Goal: Task Accomplishment & Management: Use online tool/utility

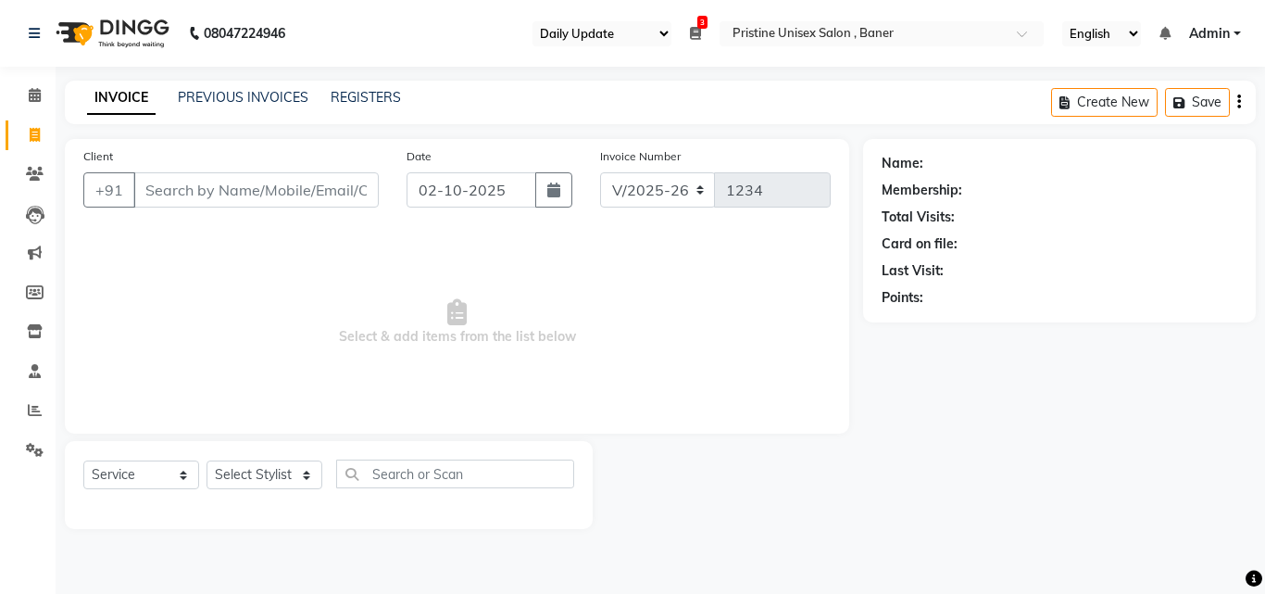
select select "110"
select select "6610"
select select "service"
type input "t"
type input "T"
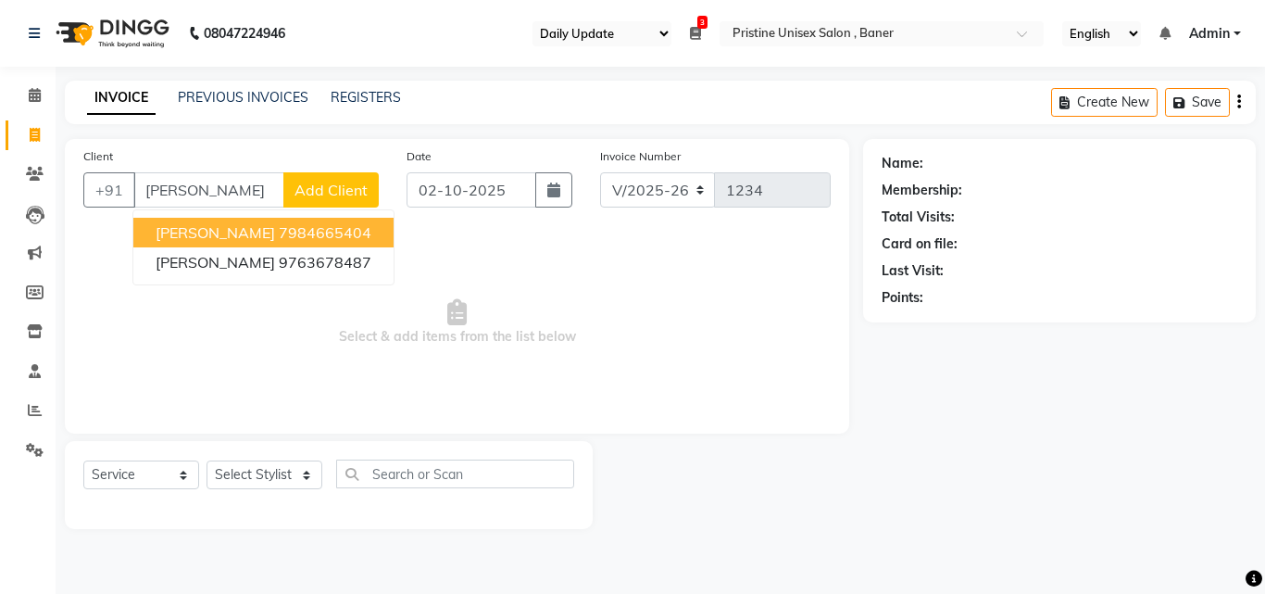
click at [200, 238] on span "[PERSON_NAME]" at bounding box center [215, 232] width 119 height 19
type input "7984665404"
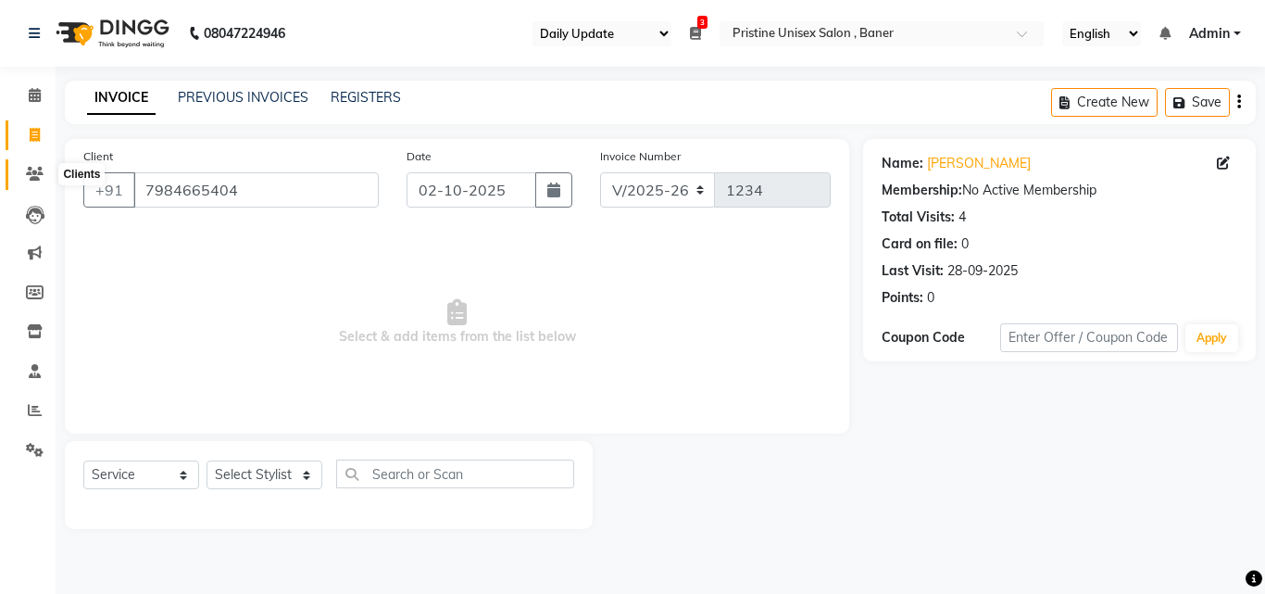
click at [32, 169] on icon at bounding box center [35, 174] width 18 height 14
click at [259, 194] on input "7984665404" at bounding box center [255, 189] width 245 height 35
click at [30, 132] on icon at bounding box center [35, 135] width 10 height 14
select select "service"
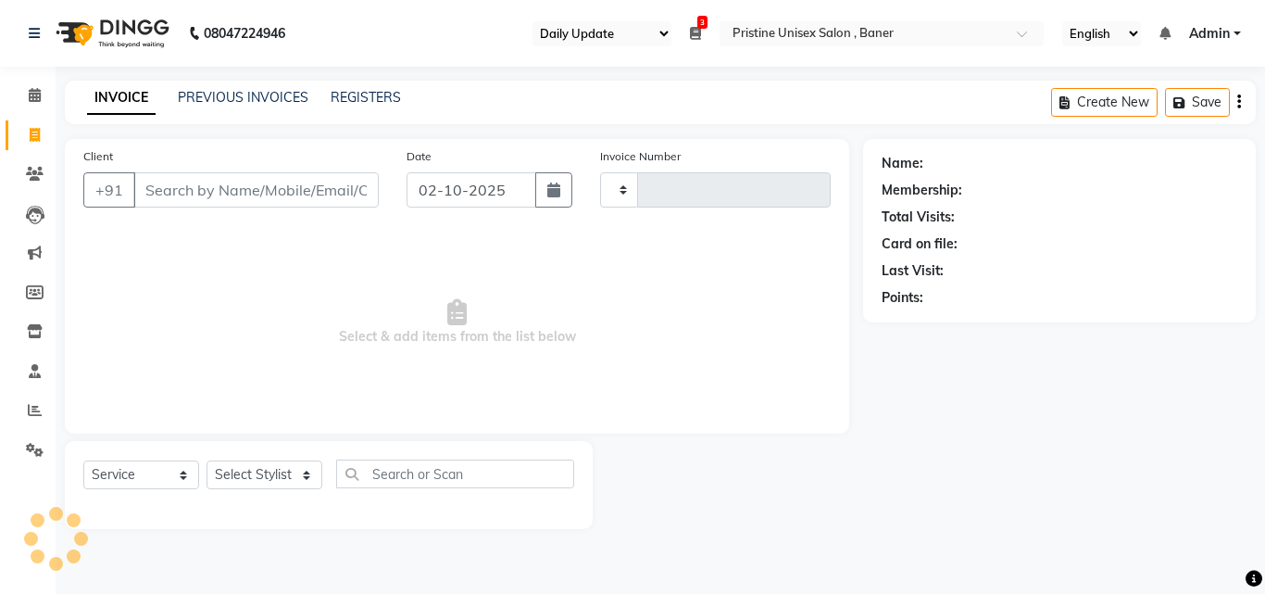
type input "1234"
select select "6610"
click at [197, 181] on input "Client" at bounding box center [255, 189] width 245 height 35
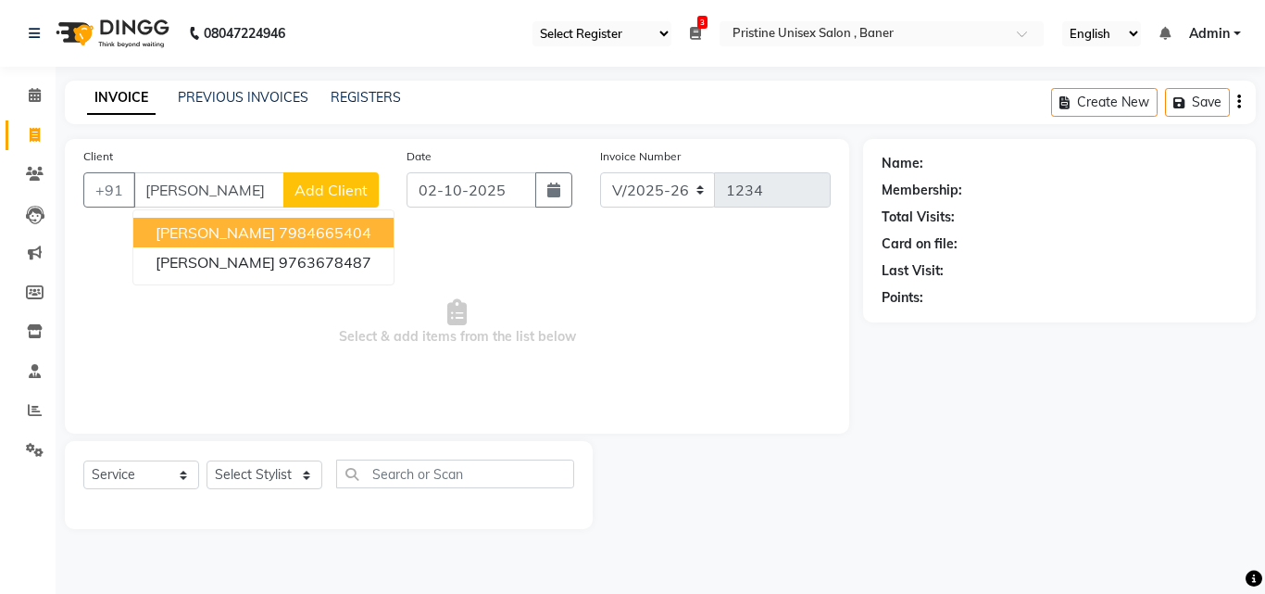
click at [284, 241] on ngb-highlight "7984665404" at bounding box center [325, 232] width 93 height 19
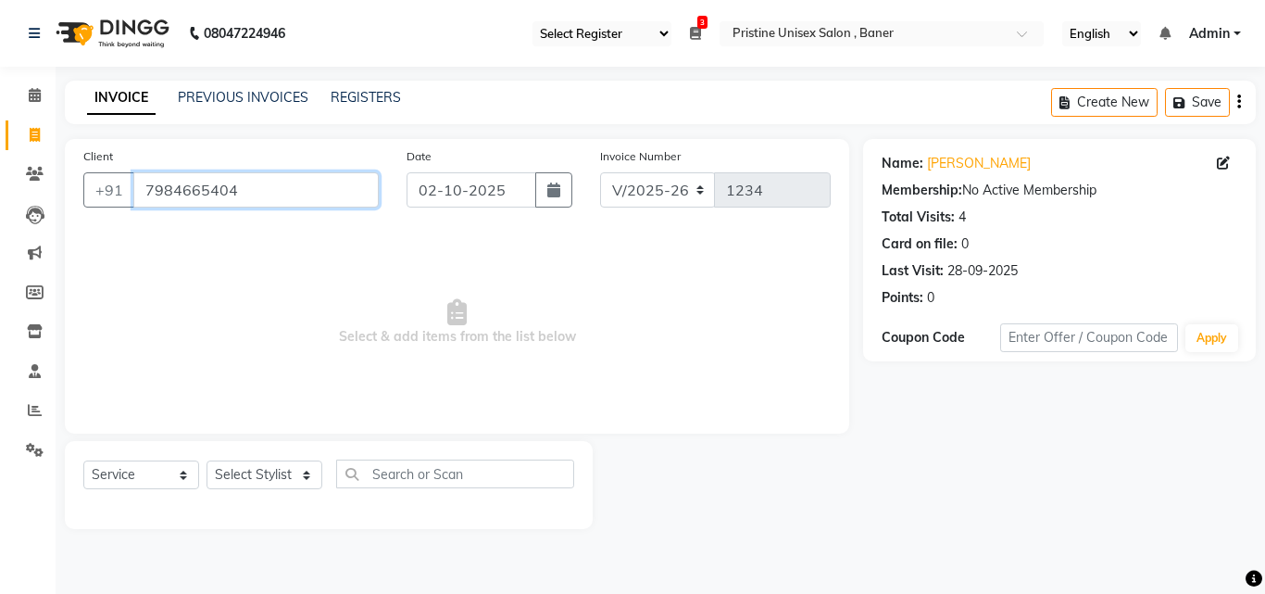
click at [258, 191] on input "7984665404" at bounding box center [255, 189] width 245 height 35
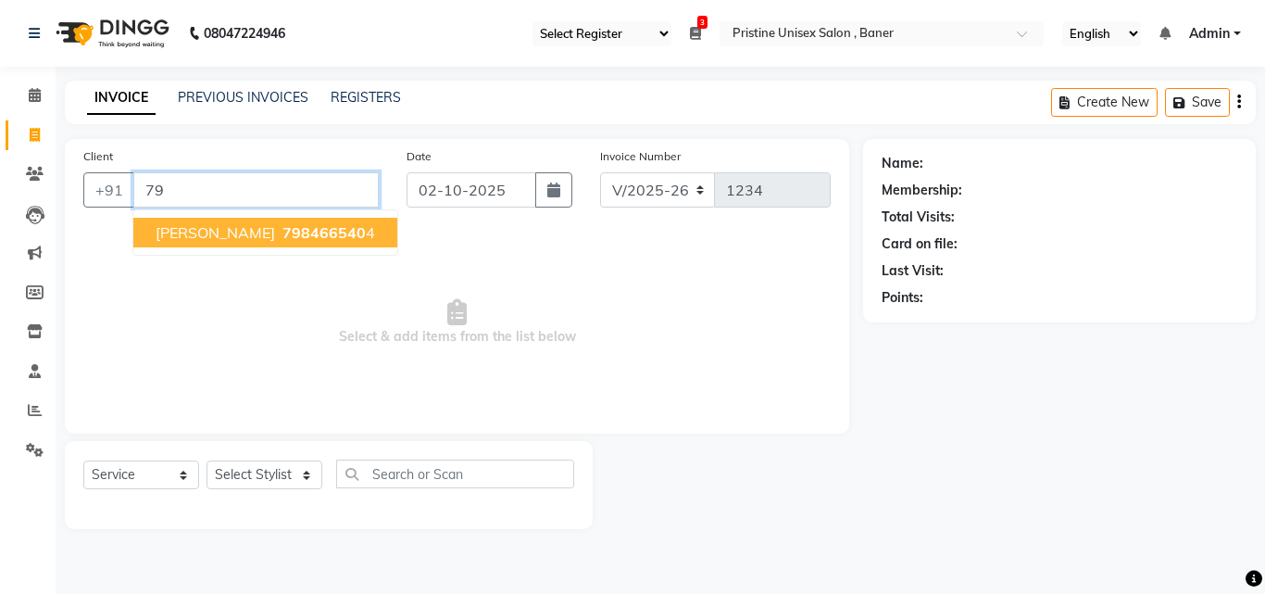
type input "7"
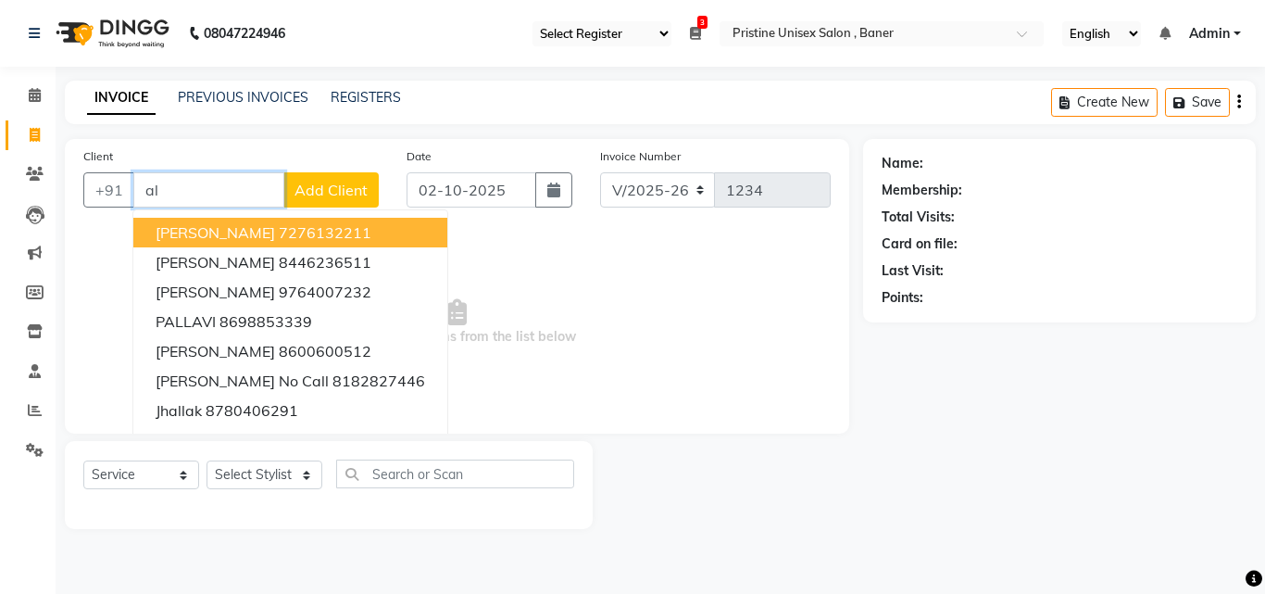
type input "a"
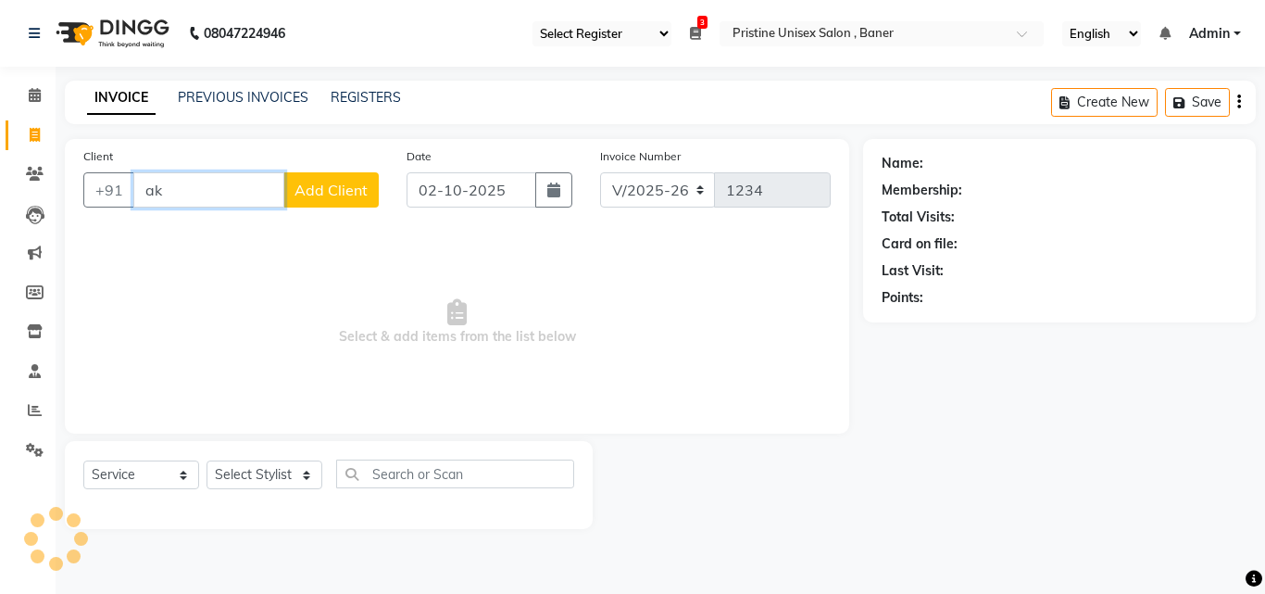
type input "a"
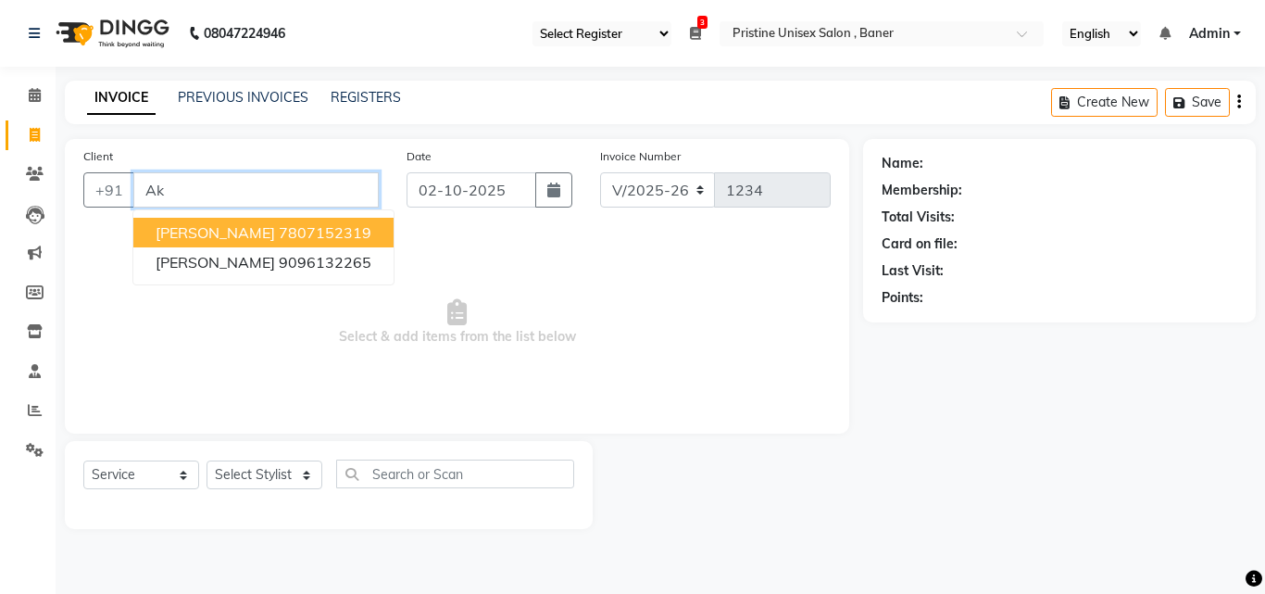
type input "A"
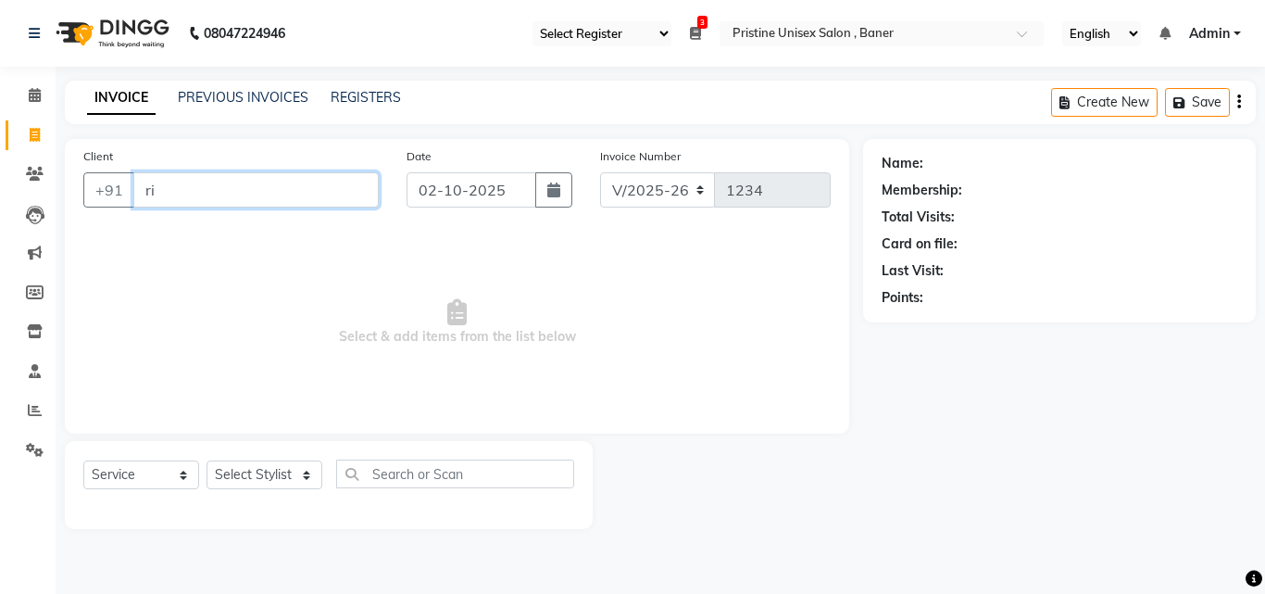
type input "r"
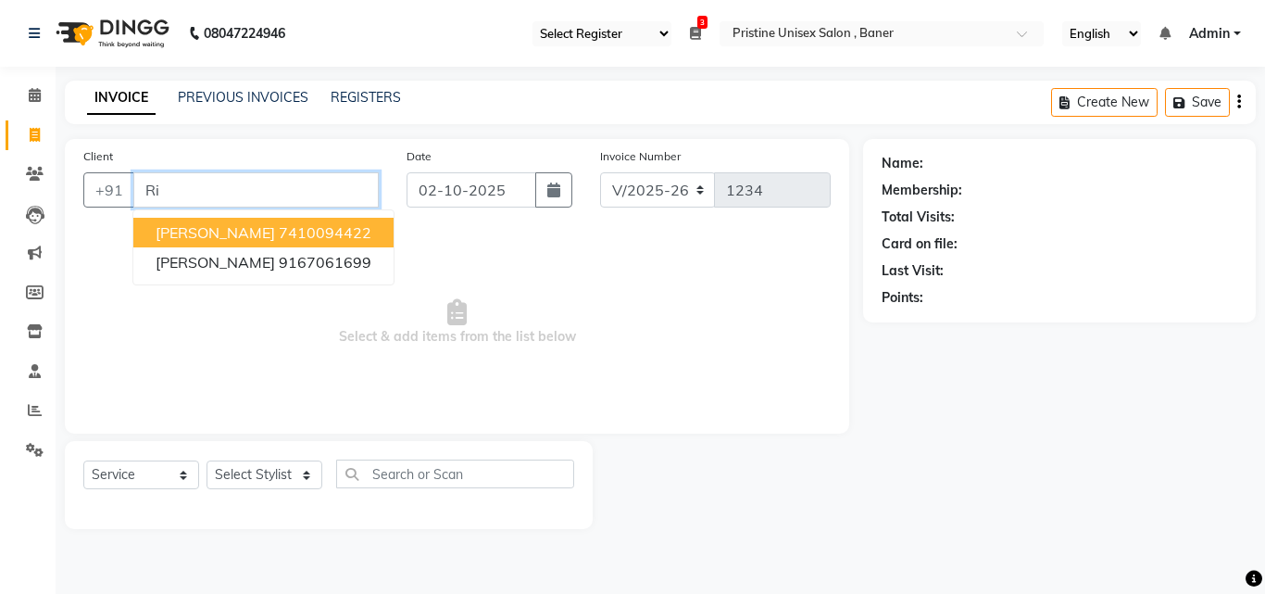
type input "R"
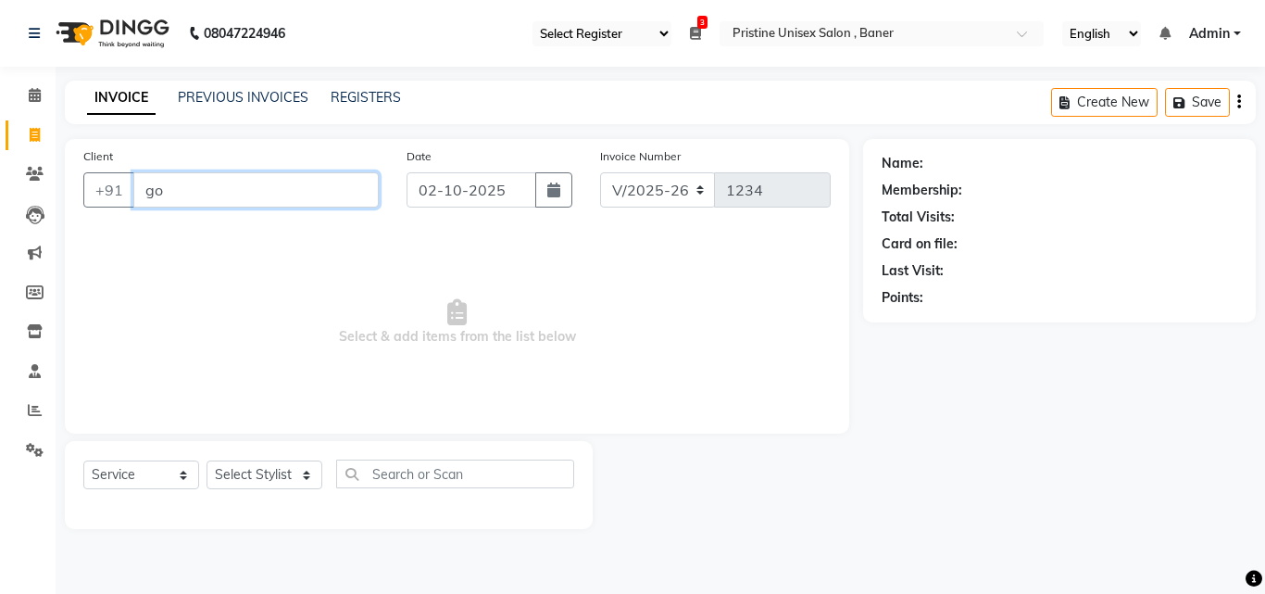
type input "g"
type input "G"
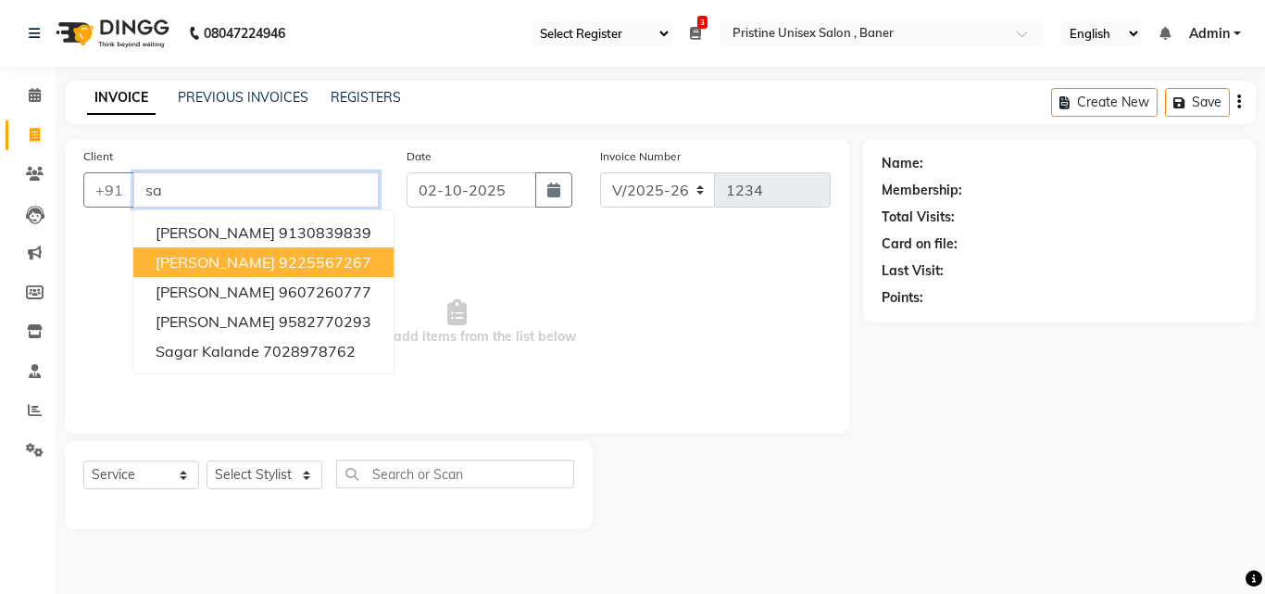
type input "s"
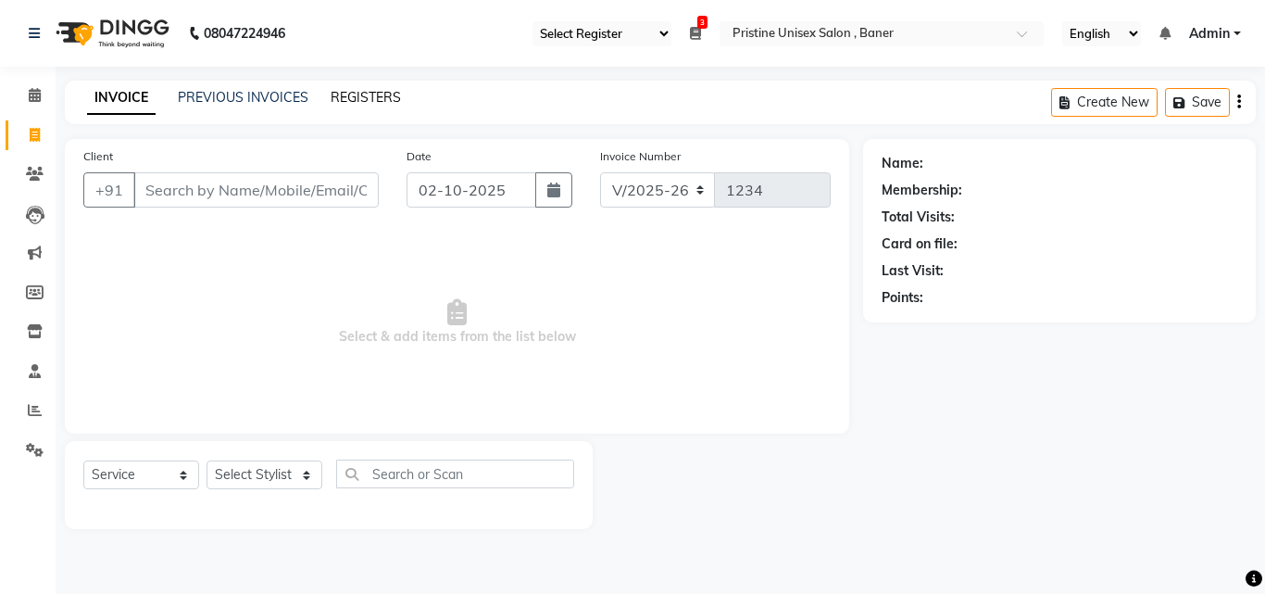
click at [357, 96] on link "REGISTERS" at bounding box center [366, 97] width 70 height 17
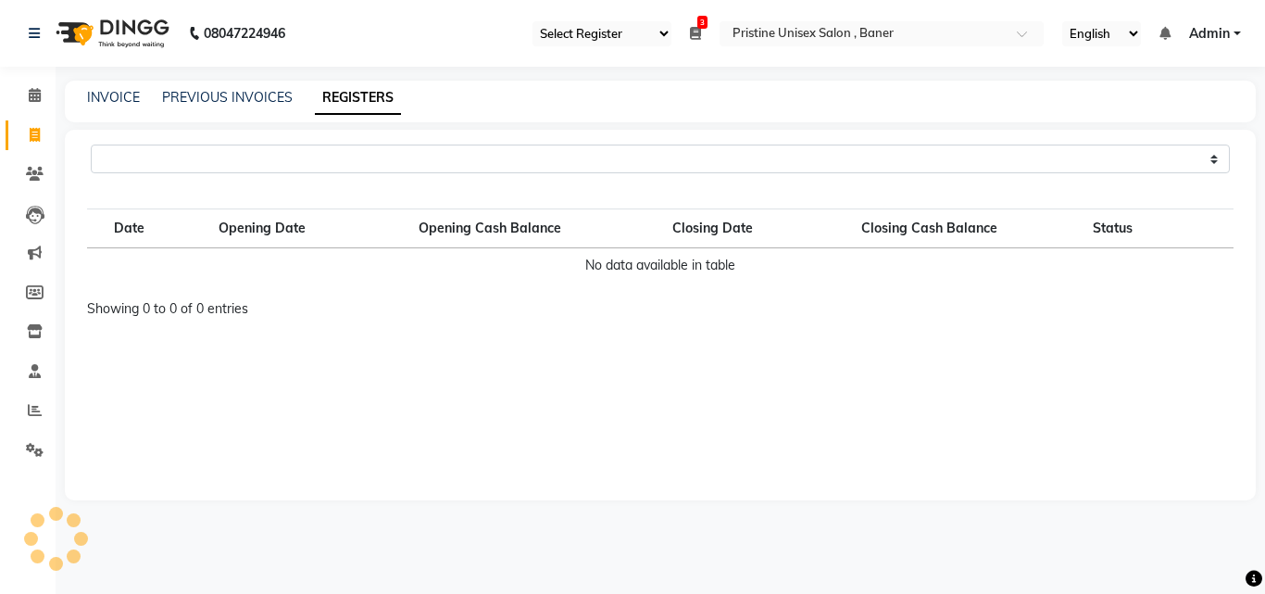
select select "110"
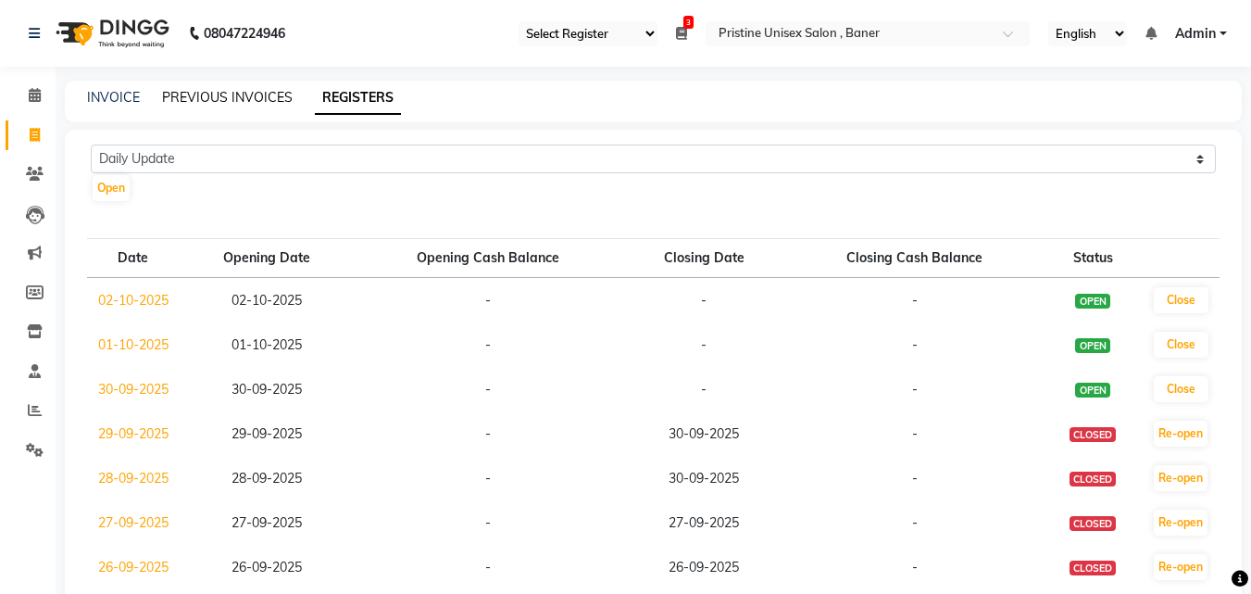
click at [219, 97] on link "PREVIOUS INVOICES" at bounding box center [227, 97] width 131 height 17
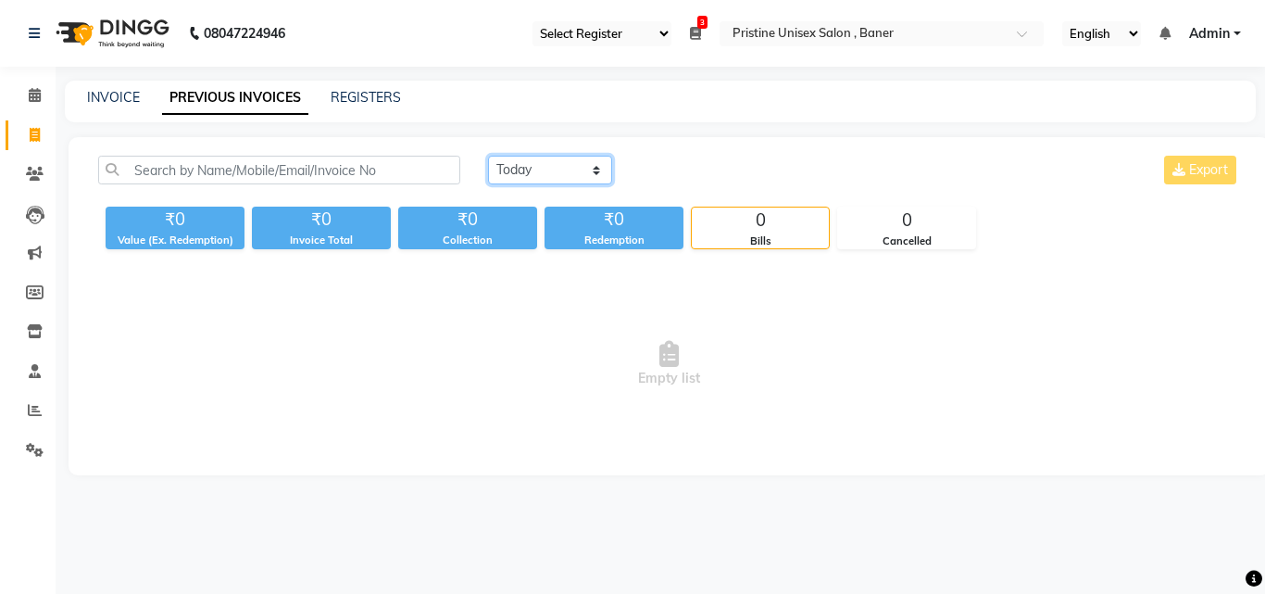
click at [576, 169] on select "[DATE] [DATE] Custom Range" at bounding box center [550, 170] width 124 height 29
select select "range"
click at [488, 156] on select "[DATE] [DATE] Custom Range" at bounding box center [550, 170] width 124 height 29
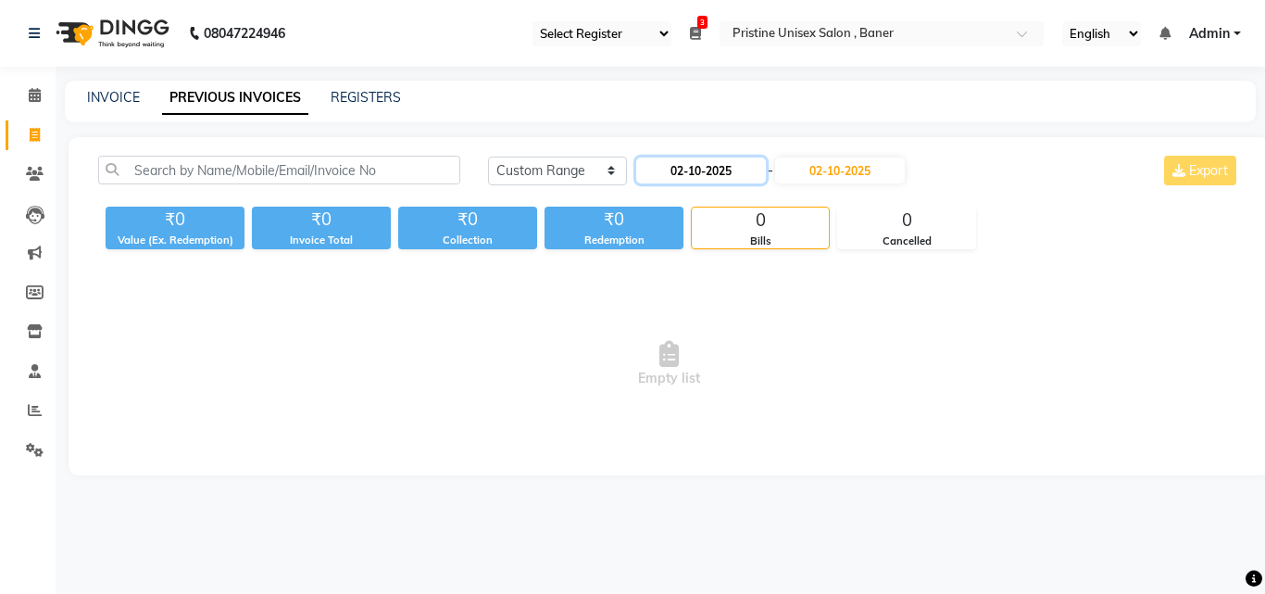
click at [693, 167] on input "02-10-2025" at bounding box center [701, 170] width 130 height 26
select select "10"
select select "2025"
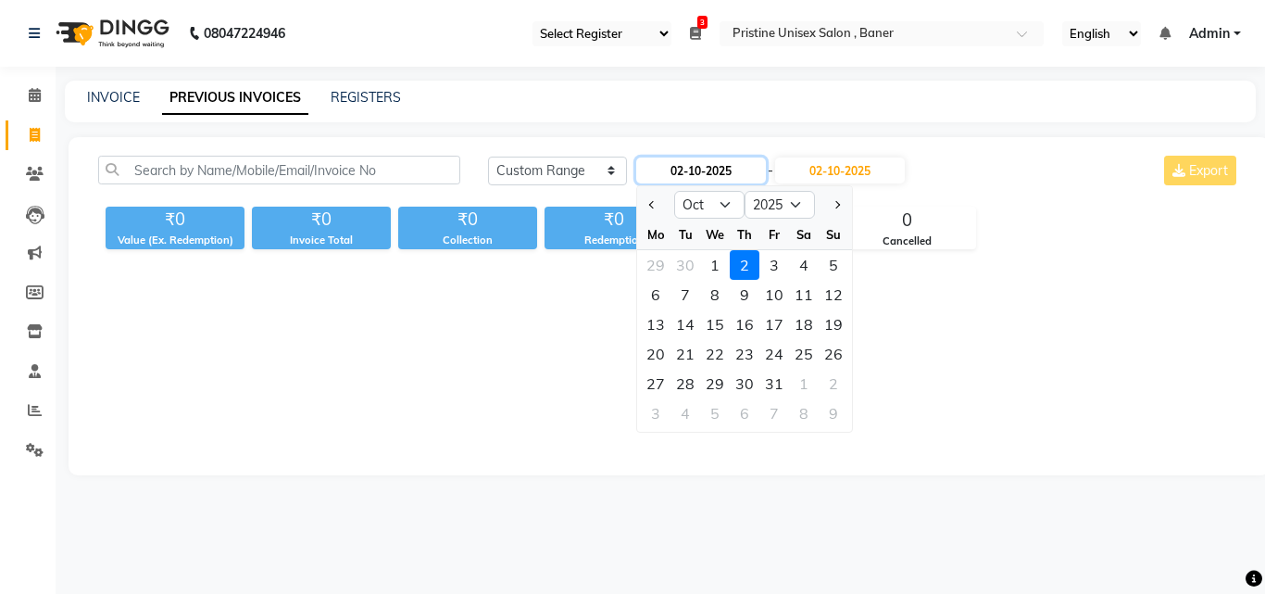
click at [687, 164] on input "02-10-2025" at bounding box center [701, 170] width 130 height 26
click at [741, 295] on div "9" at bounding box center [745, 295] width 30 height 30
type input "[DATE]"
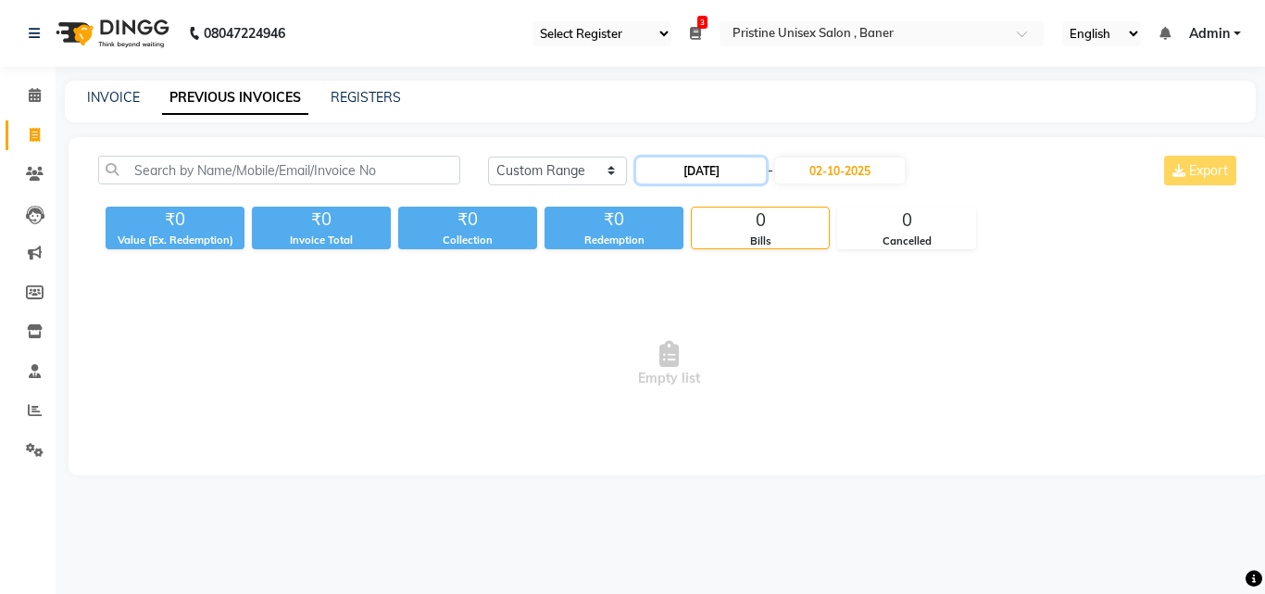
click at [705, 169] on input "[DATE]" at bounding box center [701, 170] width 130 height 26
select select "10"
select select "2025"
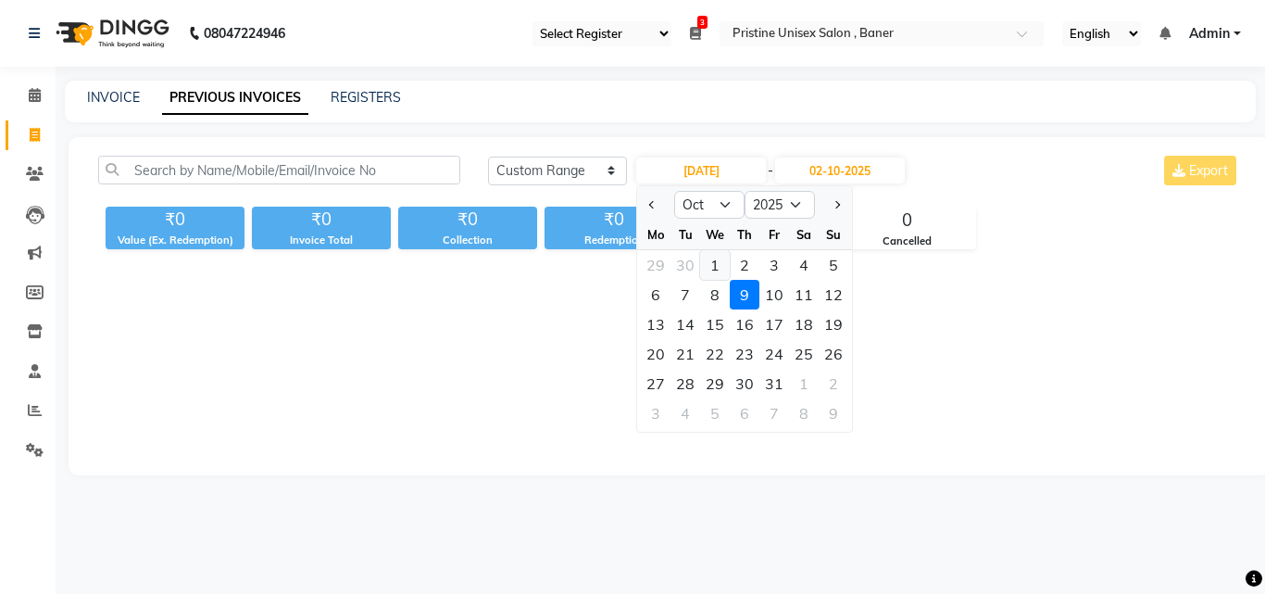
click at [719, 262] on div "1" at bounding box center [715, 265] width 30 height 30
type input "01-10-2025"
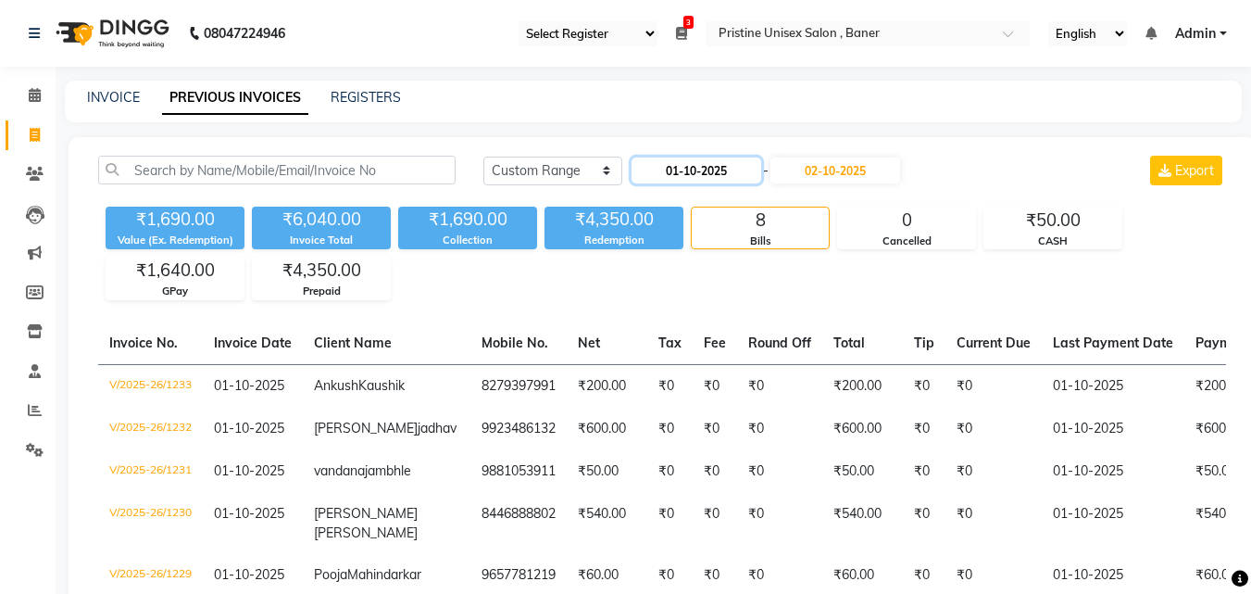
click at [707, 164] on input "01-10-2025" at bounding box center [697, 170] width 130 height 26
select select "10"
select select "2025"
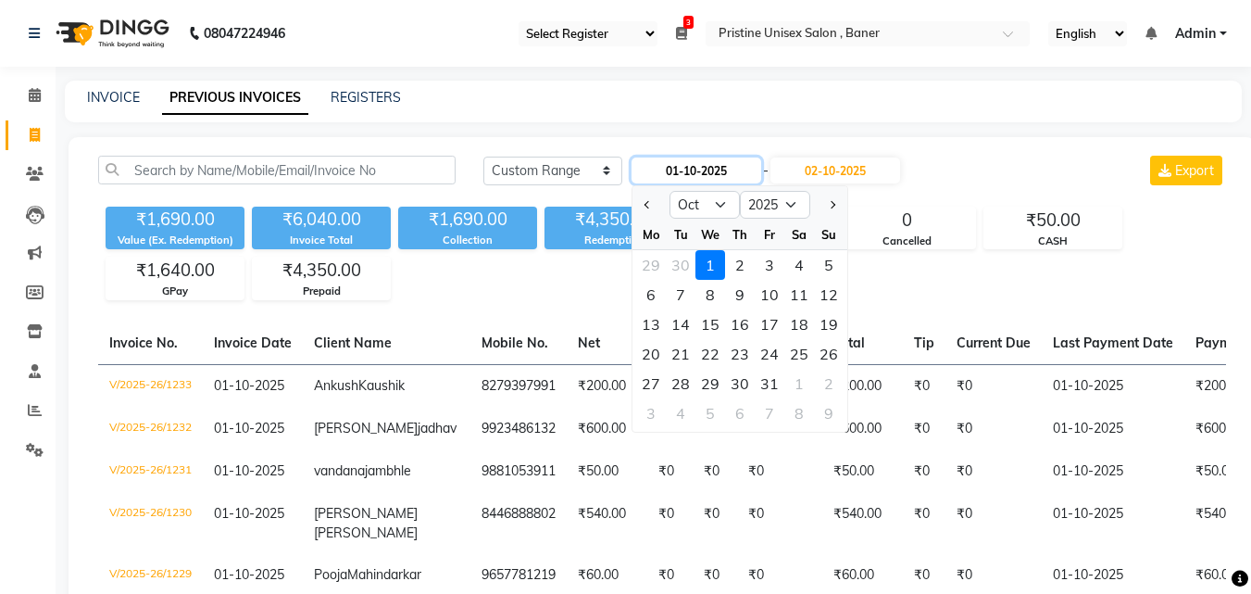
click at [700, 166] on input "01-10-2025" at bounding box center [697, 170] width 130 height 26
type input "01-09-2025"
click at [858, 167] on input "02-10-2025" at bounding box center [836, 170] width 130 height 26
select select "10"
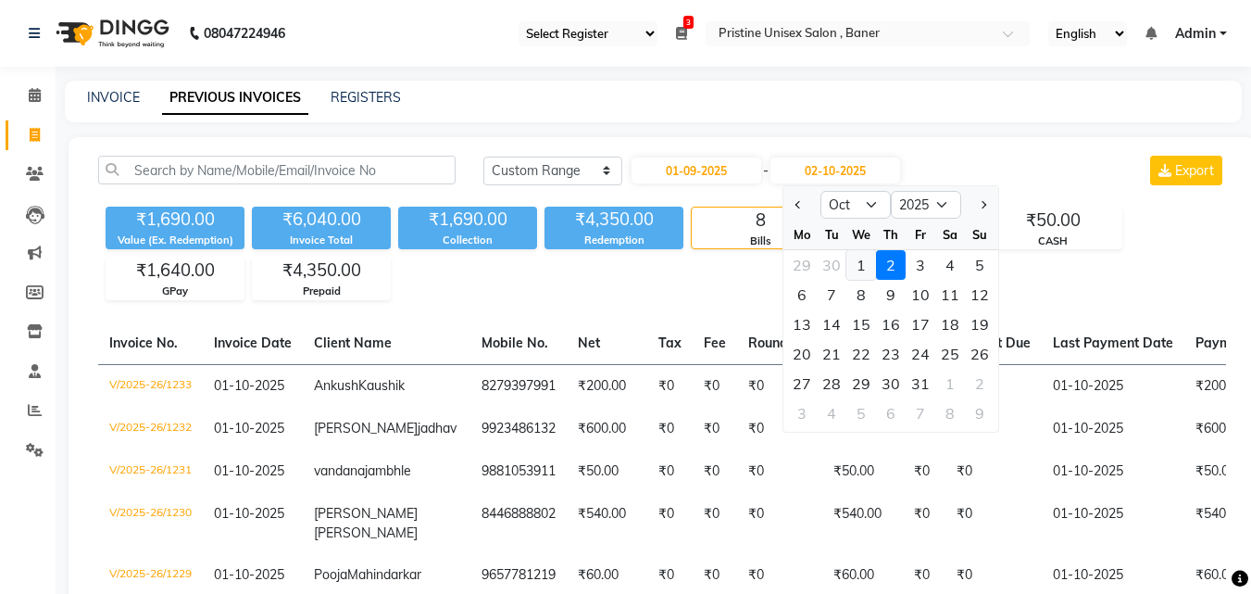
click at [860, 265] on div "1" at bounding box center [861, 265] width 30 height 30
type input "01-10-2025"
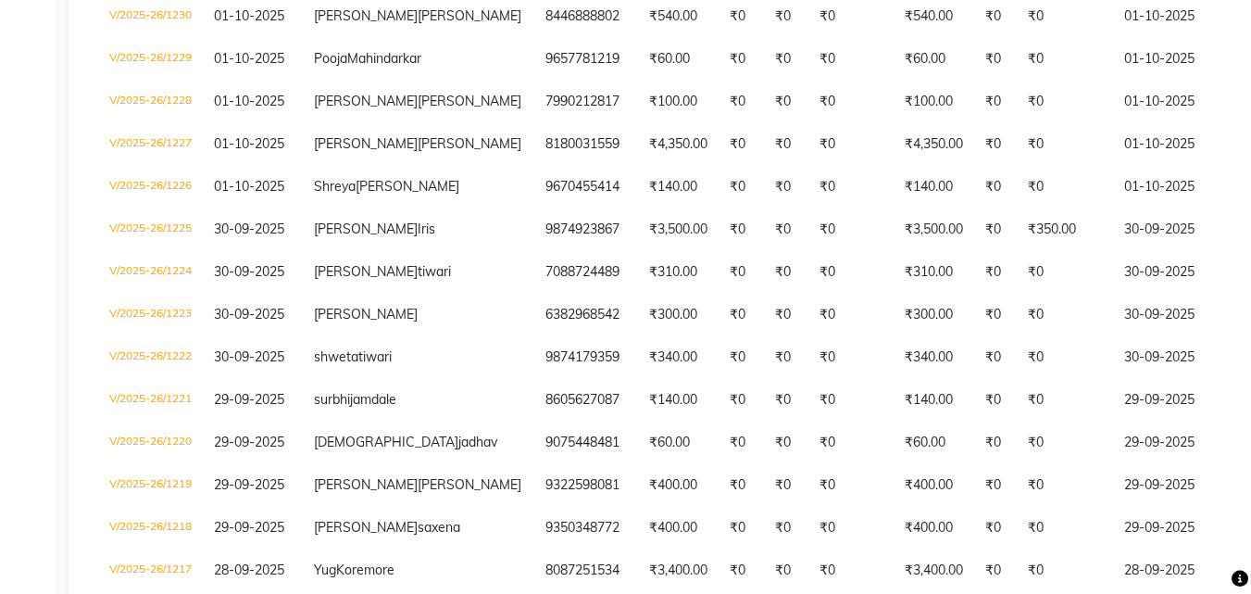
scroll to position [556, 0]
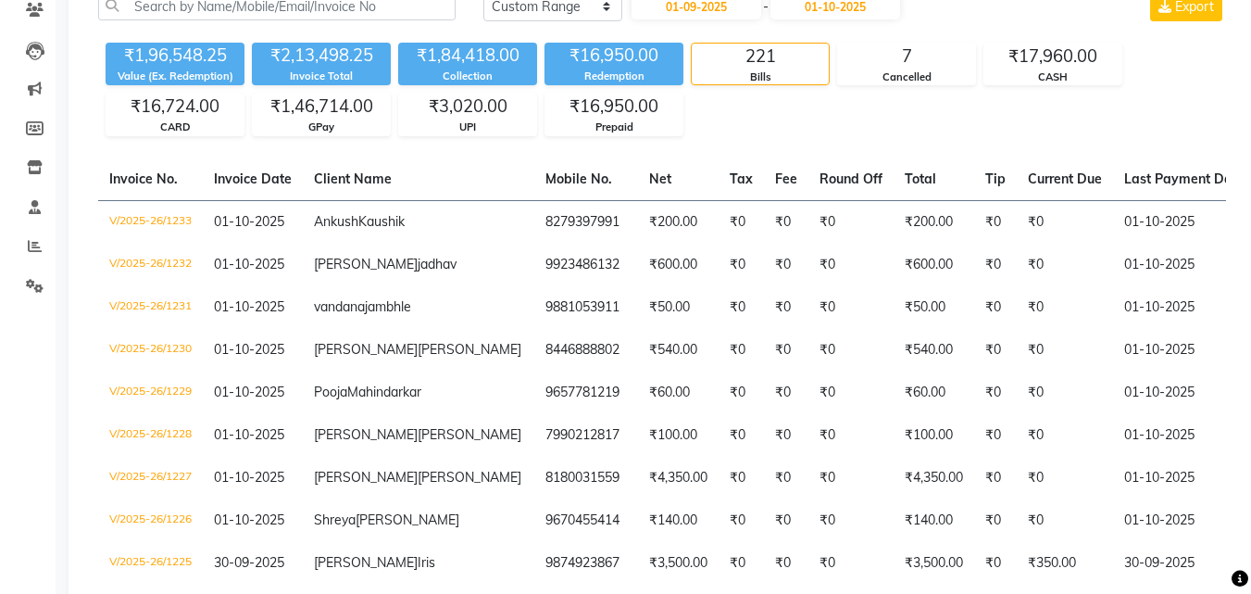
scroll to position [0, 0]
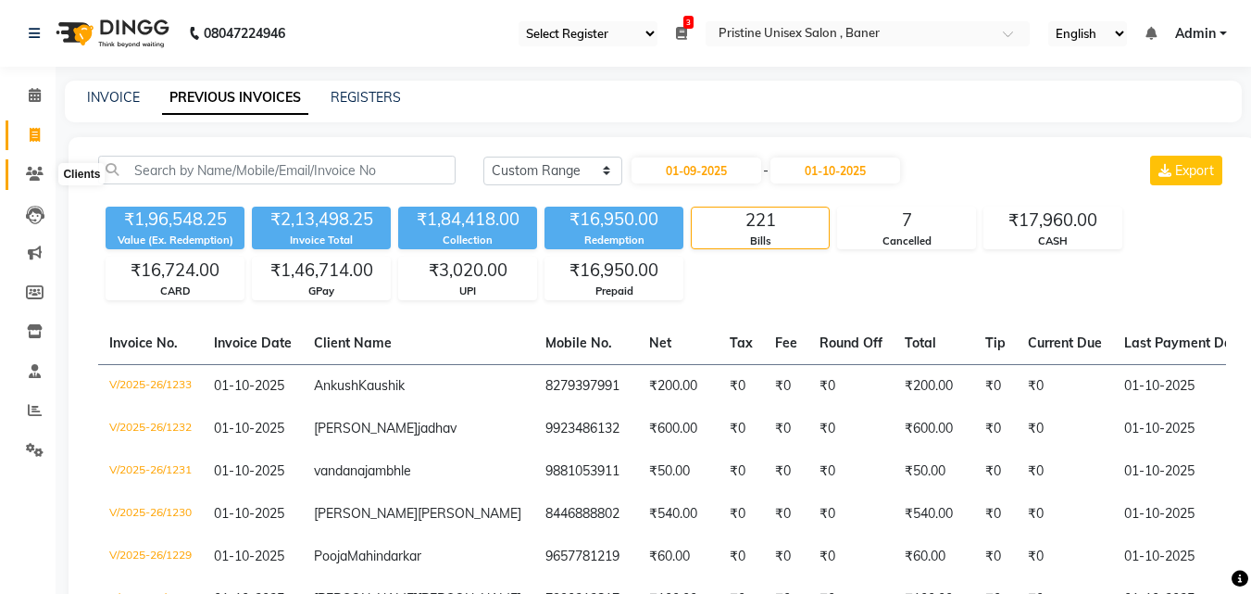
click at [34, 169] on icon at bounding box center [35, 174] width 18 height 14
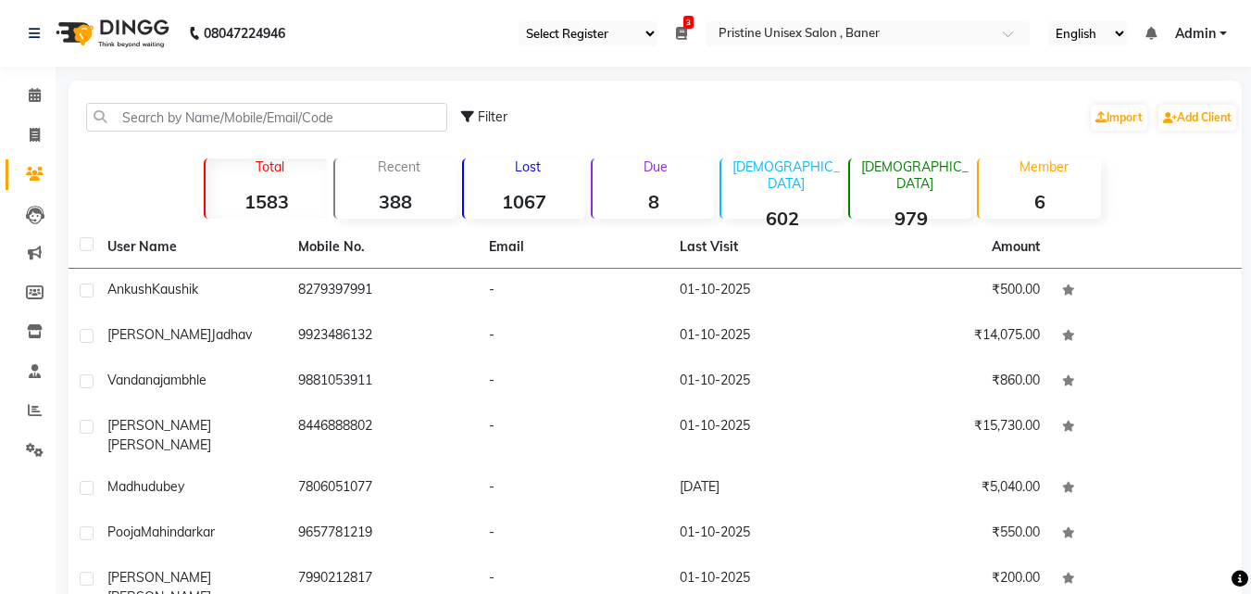
click at [497, 112] on span "Filter" at bounding box center [493, 116] width 30 height 17
select select "1000000"
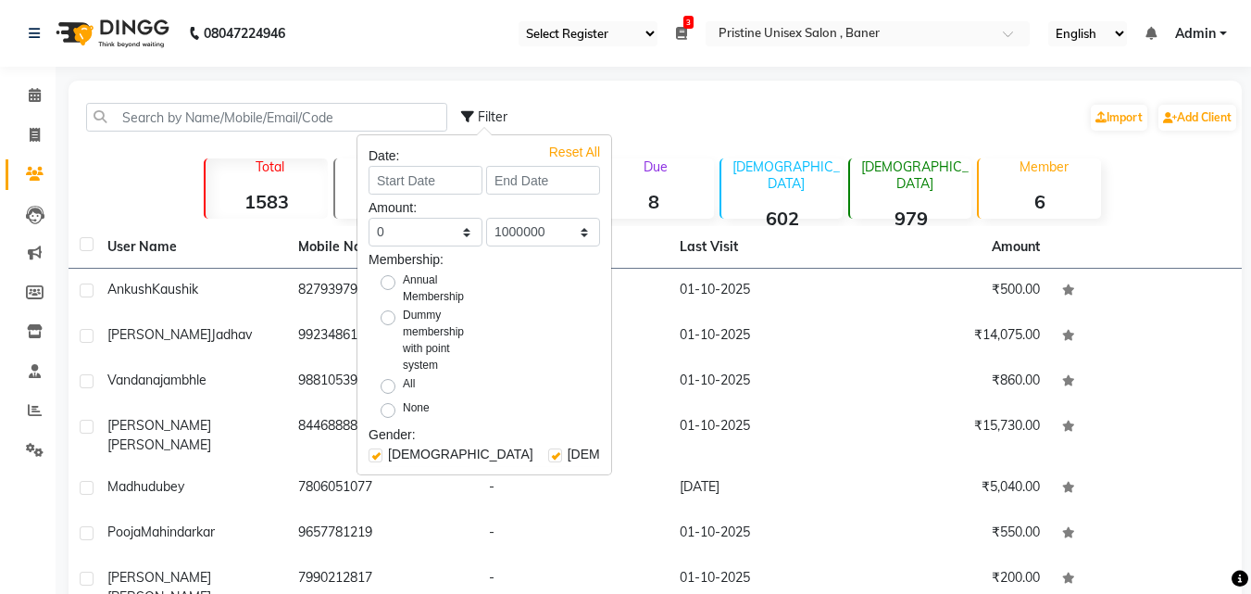
click at [421, 35] on nav "08047224946 Select Register Daily Update 3 Daily Open Registers nothing to show…" at bounding box center [625, 33] width 1251 height 67
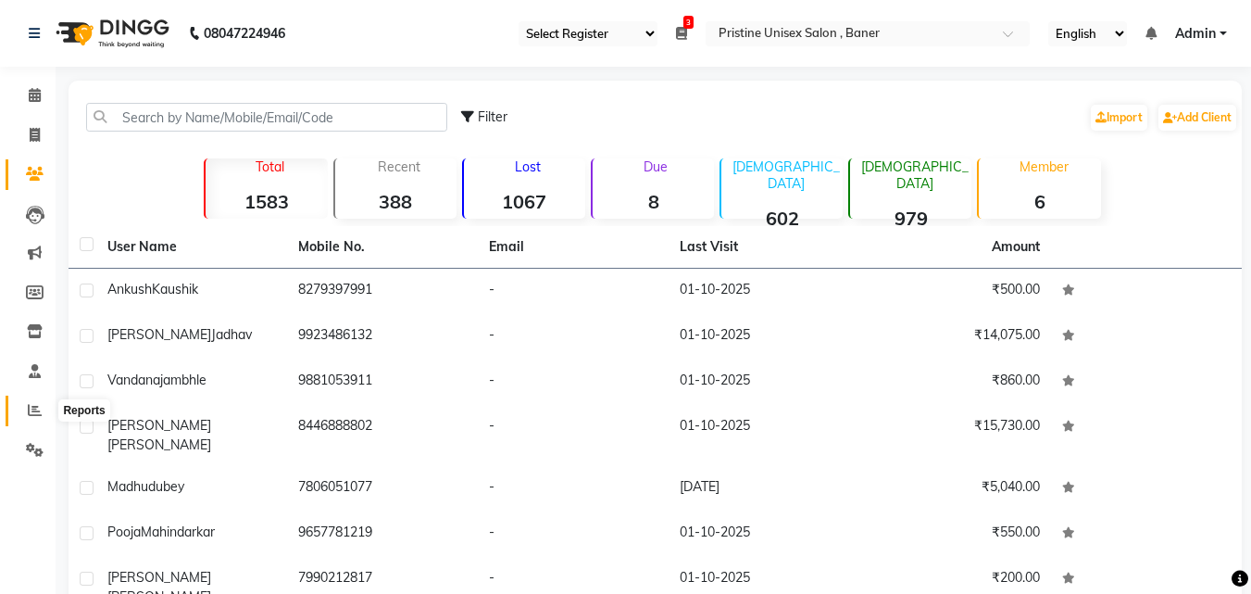
click at [31, 409] on icon at bounding box center [35, 410] width 14 height 14
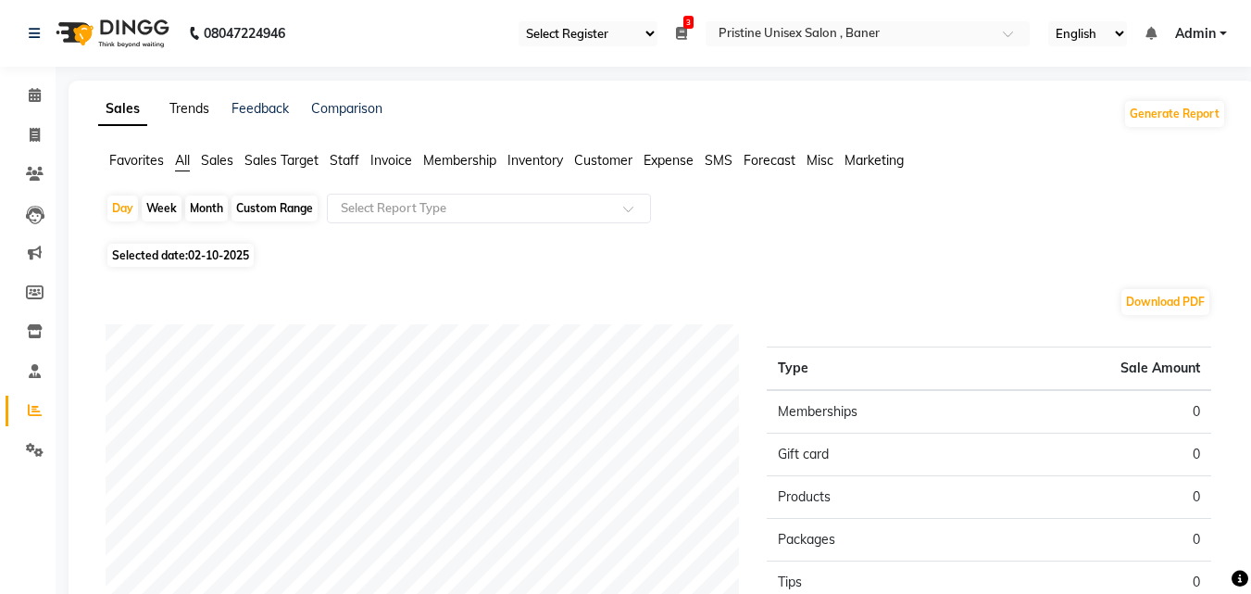
click at [197, 108] on link "Trends" at bounding box center [189, 108] width 40 height 17
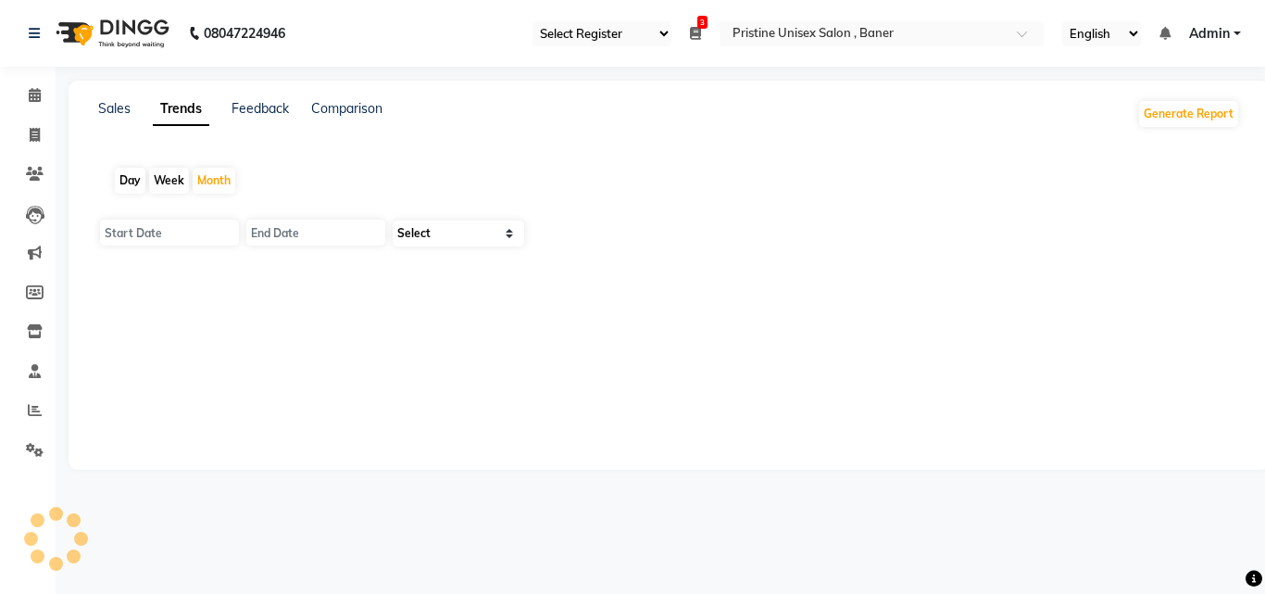
type input "01-10-2025"
type input "[DATE]"
select select "by_client"
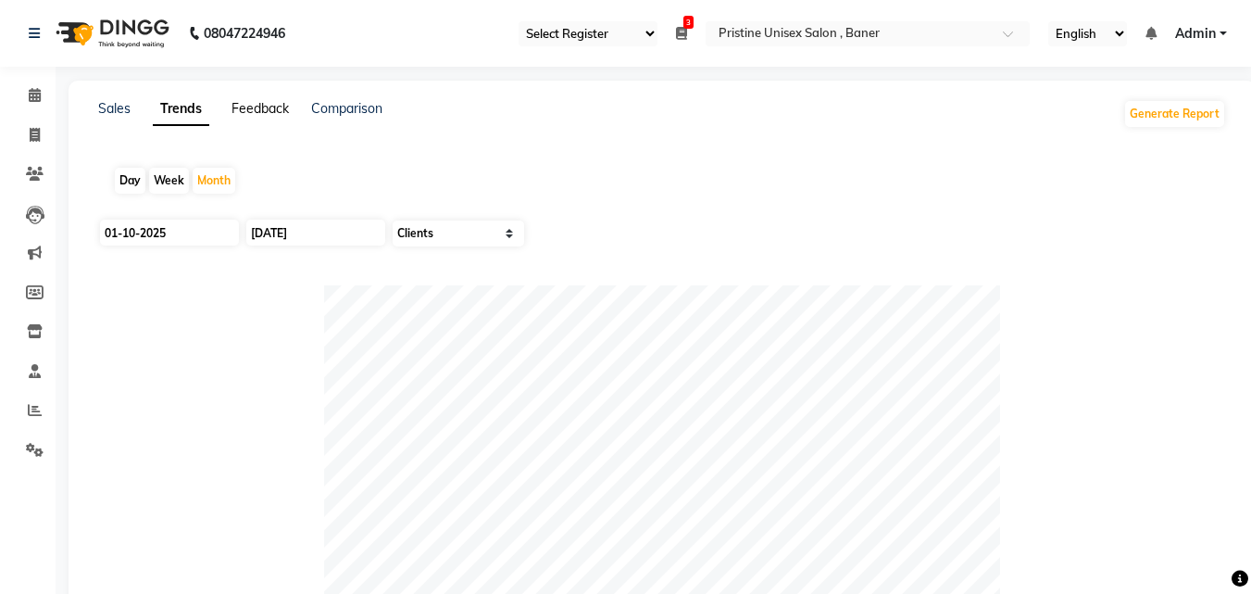
click at [269, 107] on link "Feedback" at bounding box center [260, 108] width 57 height 17
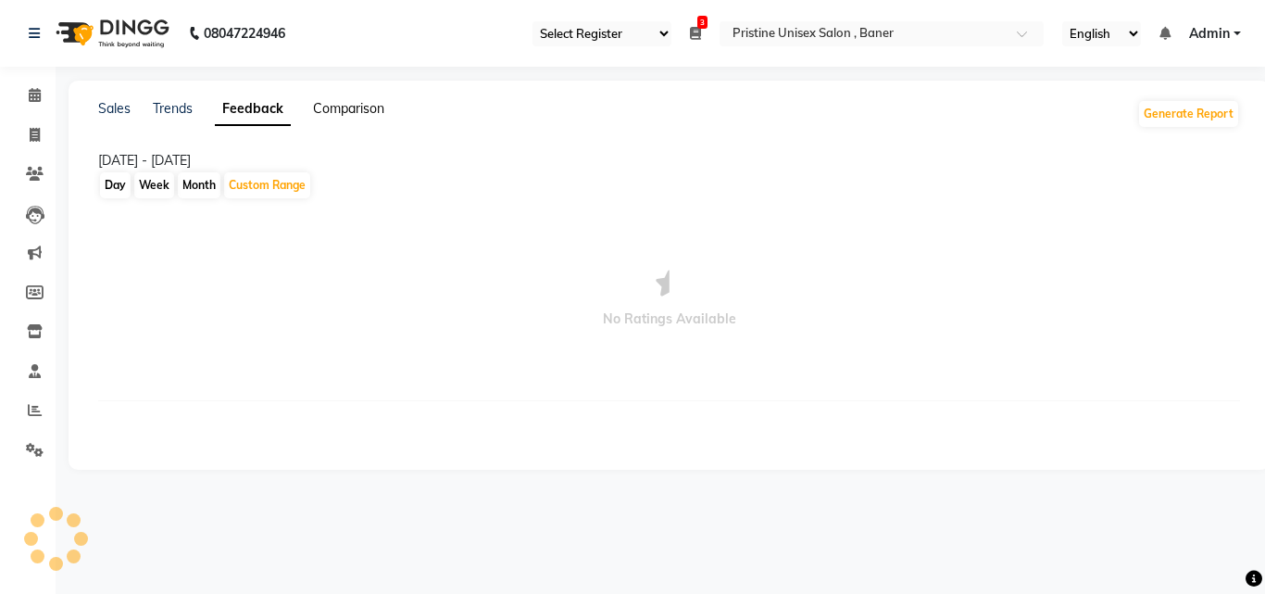
click at [345, 113] on link "Comparison" at bounding box center [348, 108] width 71 height 17
select select "single_date"
select select "single_date_dash"
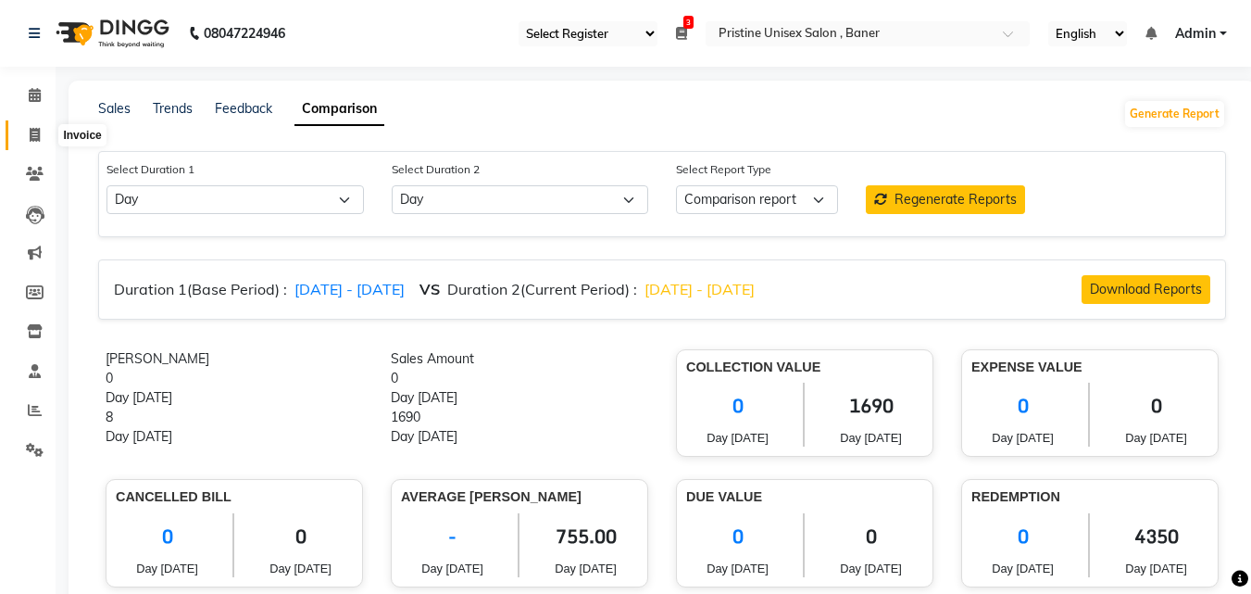
click at [36, 132] on icon at bounding box center [35, 135] width 10 height 14
select select "service"
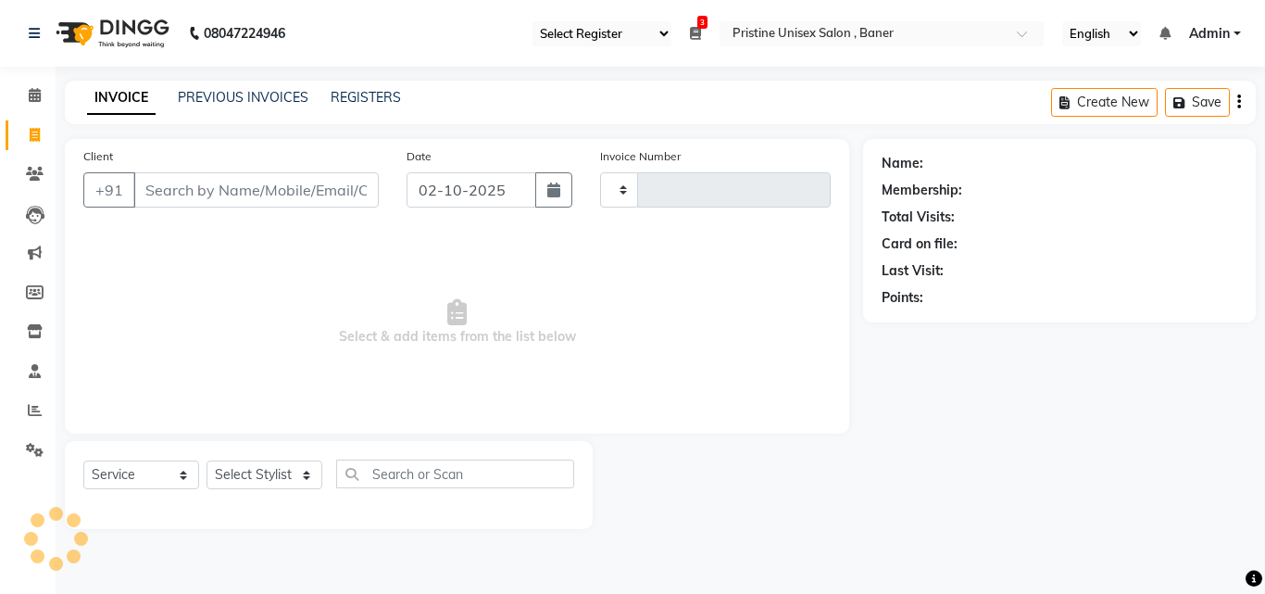
type input "1234"
select select "6610"
click at [31, 407] on icon at bounding box center [35, 410] width 14 height 14
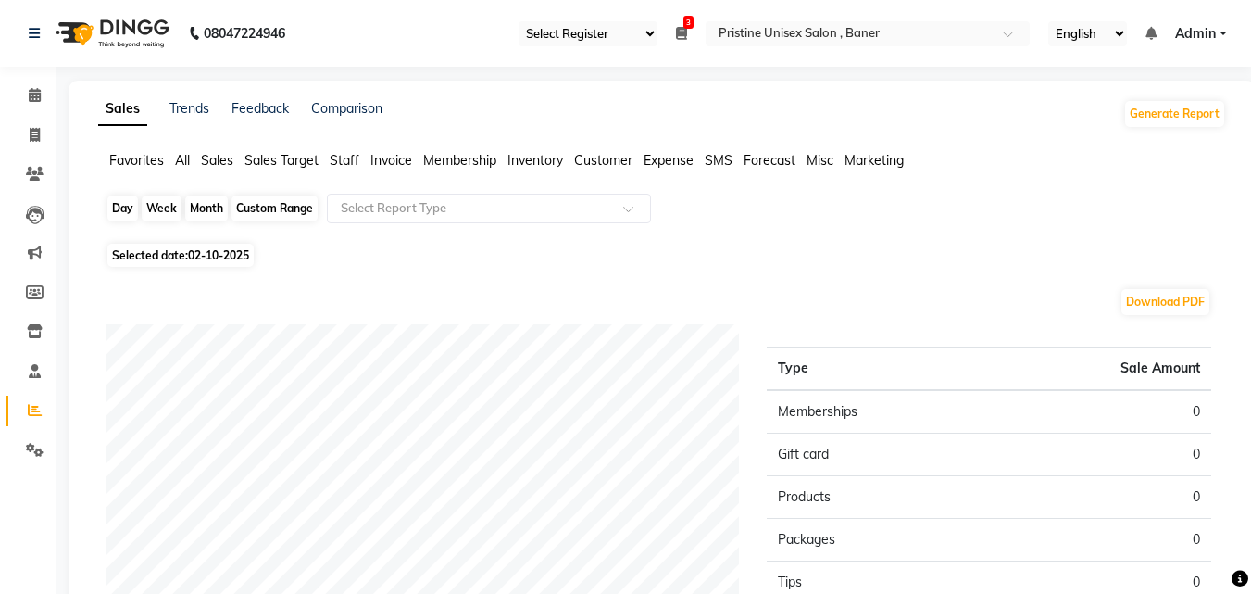
click at [121, 209] on div "Day" at bounding box center [122, 208] width 31 height 26
select select "10"
select select "2025"
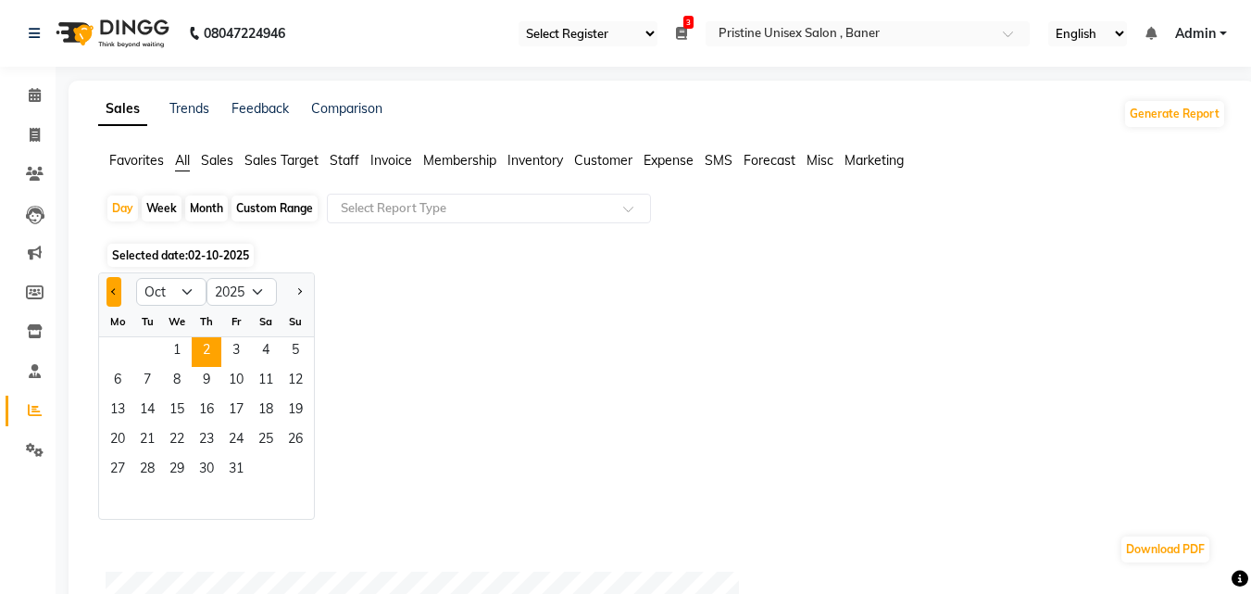
click at [107, 294] on button "Previous month" at bounding box center [114, 292] width 15 height 30
select select "9"
click at [115, 345] on span "1" at bounding box center [118, 352] width 30 height 30
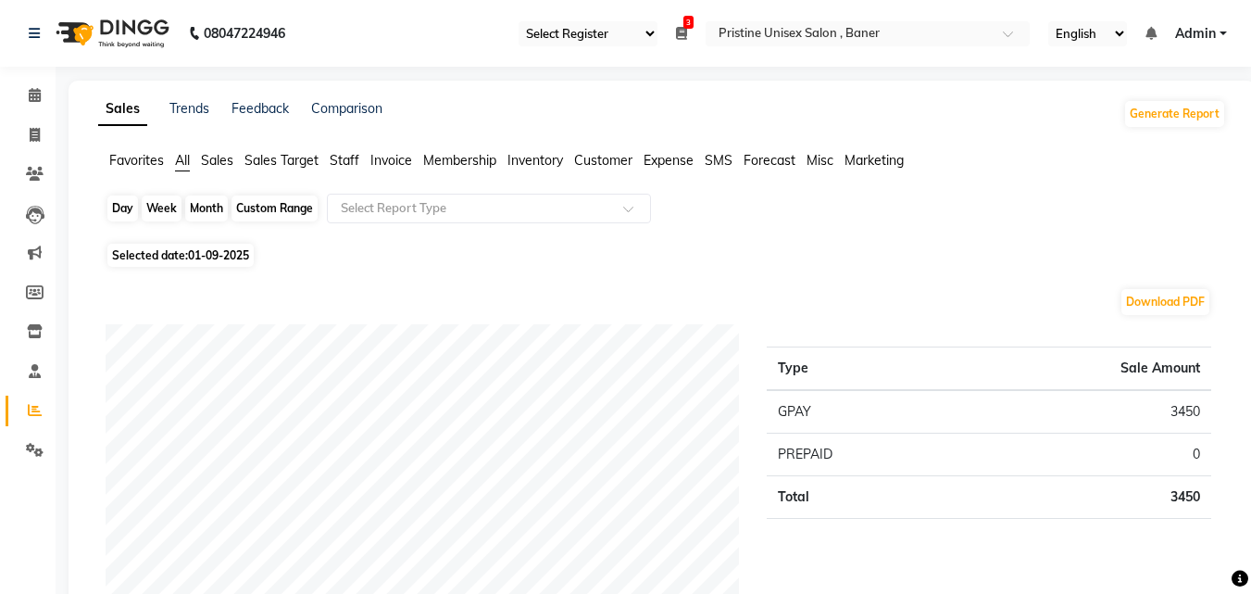
click at [128, 196] on div "Day" at bounding box center [122, 208] width 31 height 26
select select "9"
select select "2025"
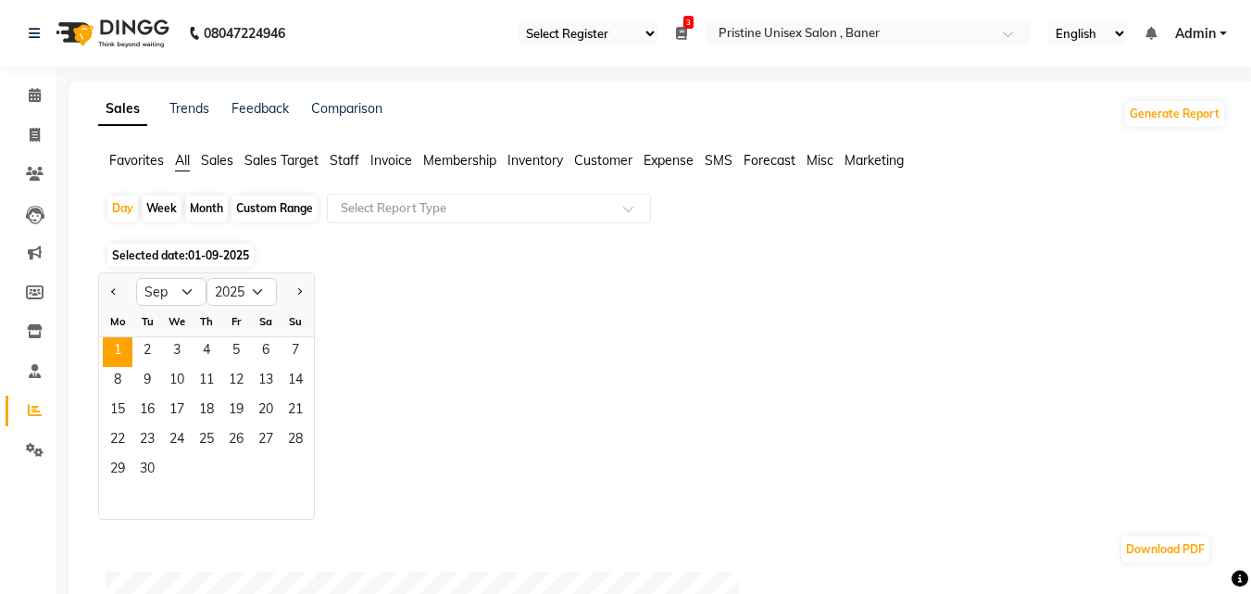
click at [271, 207] on div "Custom Range" at bounding box center [275, 208] width 86 height 26
select select "9"
select select "2025"
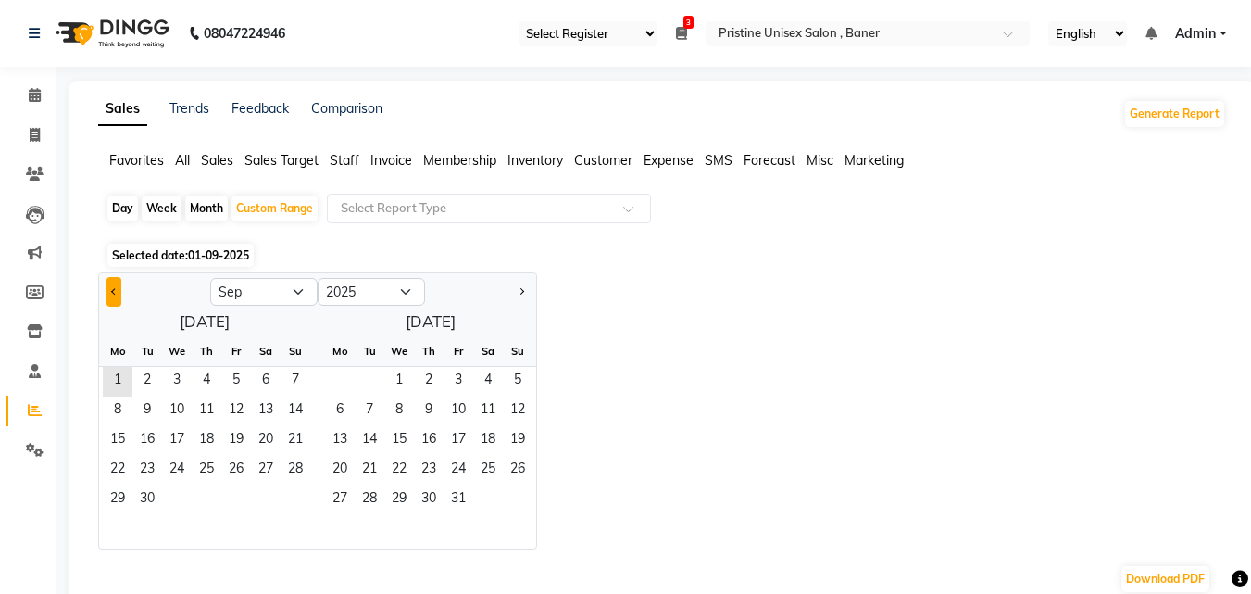
click at [112, 286] on button "Previous month" at bounding box center [114, 292] width 15 height 30
select select "8"
click at [343, 373] on span "1" at bounding box center [340, 382] width 30 height 30
click at [367, 505] on span "30" at bounding box center [370, 500] width 30 height 30
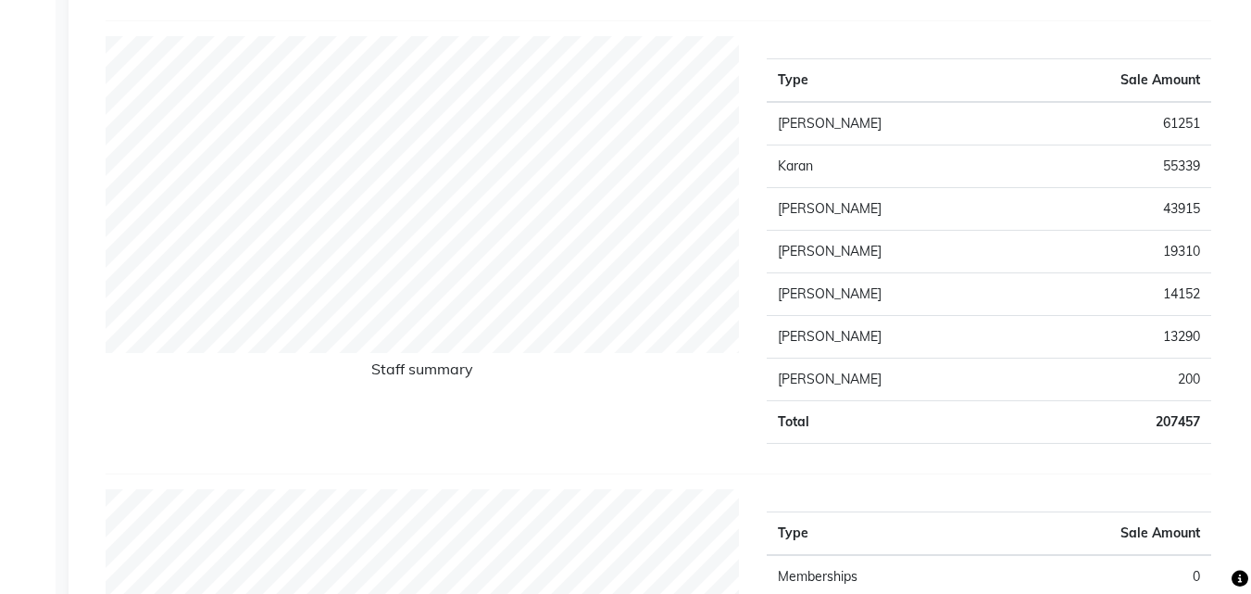
scroll to position [648, 0]
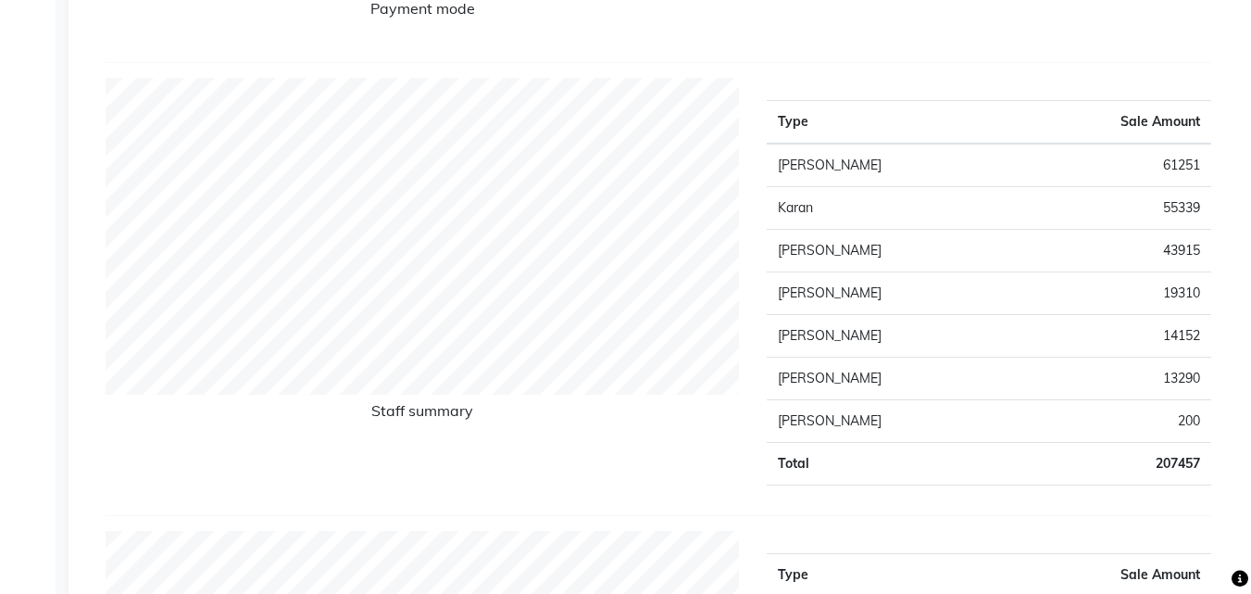
click at [911, 425] on td "[PERSON_NAME]" at bounding box center [889, 421] width 245 height 43
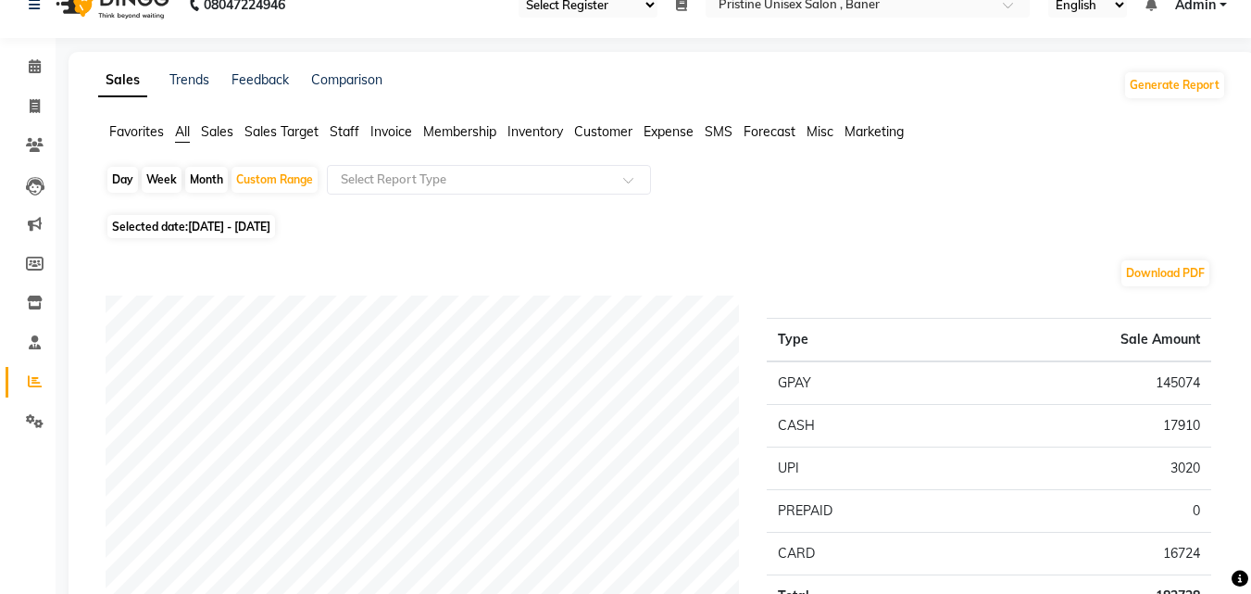
scroll to position [0, 0]
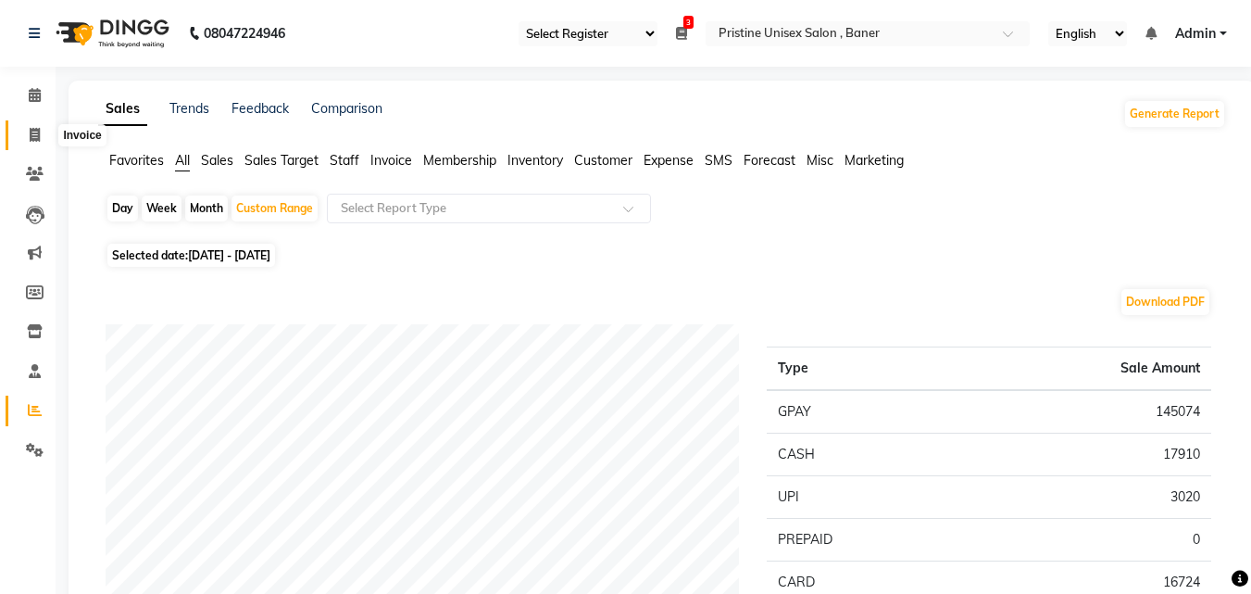
click at [25, 132] on span at bounding box center [35, 135] width 32 height 21
select select "service"
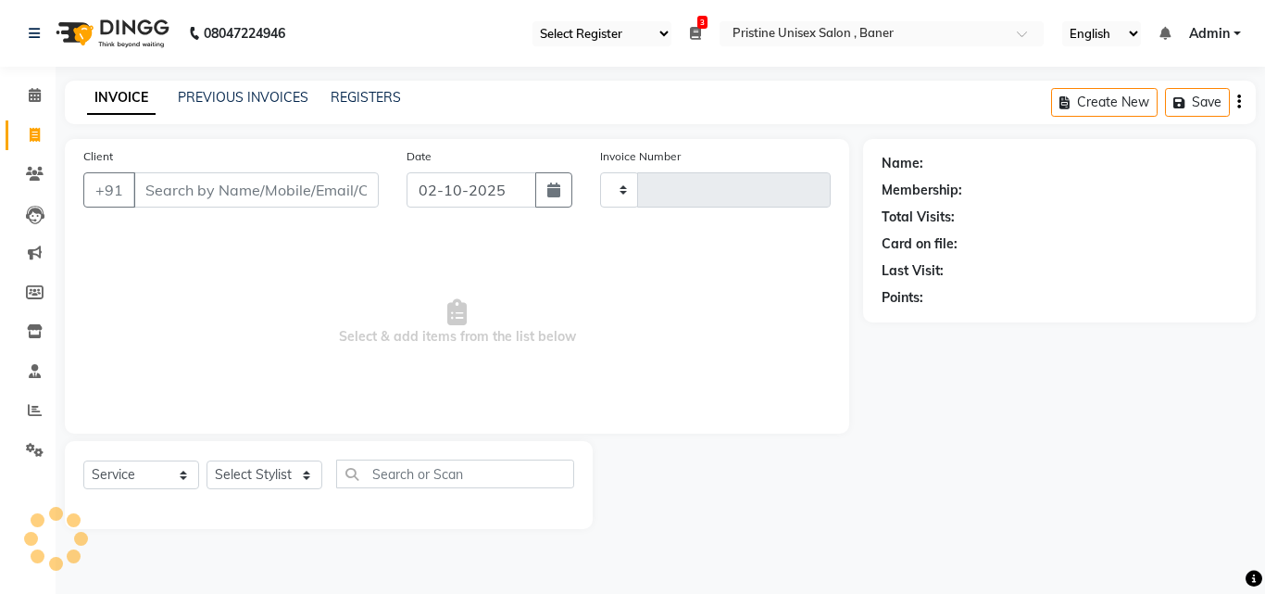
type input "1235"
select select "6610"
click at [641, 357] on span "Select & add items from the list below" at bounding box center [456, 322] width 747 height 185
click at [33, 450] on icon at bounding box center [35, 450] width 18 height 14
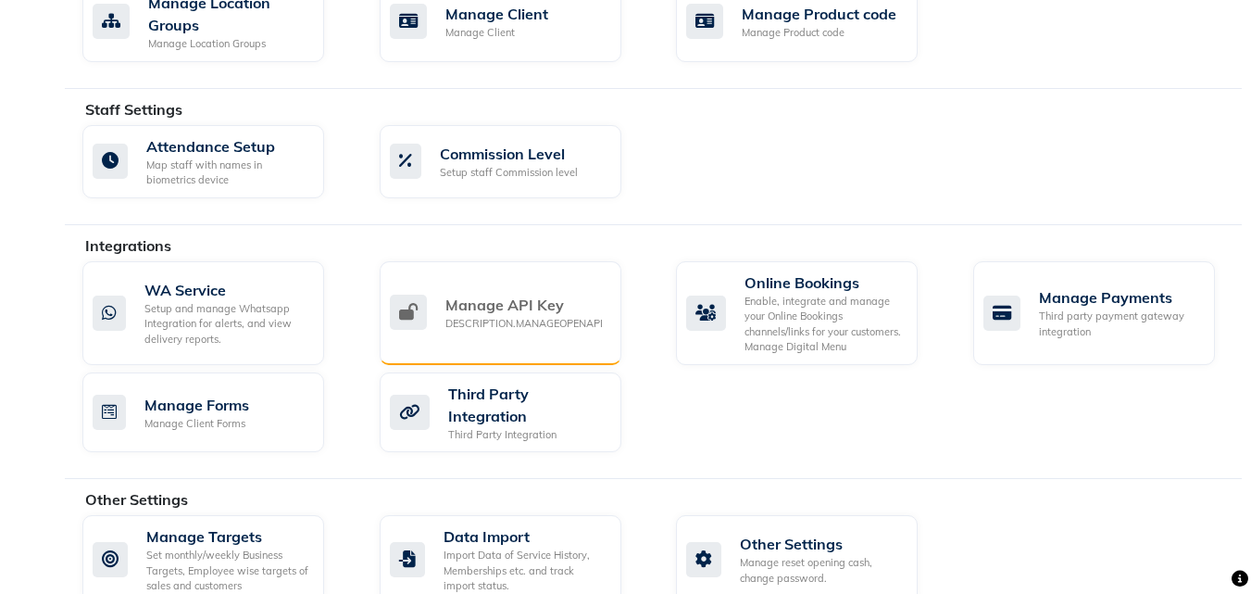
scroll to position [989, 0]
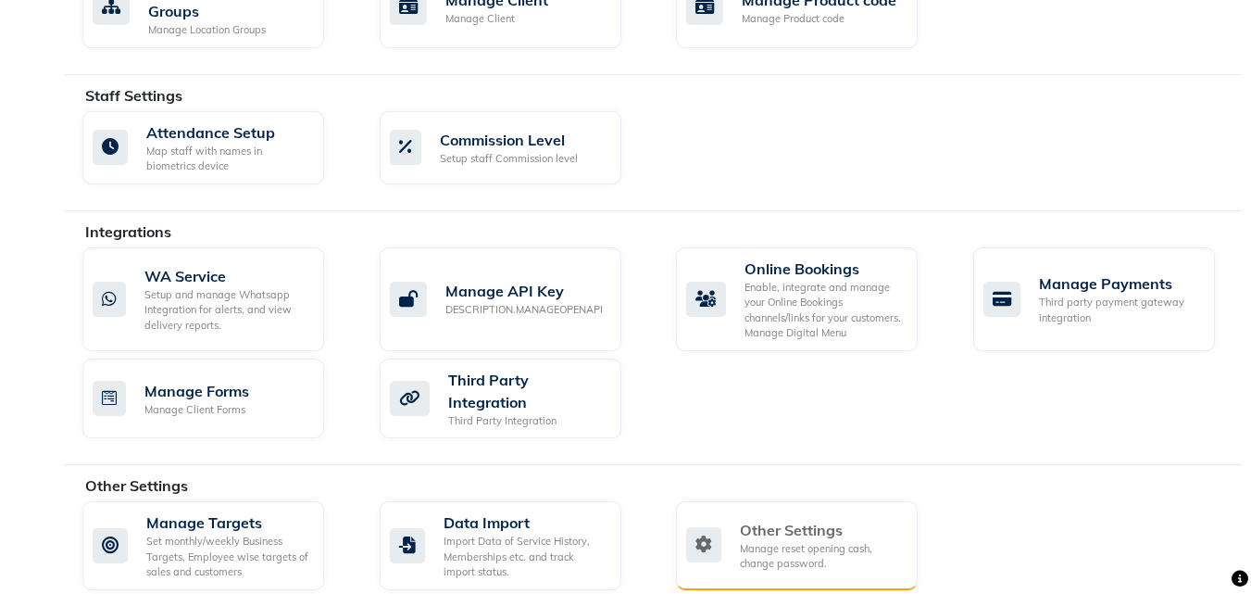
click at [810, 519] on div "Other Settings" at bounding box center [821, 530] width 163 height 22
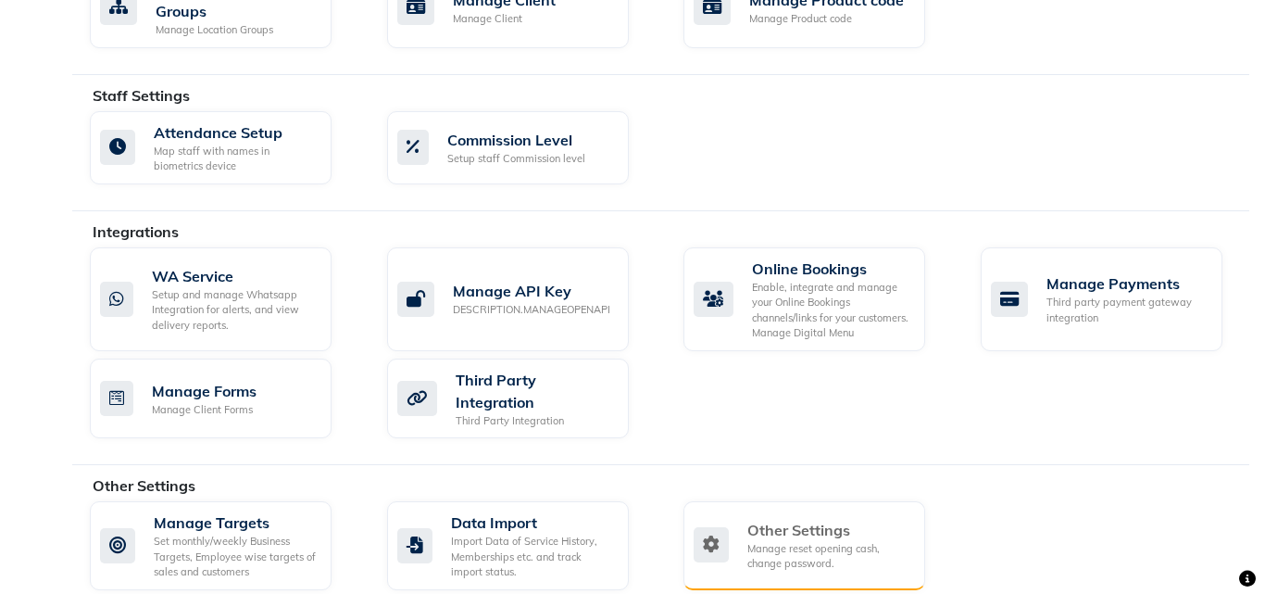
scroll to position [47, 0]
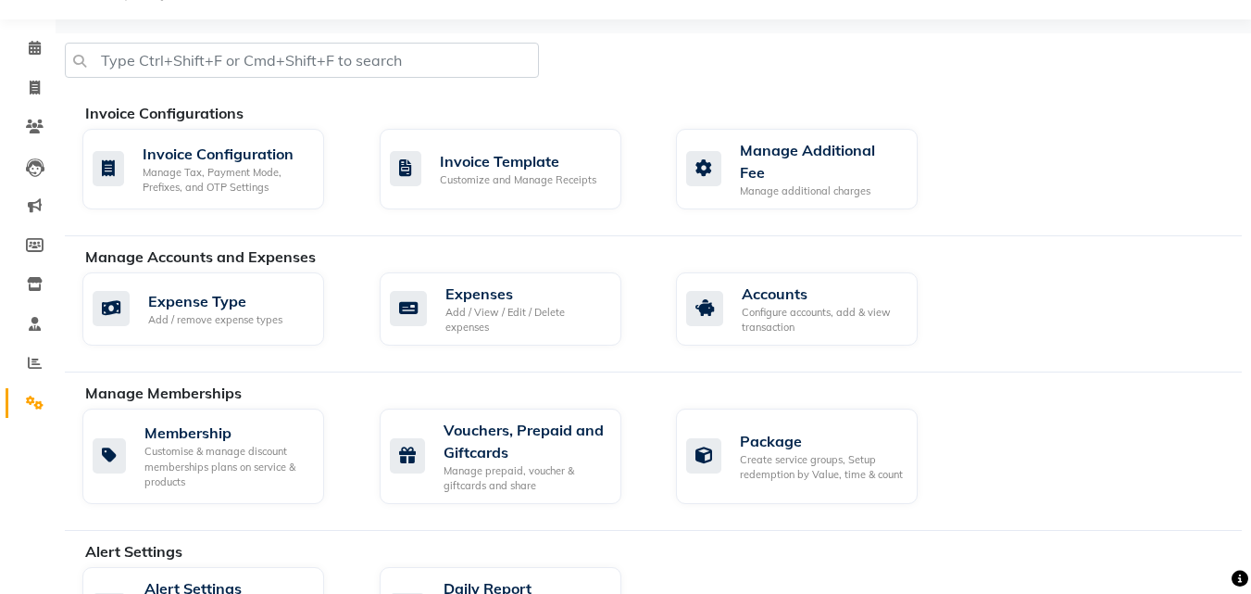
select select "2: 15"
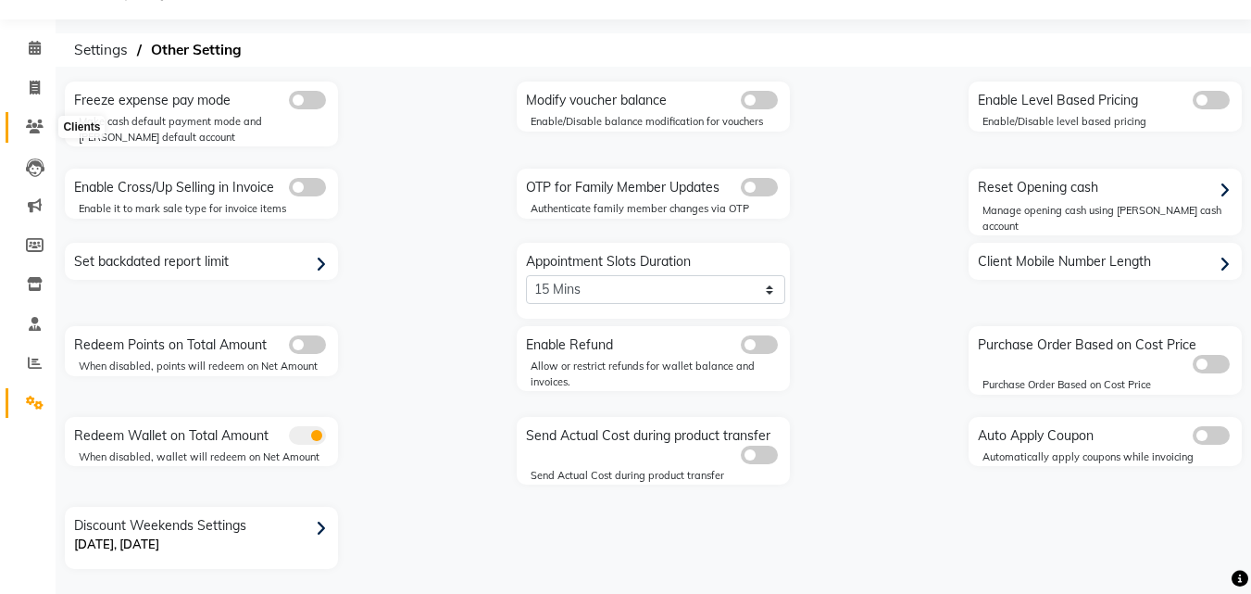
click at [37, 119] on span at bounding box center [35, 127] width 32 height 21
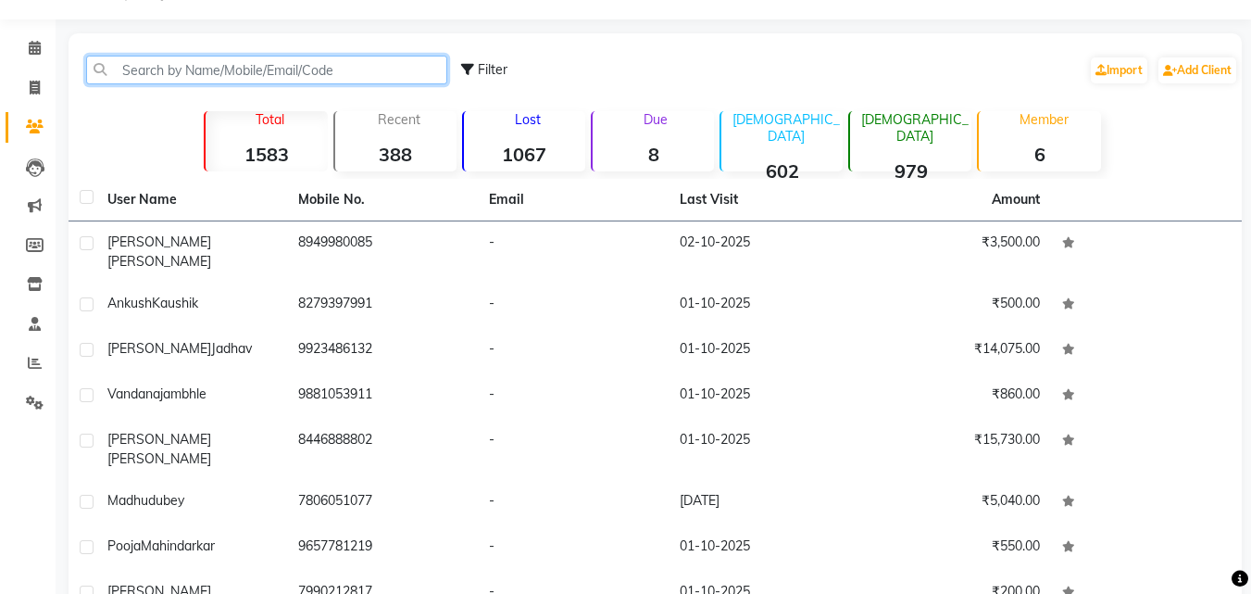
click at [304, 68] on input "text" at bounding box center [266, 70] width 361 height 29
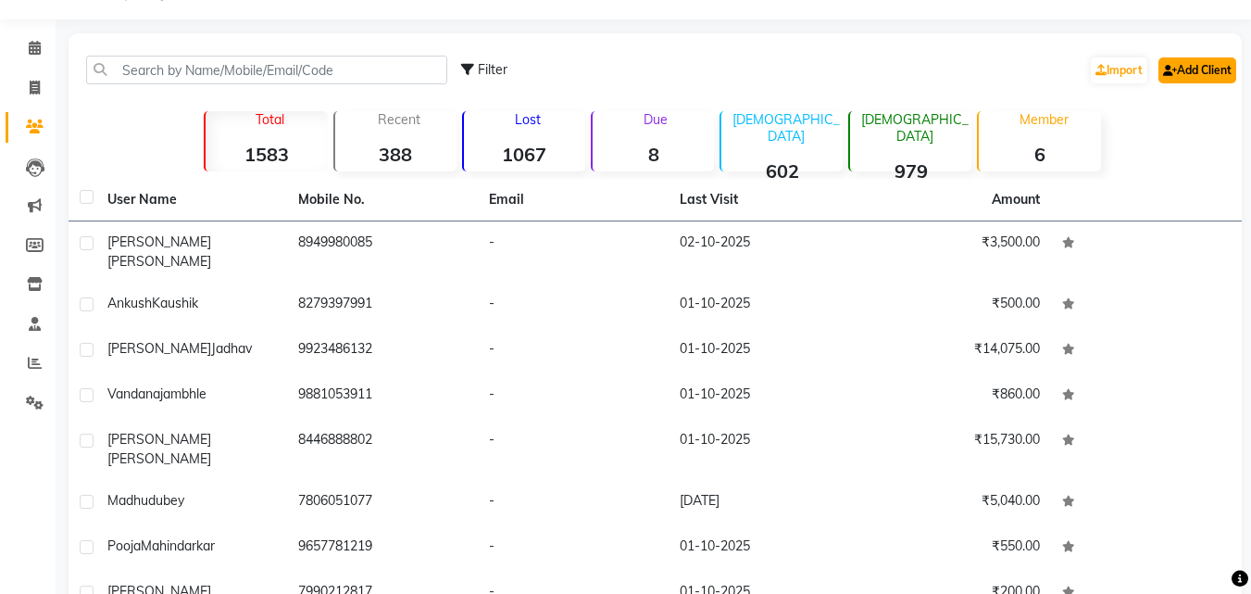
click at [1208, 74] on link "Add Client" at bounding box center [1198, 70] width 78 height 26
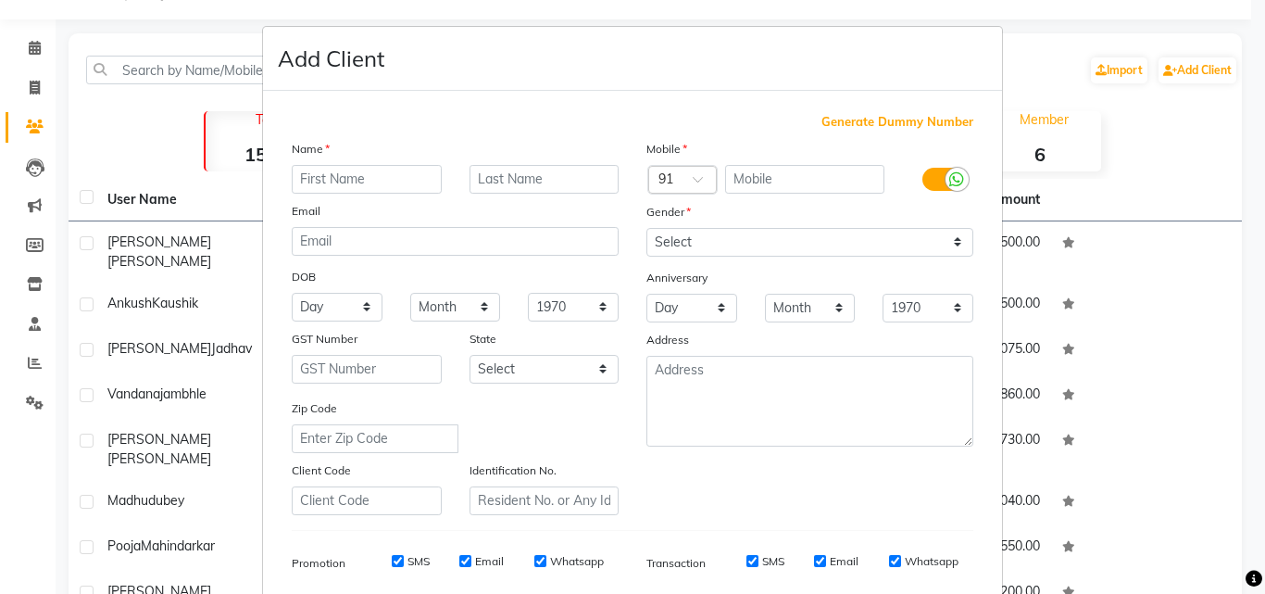
click at [1230, 405] on ngb-modal-window "Add Client Generate Dummy Number Name Email DOB Day 01 02 03 04 05 06 07 08 09 …" at bounding box center [632, 297] width 1265 height 594
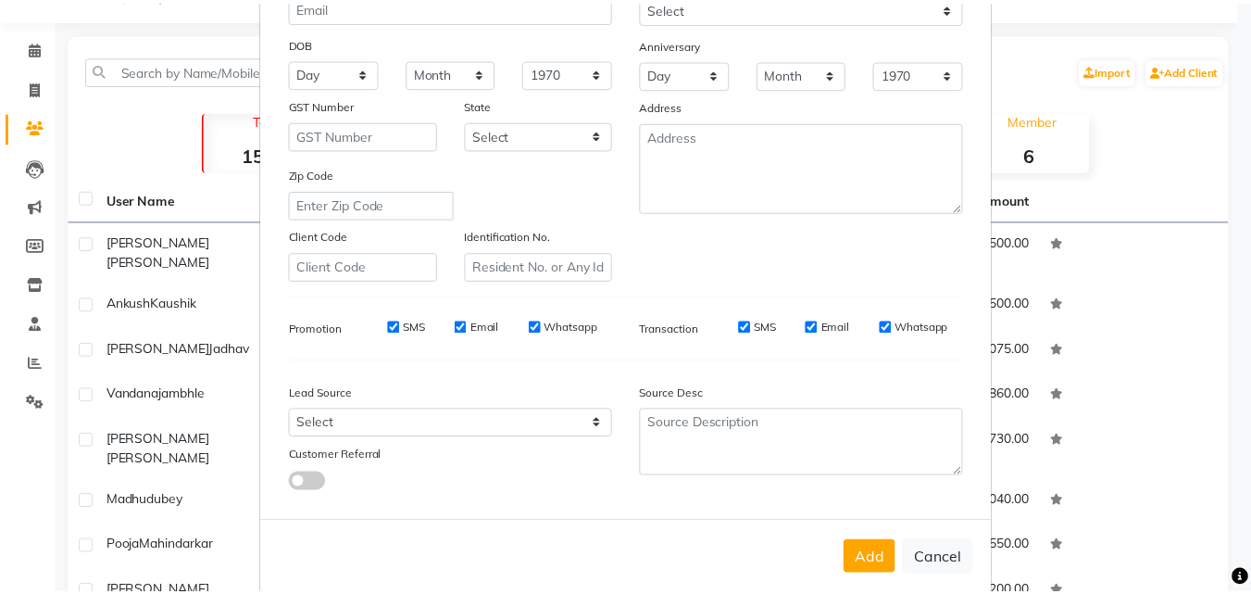
scroll to position [261, 0]
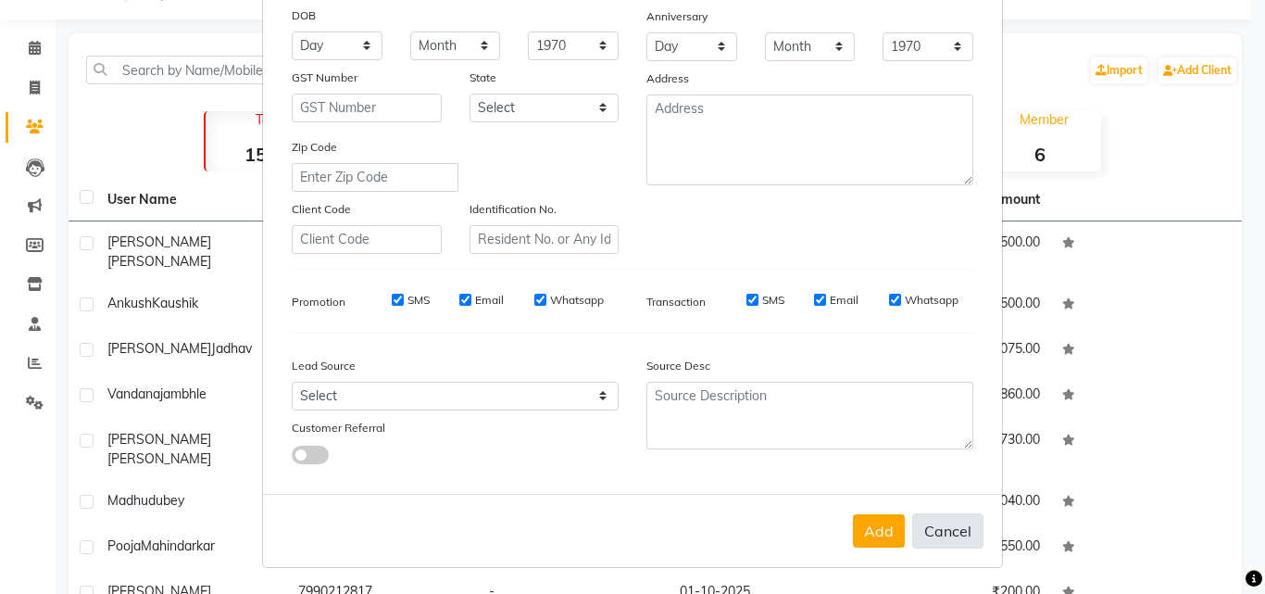
click at [965, 534] on button "Cancel" at bounding box center [947, 530] width 71 height 35
select select
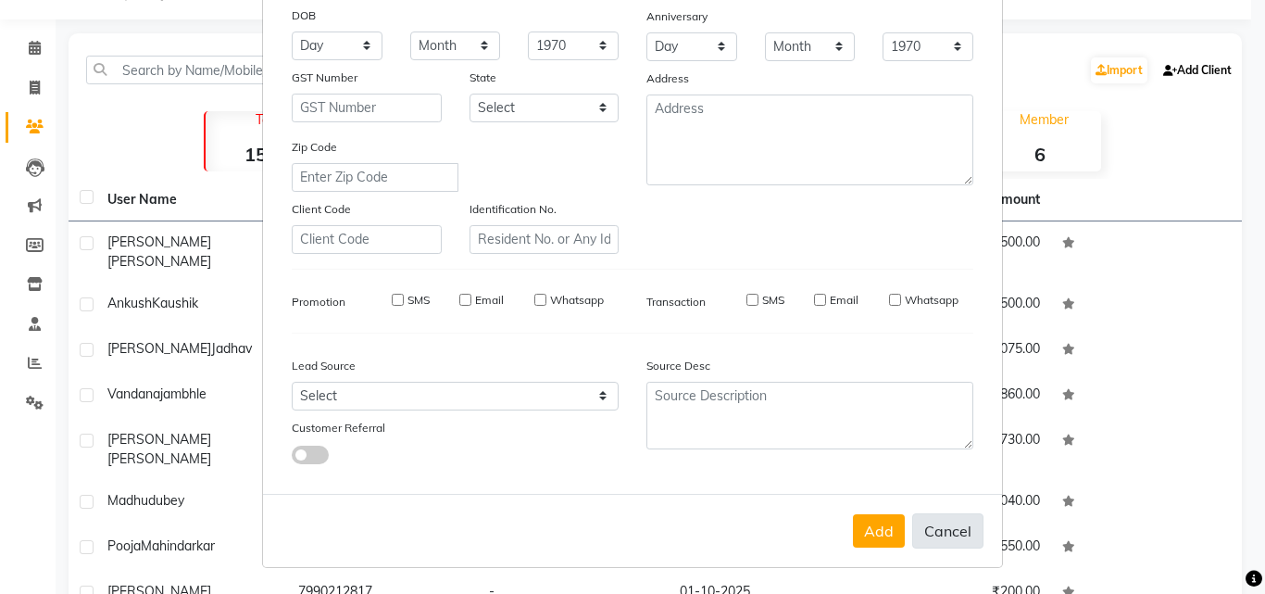
select select
checkbox input "false"
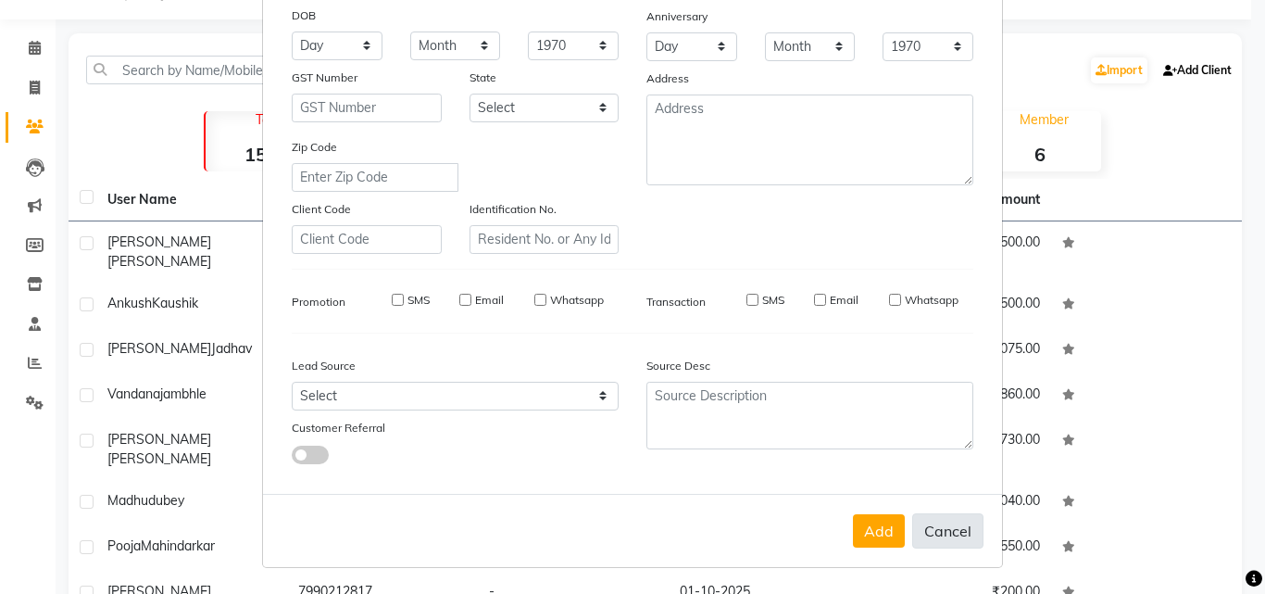
checkbox input "false"
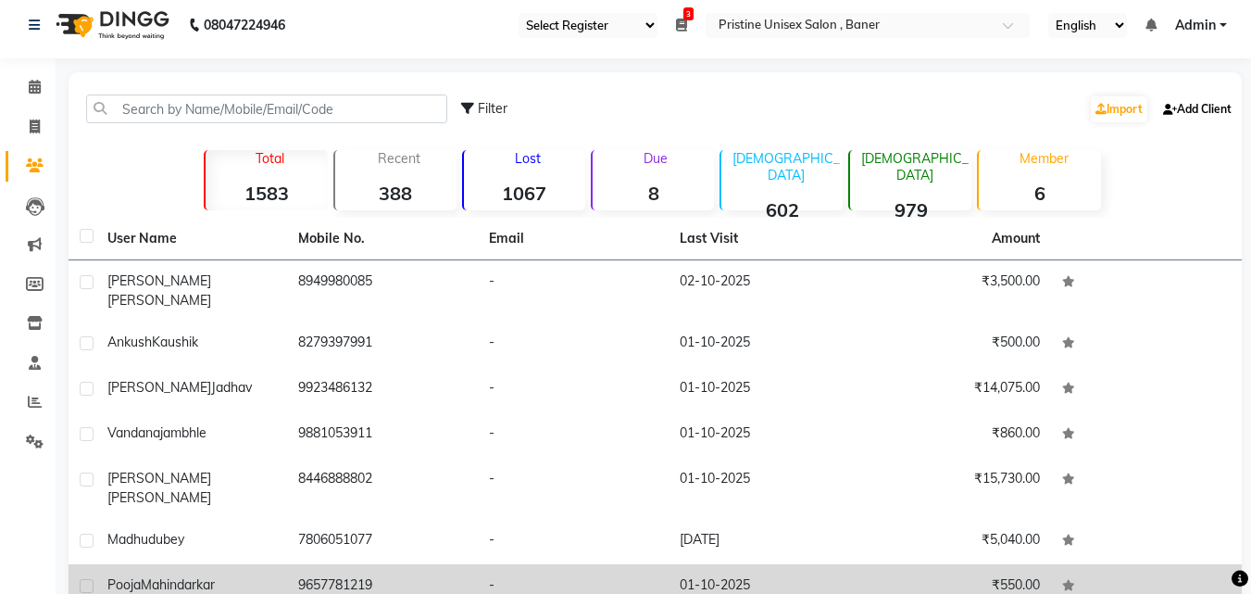
scroll to position [0, 0]
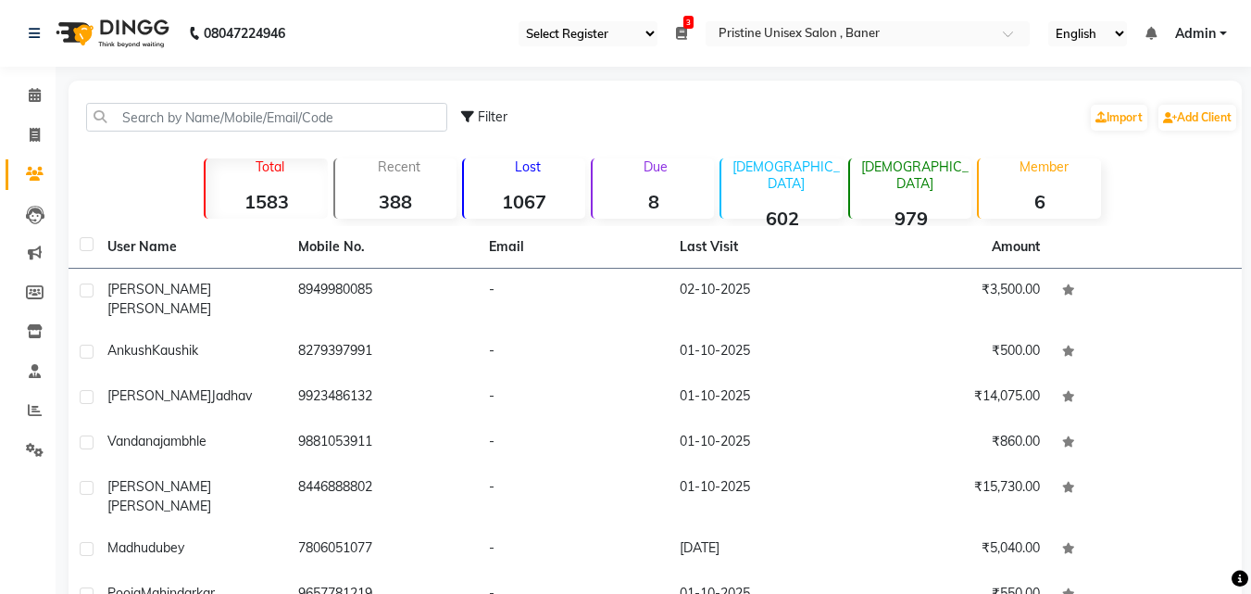
click at [473, 116] on icon at bounding box center [467, 116] width 13 height 13
select select "1000000"
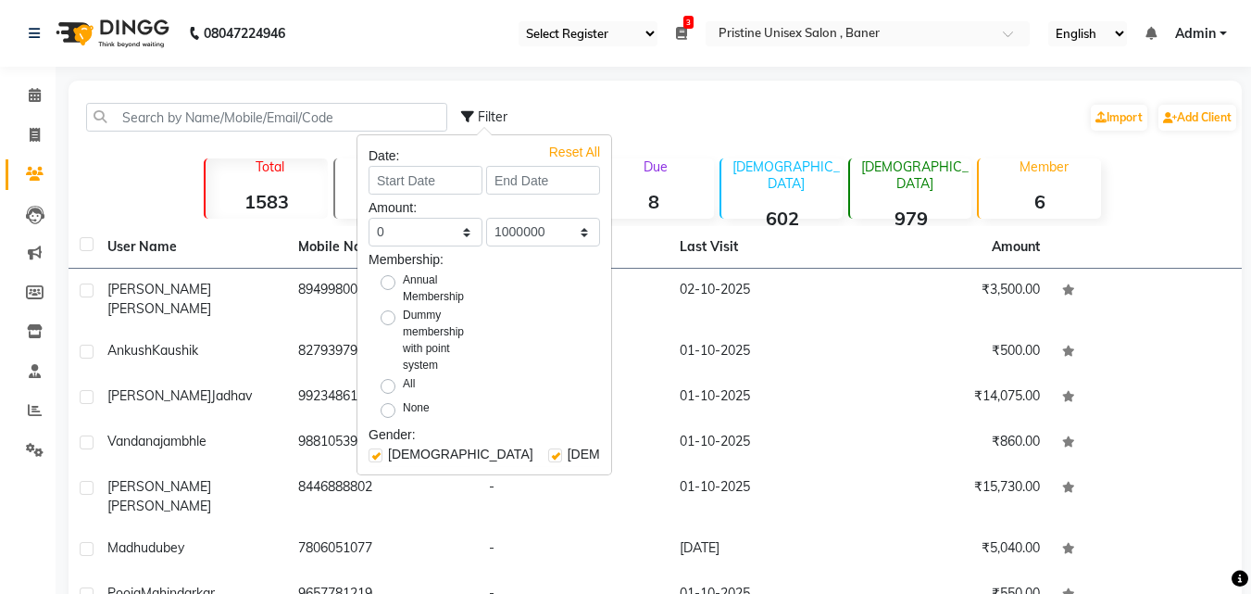
click at [487, 112] on span "Filter" at bounding box center [493, 116] width 30 height 17
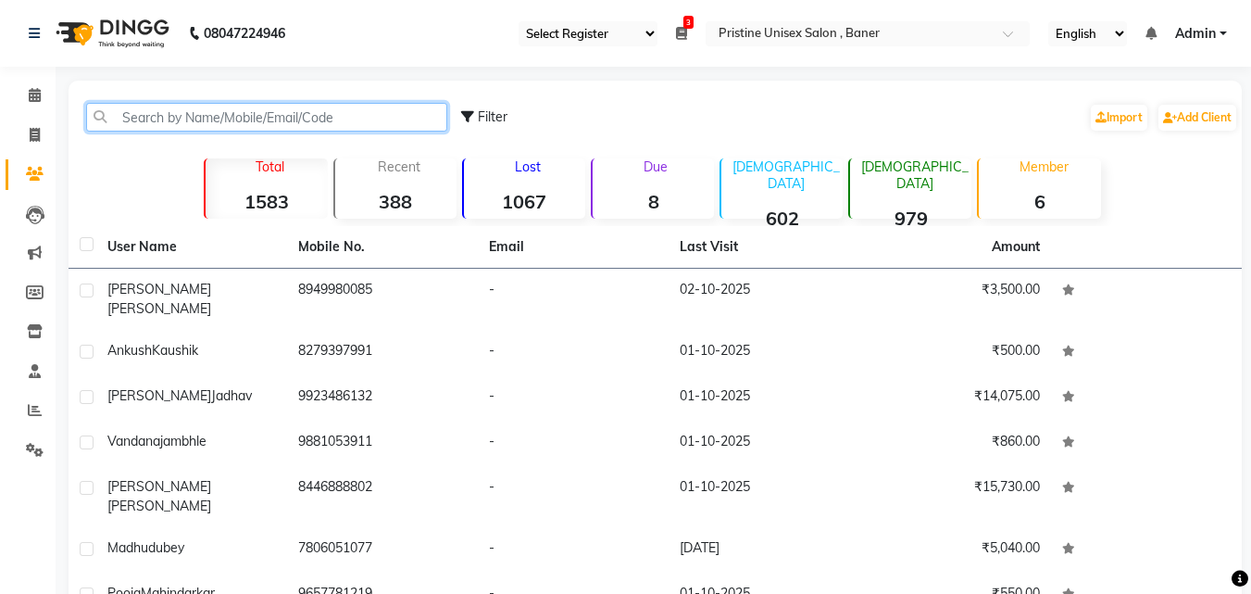
click at [353, 117] on input "text" at bounding box center [266, 117] width 361 height 29
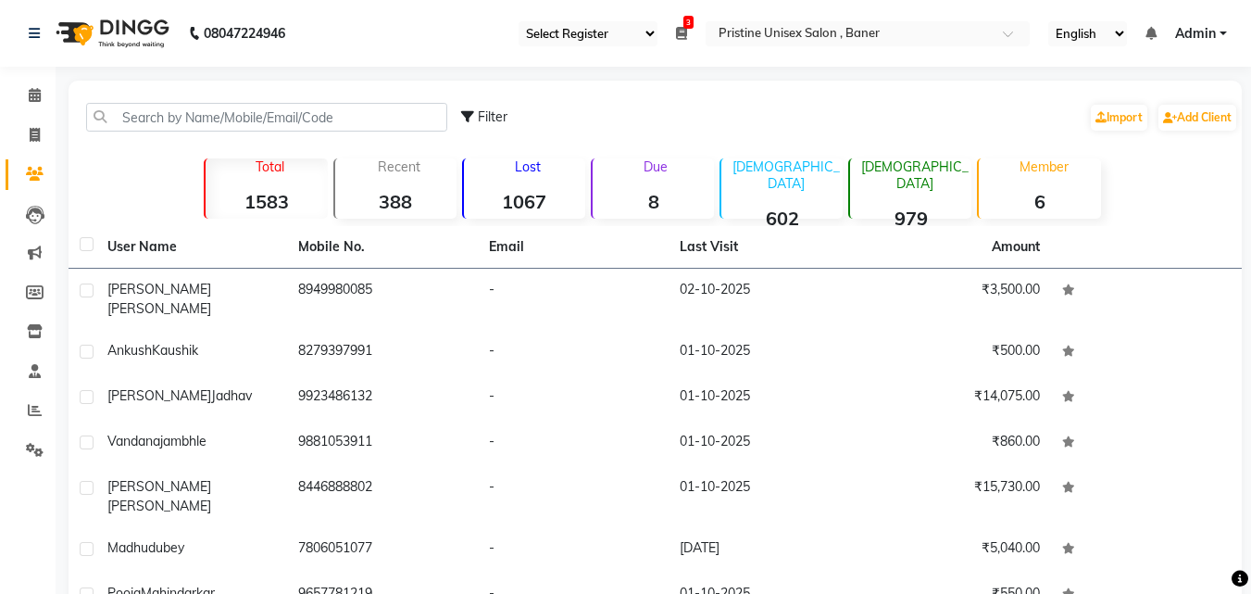
click at [622, 102] on div "Filter Import Add Client" at bounding box center [849, 117] width 777 height 58
click at [37, 130] on icon at bounding box center [35, 135] width 10 height 14
select select "6610"
select select "service"
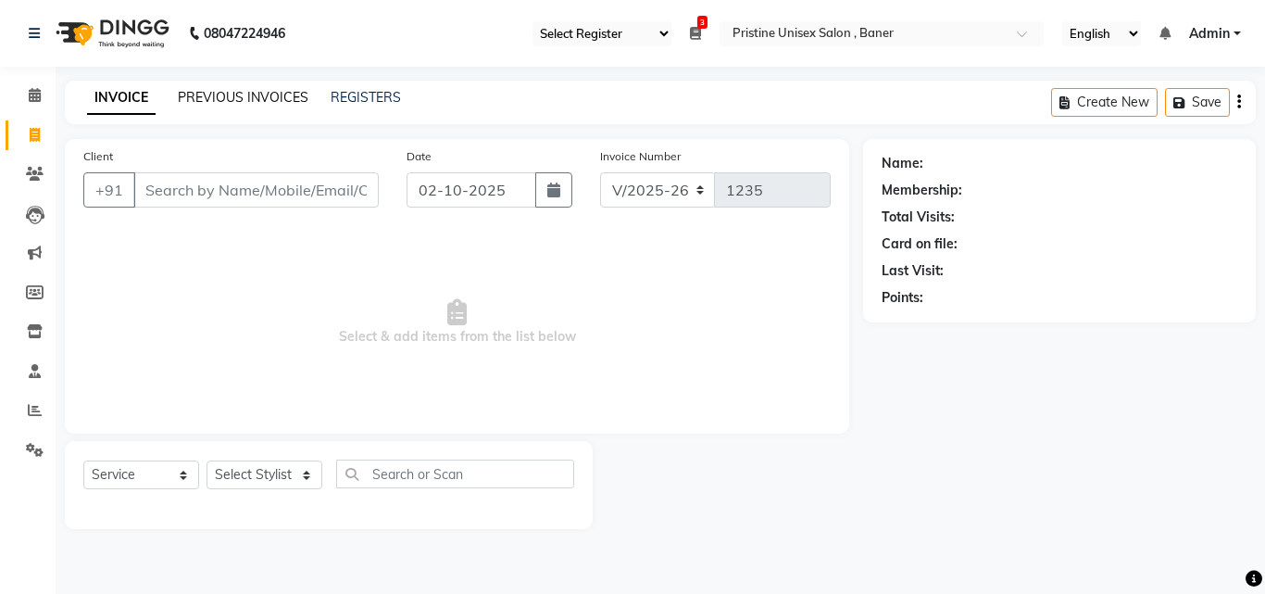
click at [278, 103] on link "PREVIOUS INVOICES" at bounding box center [243, 97] width 131 height 17
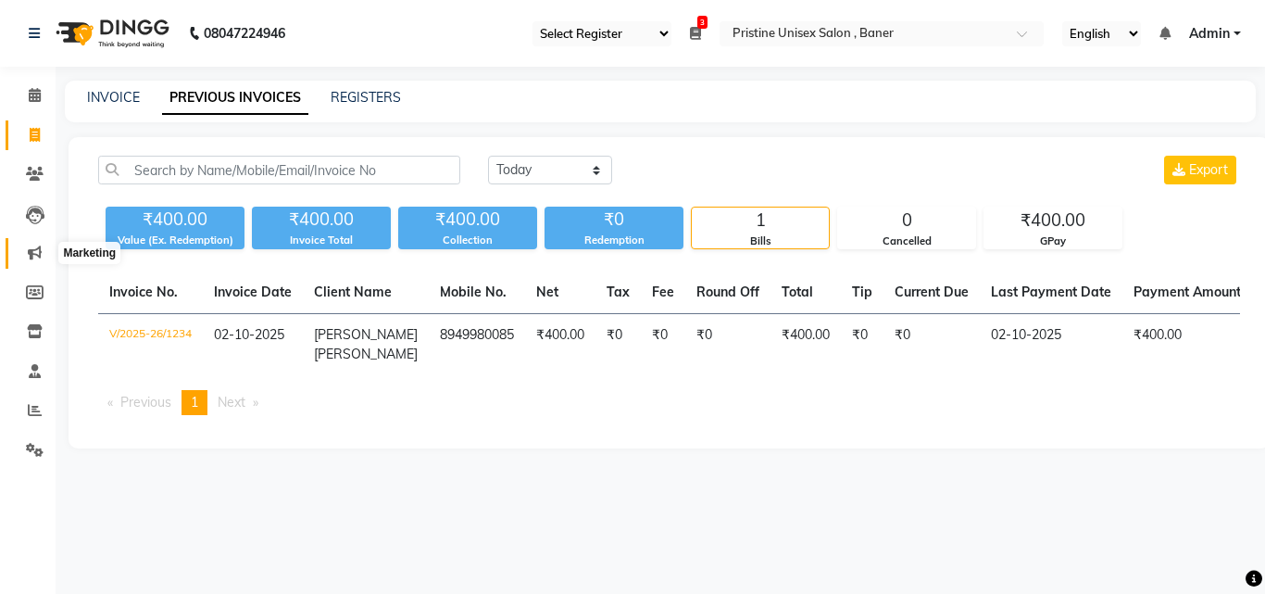
click at [39, 245] on icon at bounding box center [35, 252] width 14 height 14
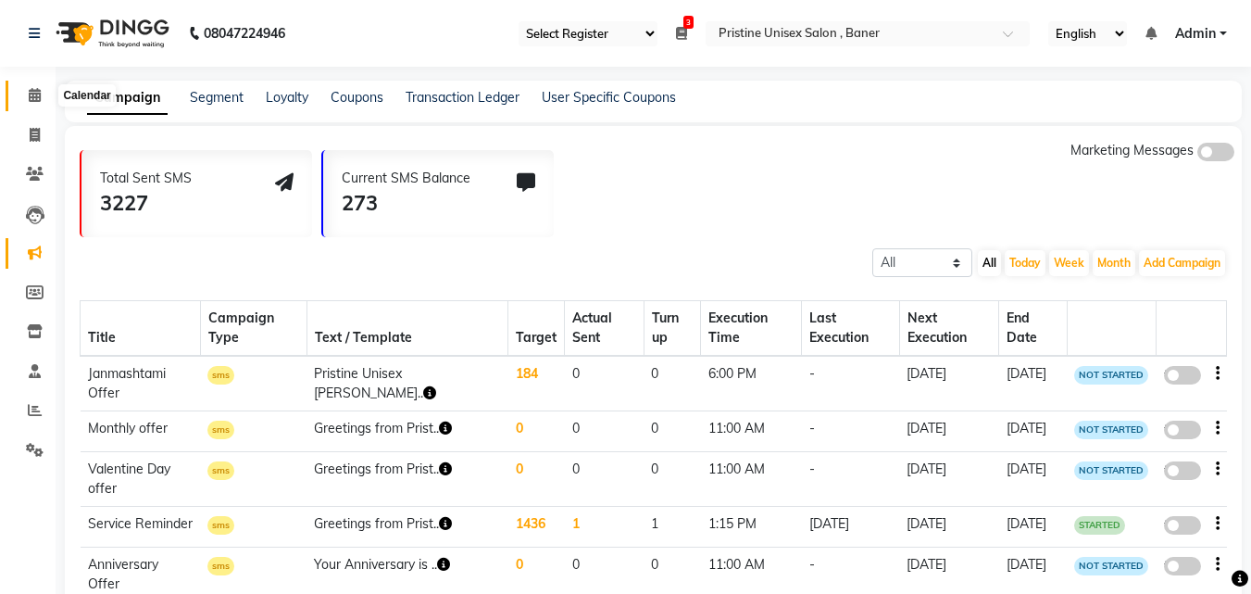
click at [33, 90] on icon at bounding box center [35, 95] width 12 height 14
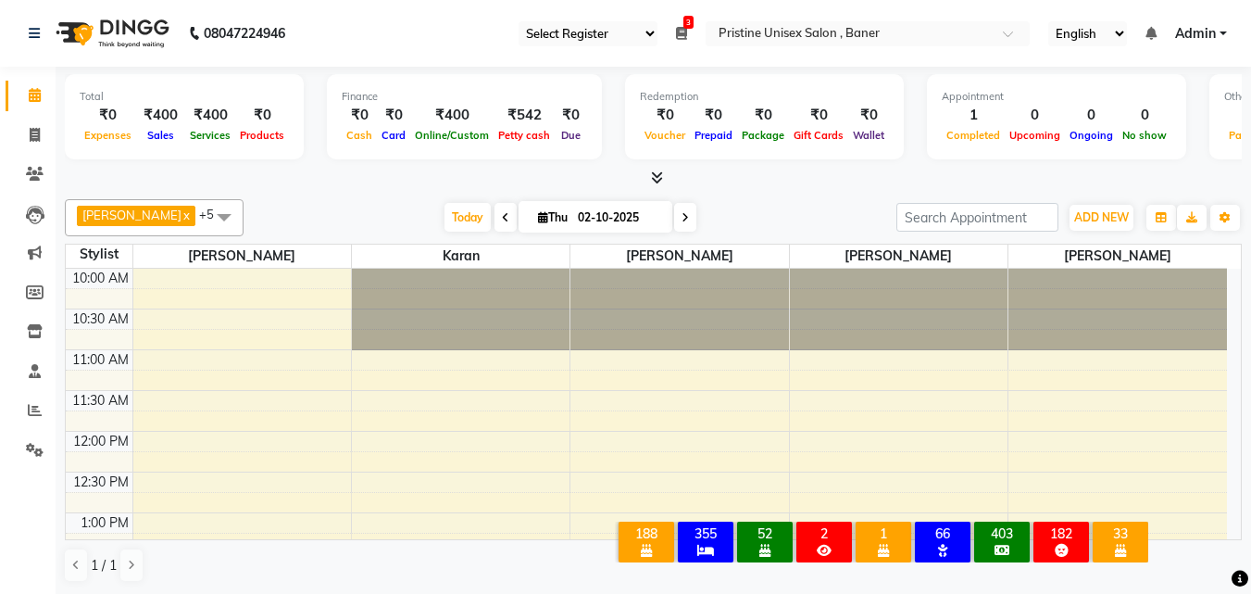
click at [35, 117] on li "Invoice" at bounding box center [28, 136] width 56 height 40
click at [35, 138] on icon at bounding box center [35, 135] width 10 height 14
select select "6610"
select select "service"
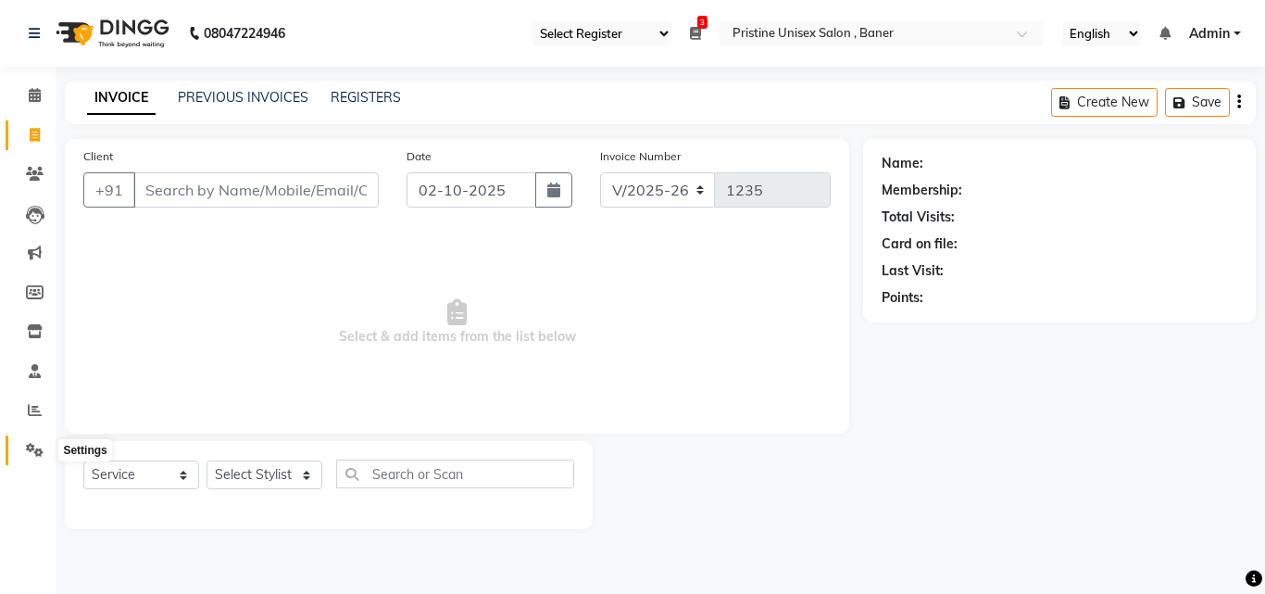
click at [28, 444] on icon at bounding box center [35, 450] width 18 height 14
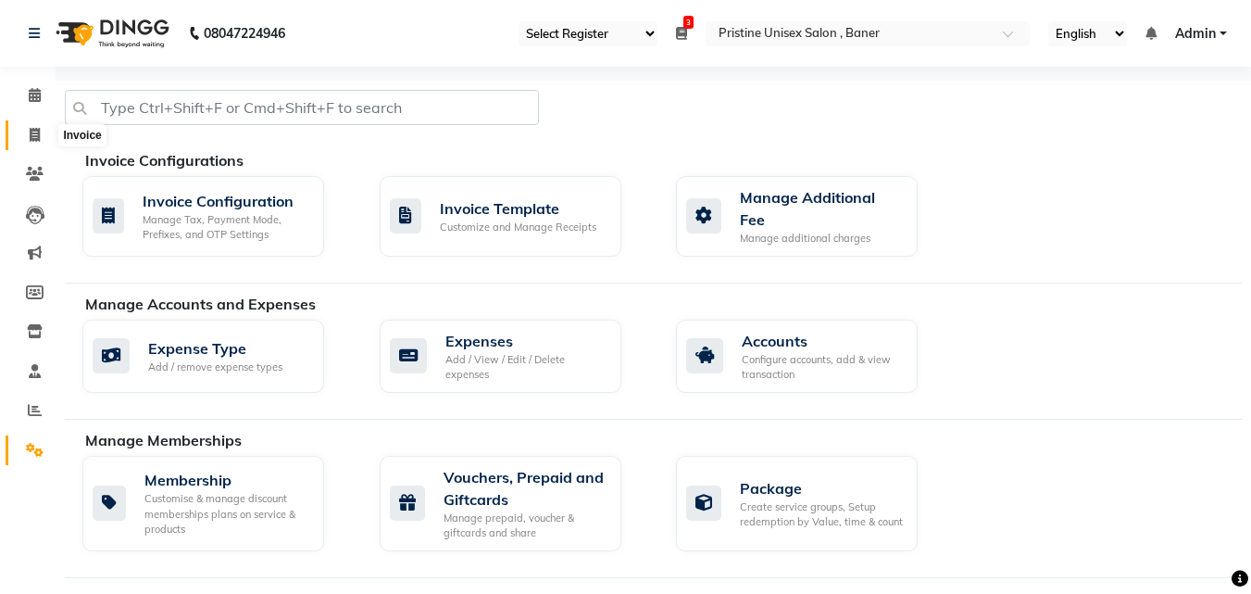
click at [28, 132] on span at bounding box center [35, 135] width 32 height 21
select select "service"
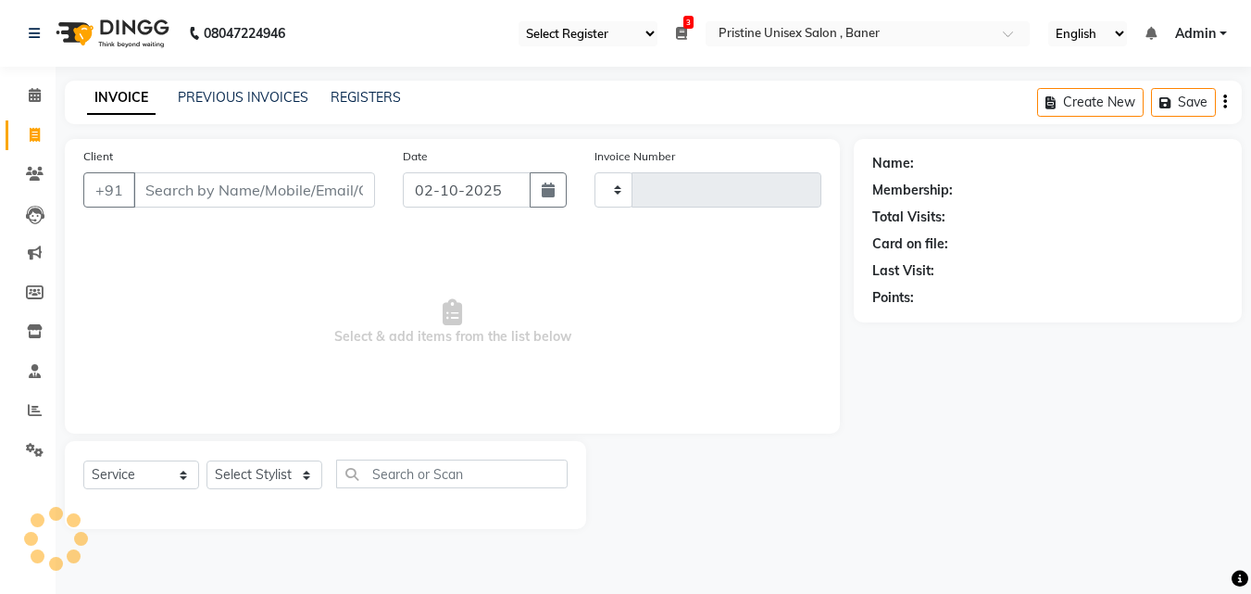
type input "1235"
select select "6610"
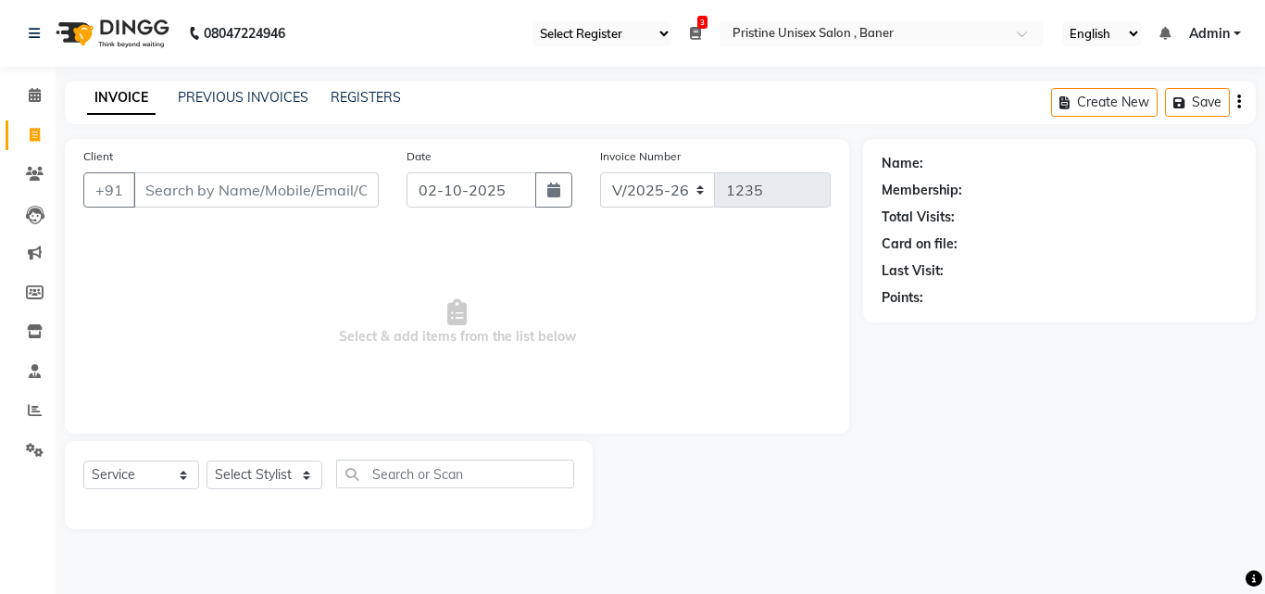
click at [208, 184] on input "Client" at bounding box center [255, 189] width 245 height 35
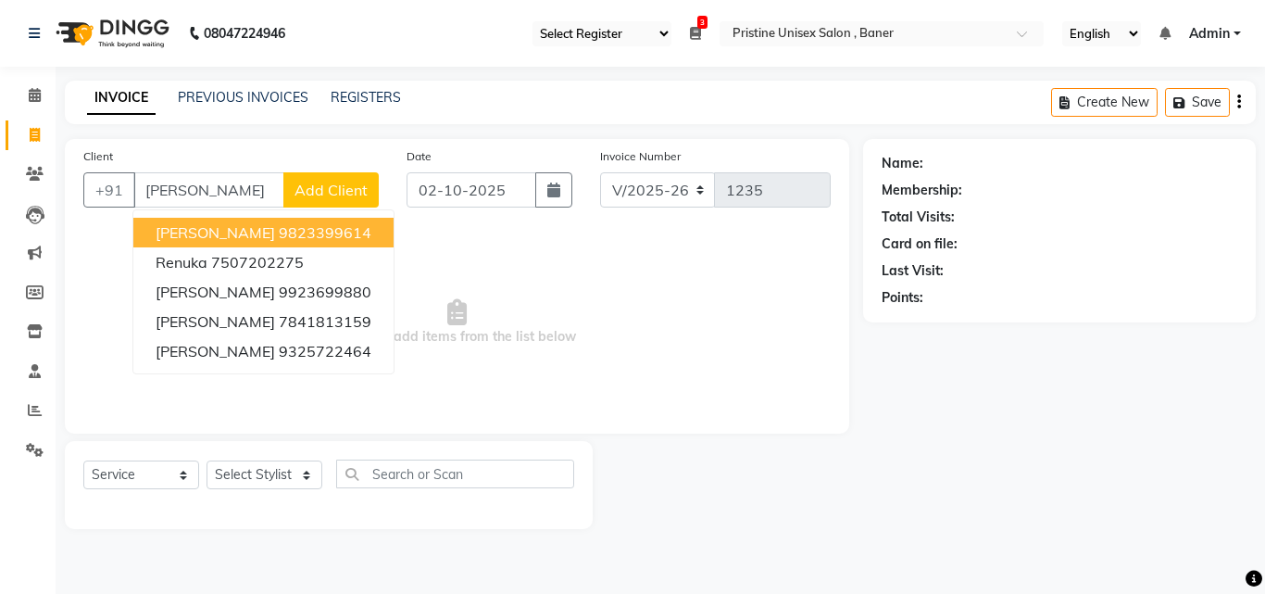
click at [268, 222] on button "[PERSON_NAME] 9823399614" at bounding box center [263, 233] width 260 height 30
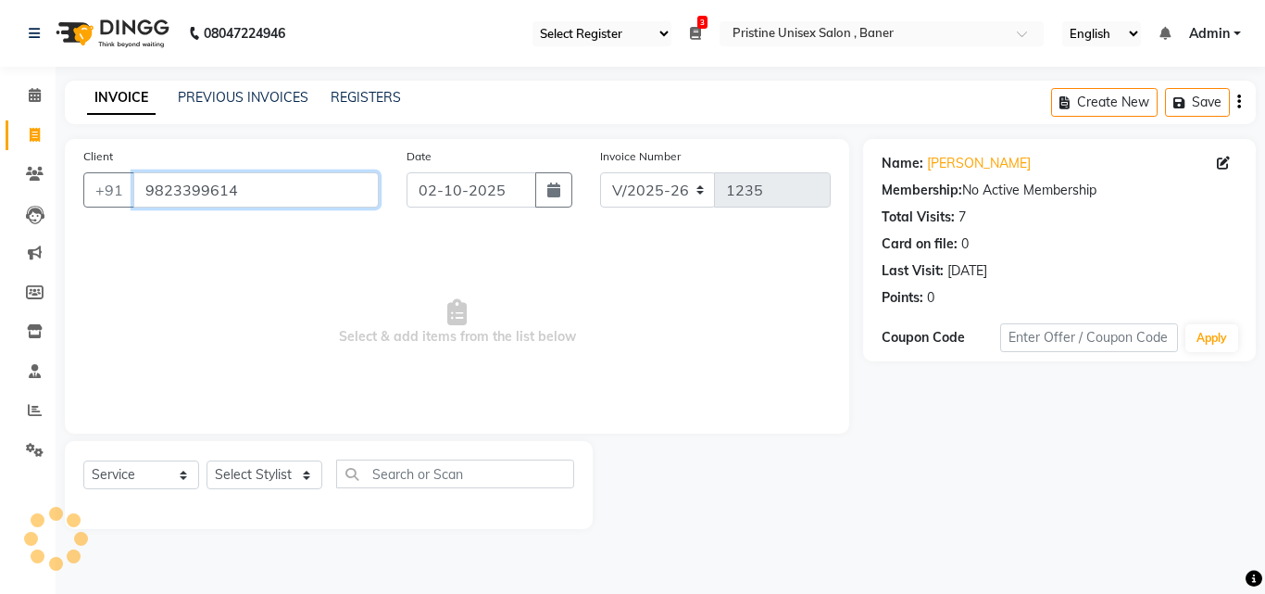
click at [278, 184] on input "9823399614" at bounding box center [255, 189] width 245 height 35
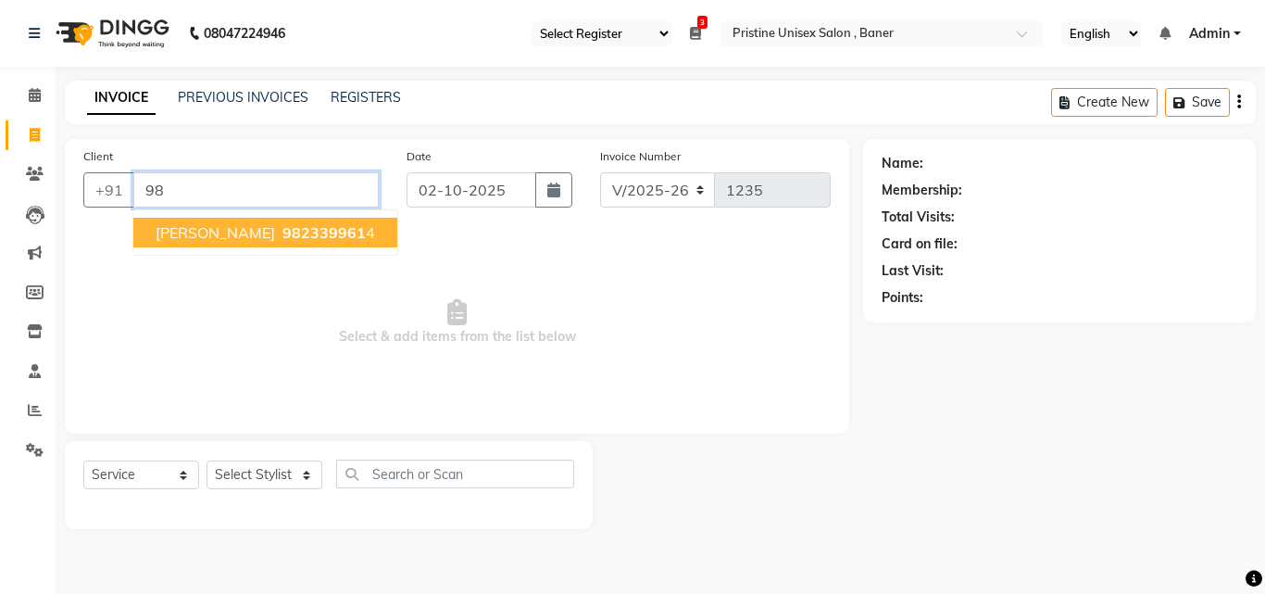
type input "9"
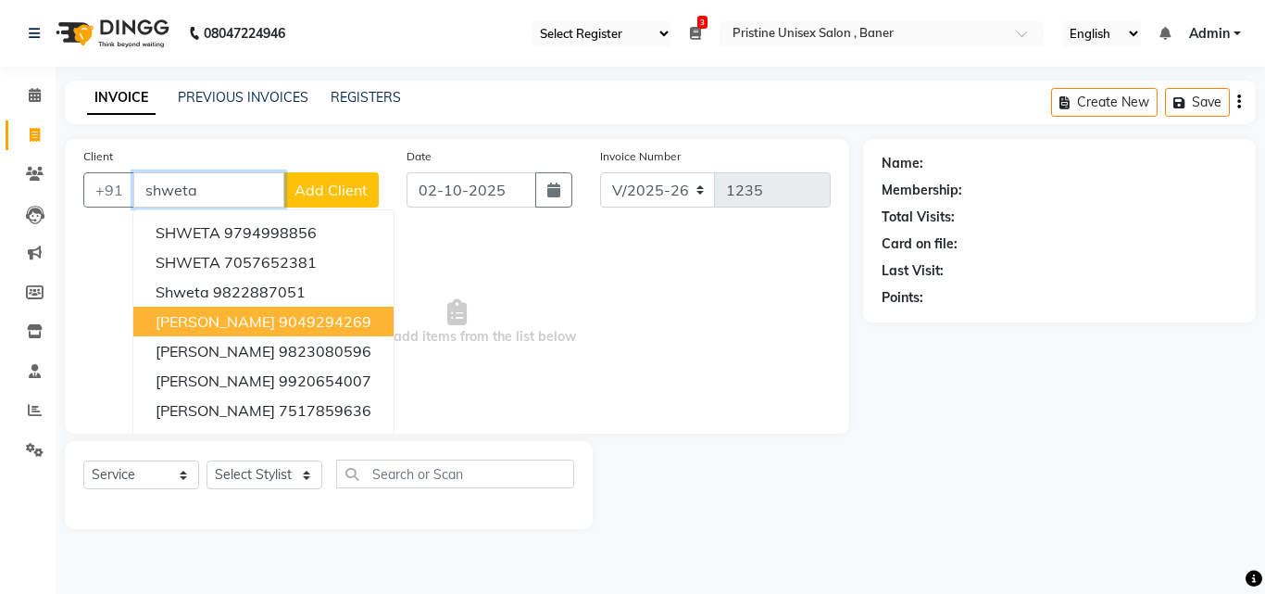
click at [345, 322] on ngb-highlight "9049294269" at bounding box center [325, 321] width 93 height 19
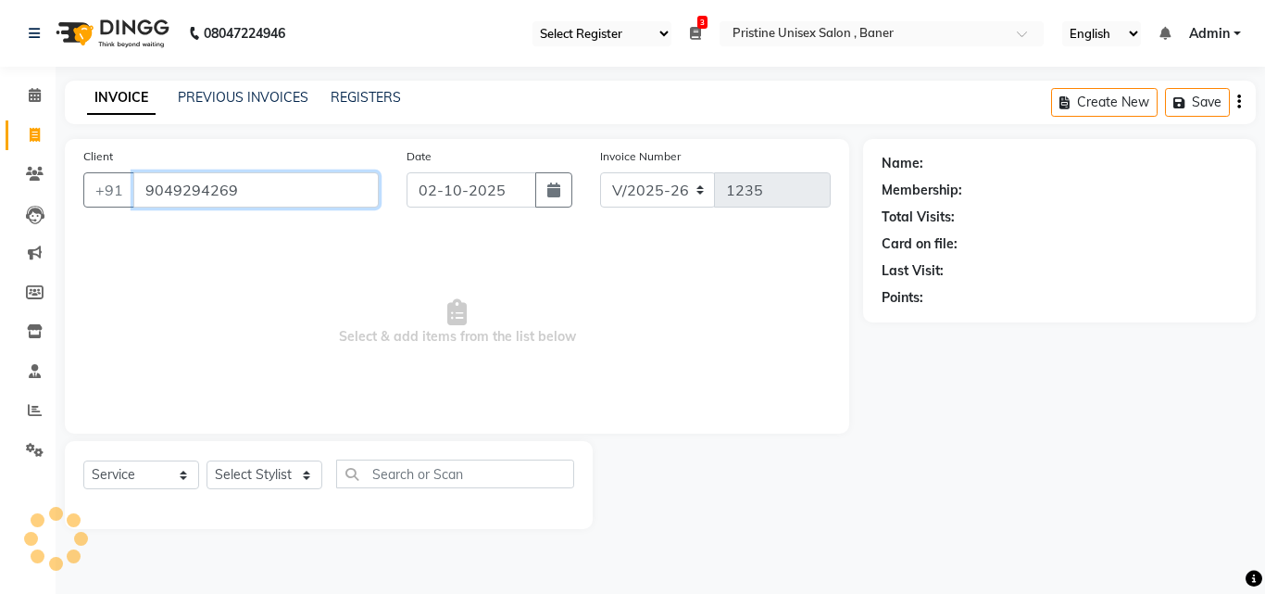
type input "9049294269"
select select "1: Object"
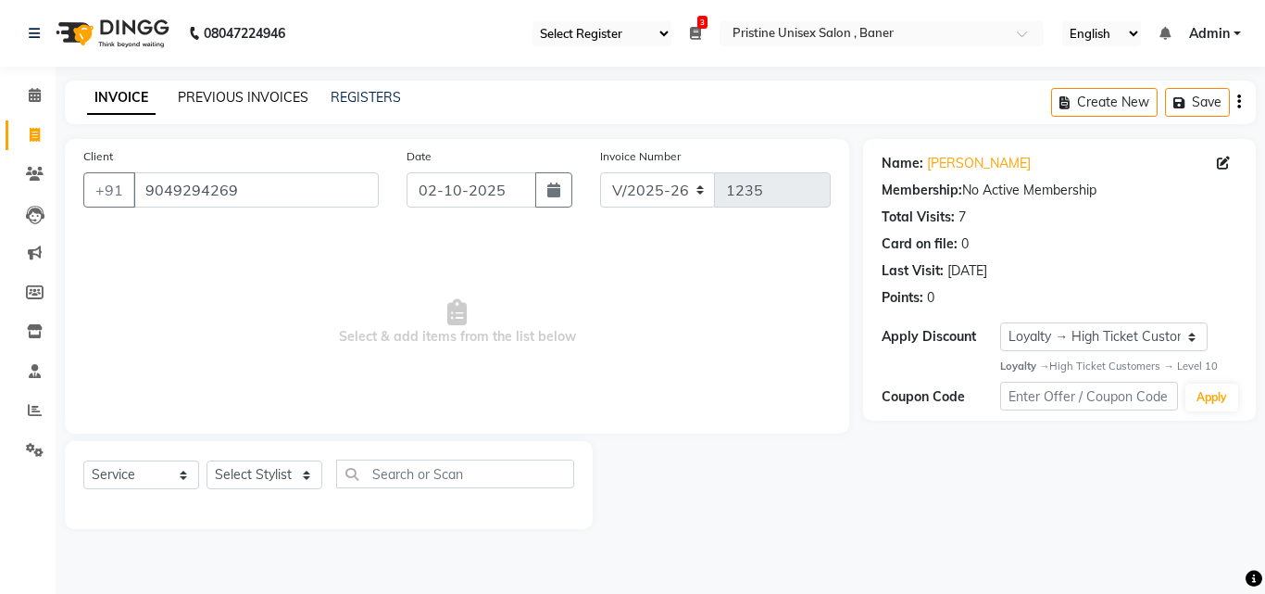
click at [246, 95] on link "PREVIOUS INVOICES" at bounding box center [243, 97] width 131 height 17
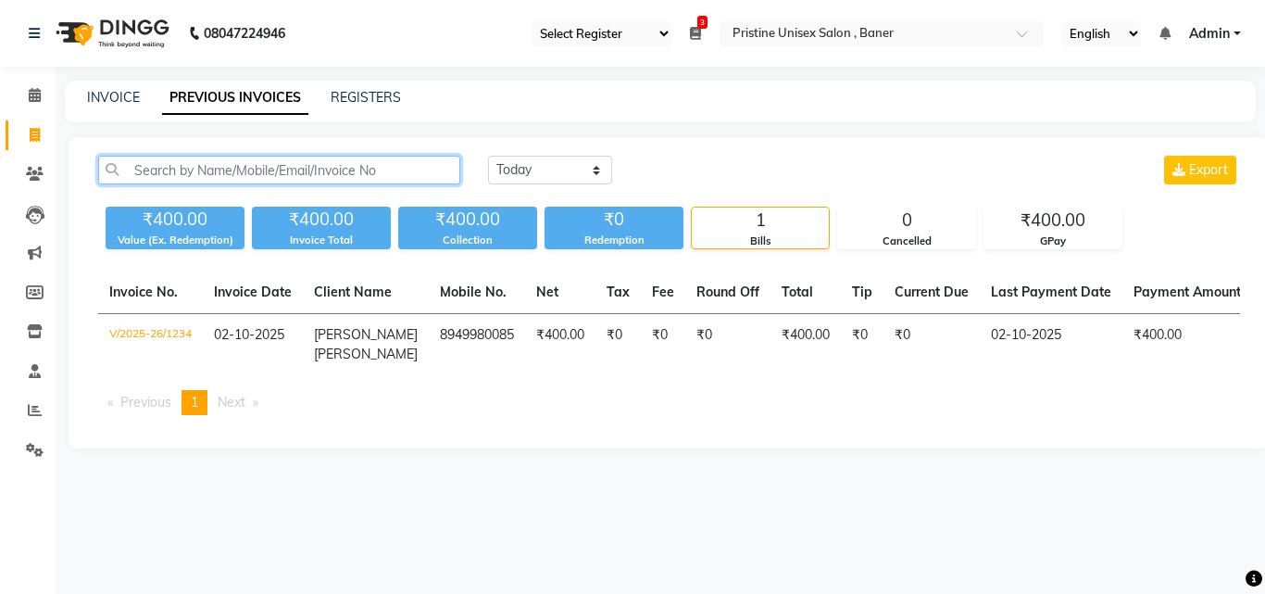
click at [310, 171] on input "text" at bounding box center [279, 170] width 362 height 29
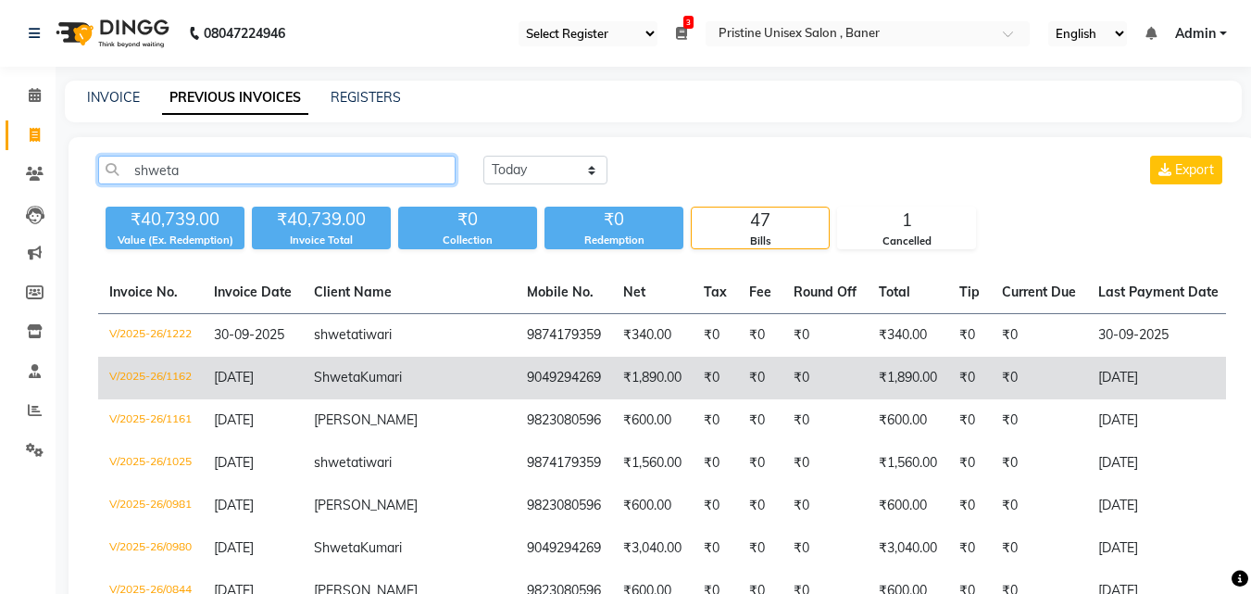
type input "shweta"
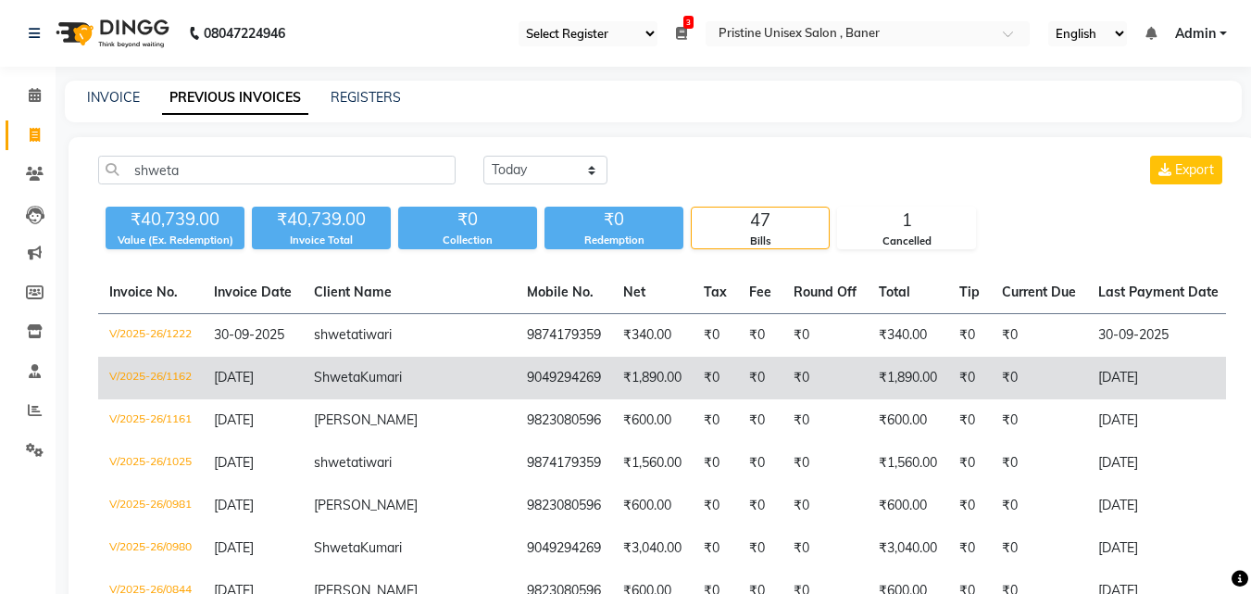
click at [361, 399] on td "[PERSON_NAME]" at bounding box center [409, 378] width 213 height 43
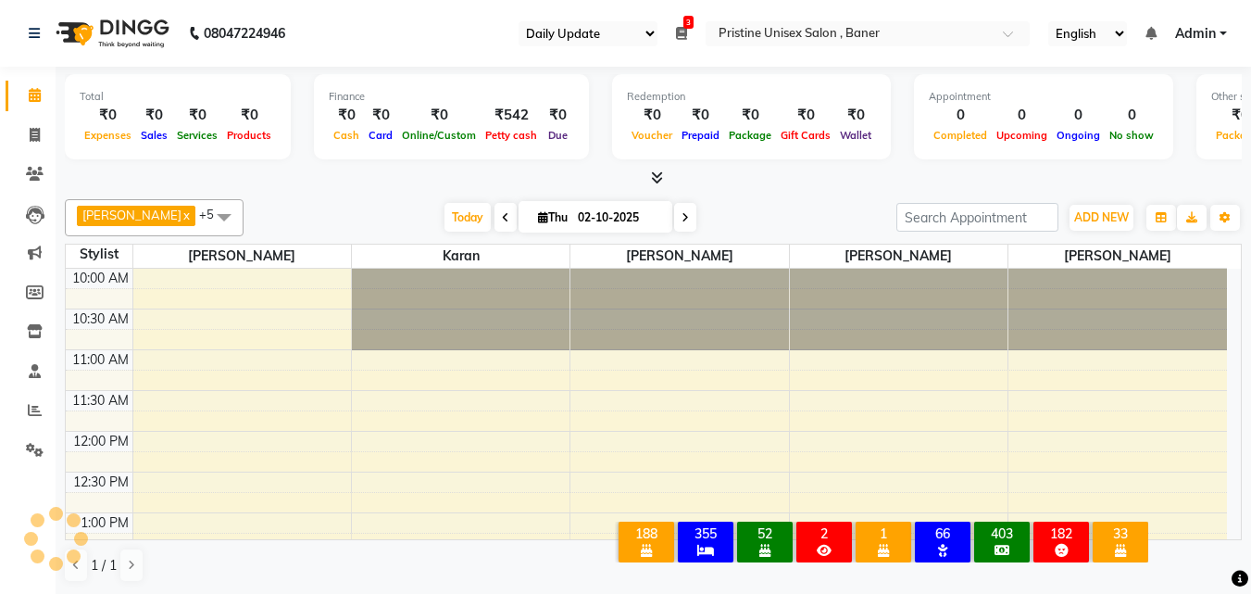
select select "110"
click at [34, 138] on icon at bounding box center [35, 135] width 10 height 14
select select "6610"
select select "service"
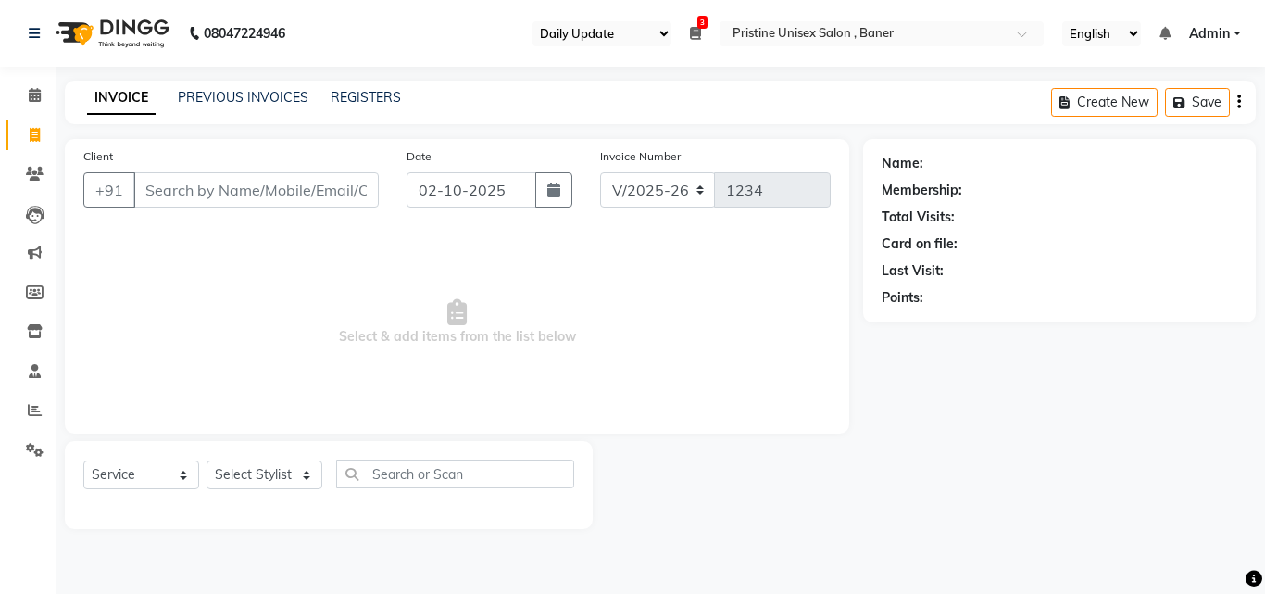
click at [256, 194] on input "Client" at bounding box center [255, 189] width 245 height 35
type input "9"
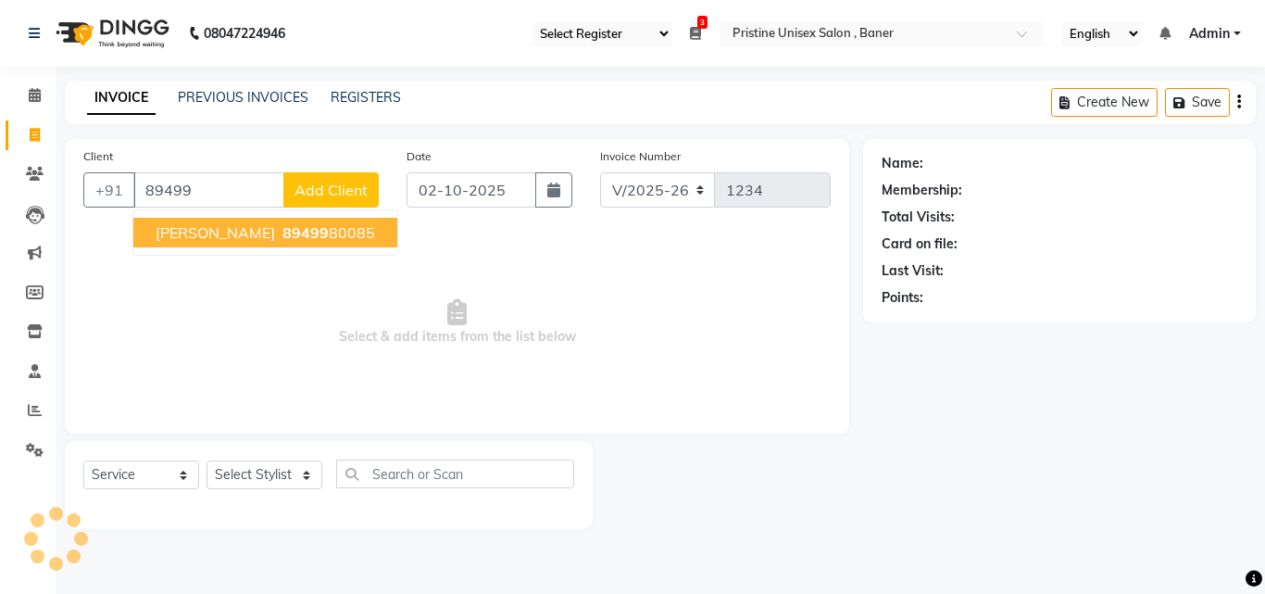
click at [282, 236] on ngb-highlight "89499 80085" at bounding box center [327, 232] width 96 height 19
type input "8949980085"
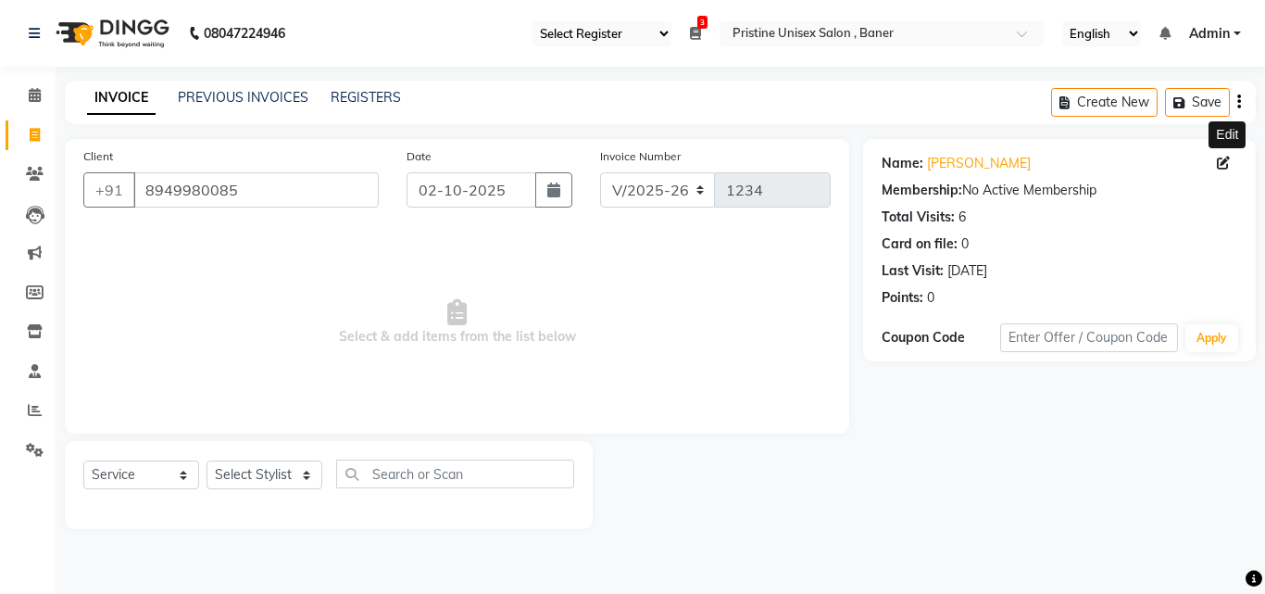
click at [1220, 164] on icon at bounding box center [1223, 163] width 13 height 13
select select "24"
select select "05"
select select "22"
select select "male"
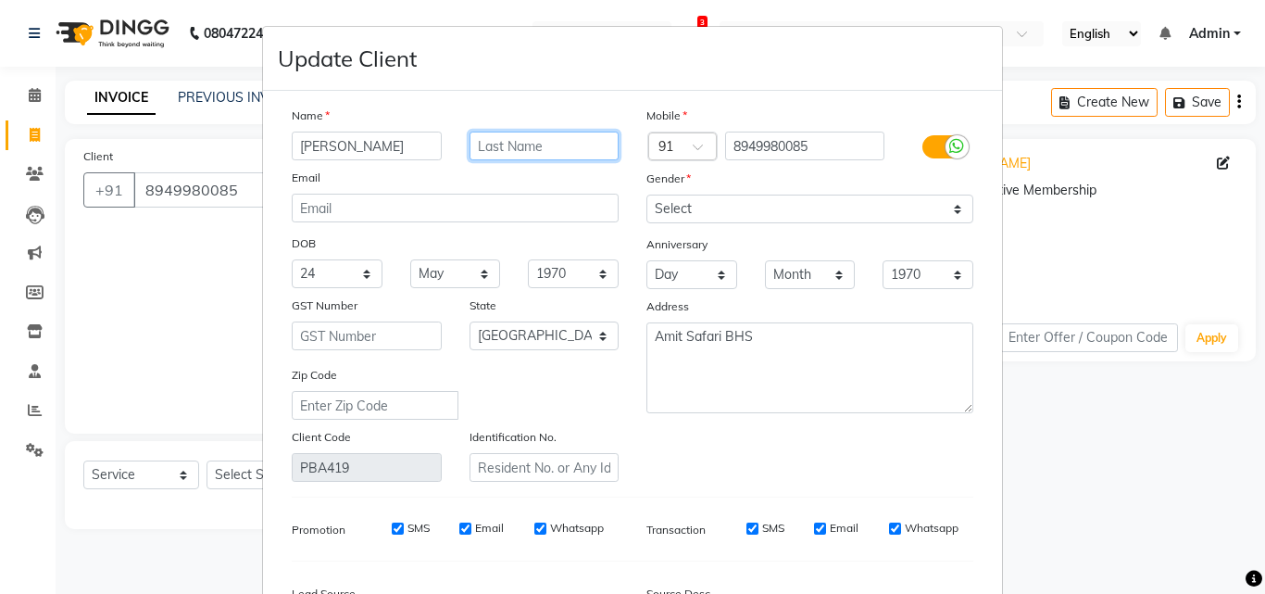
click at [487, 144] on input "text" at bounding box center [545, 146] width 150 height 29
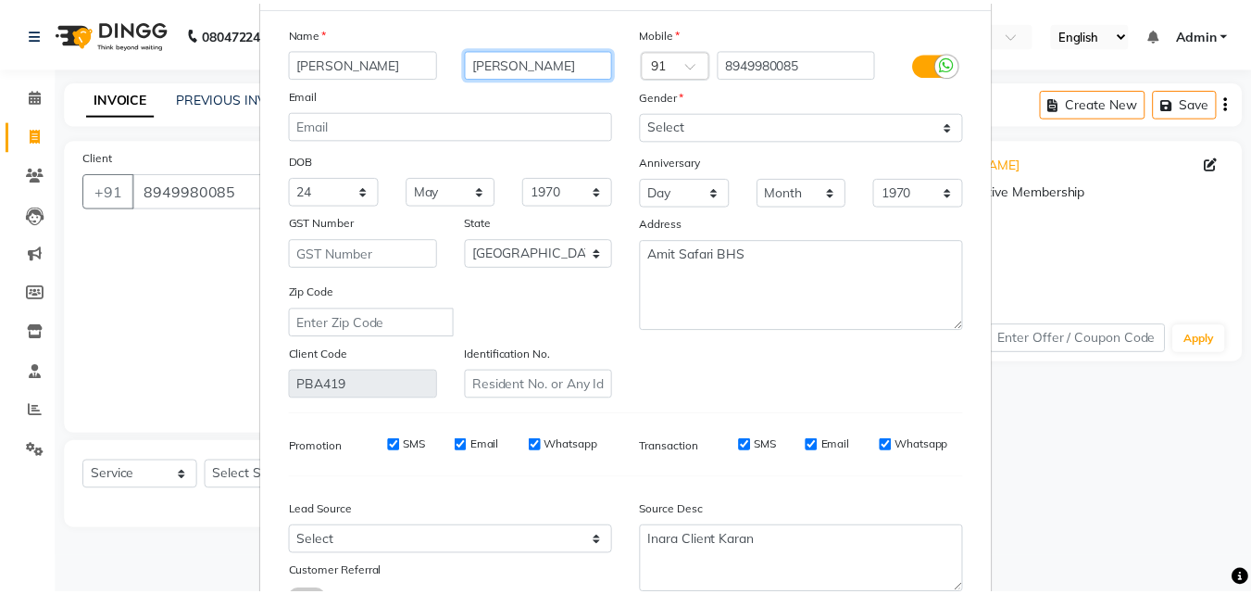
scroll to position [185, 0]
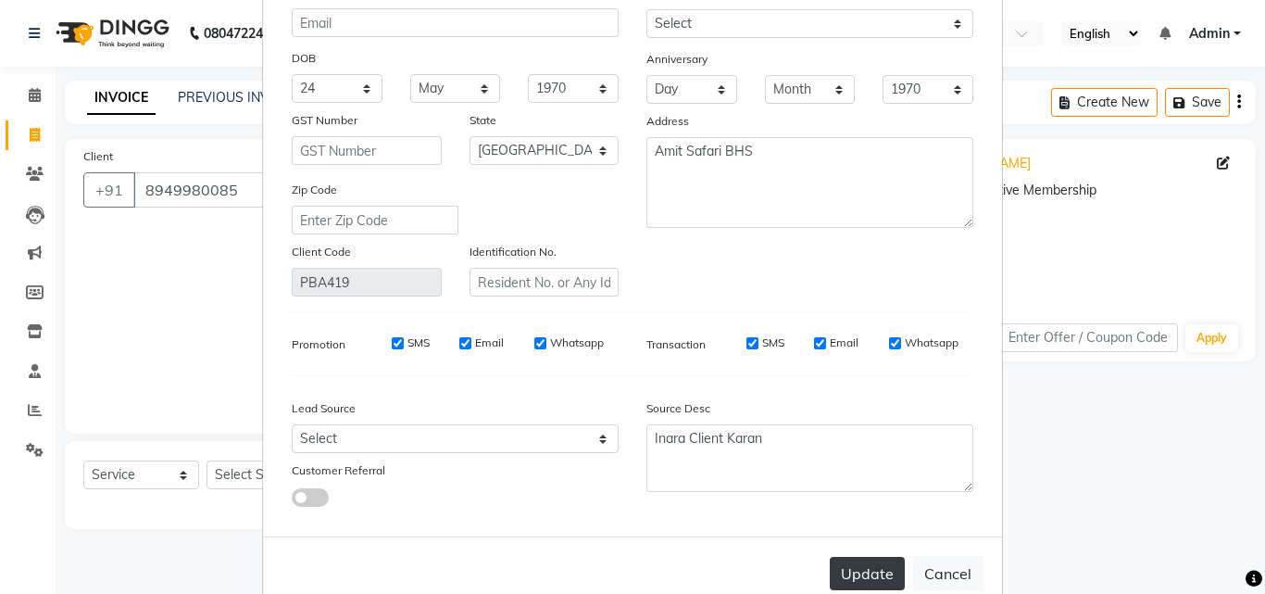
type input "[PERSON_NAME]"
click at [865, 571] on button "Update" at bounding box center [867, 573] width 75 height 33
select select
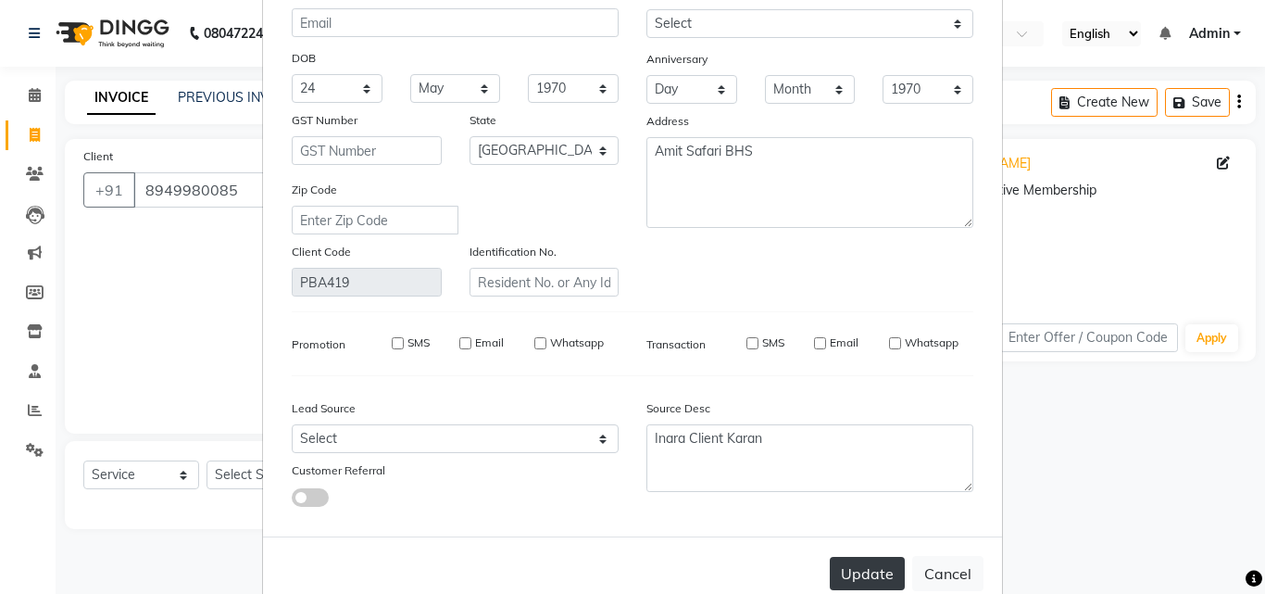
select select "null"
select select
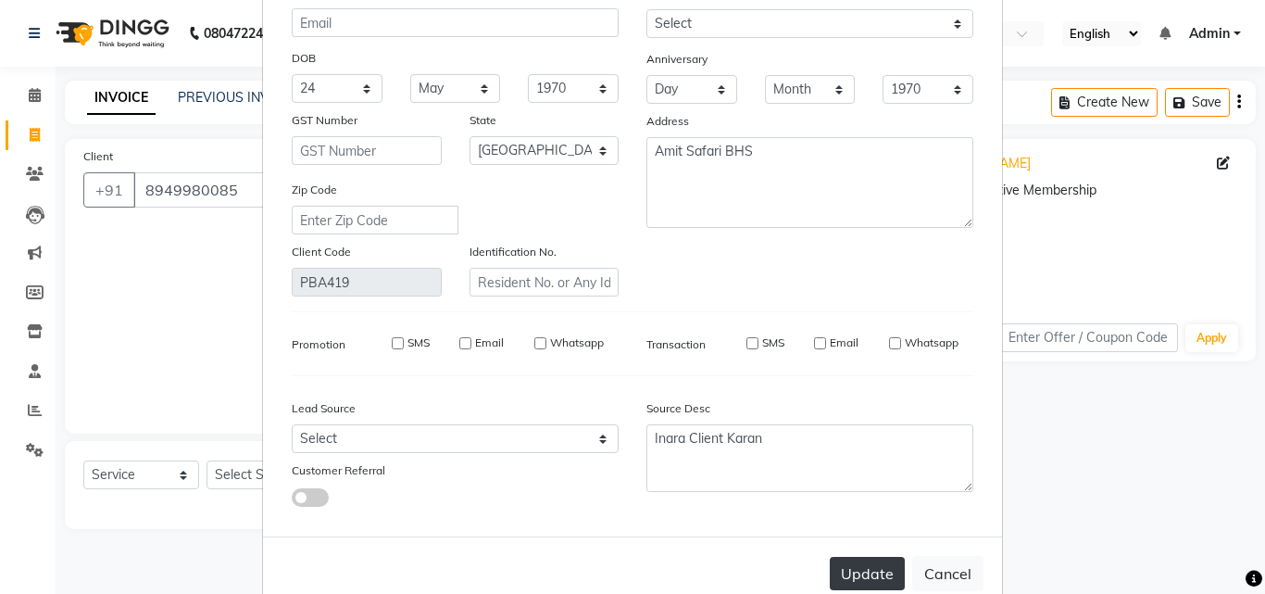
checkbox input "false"
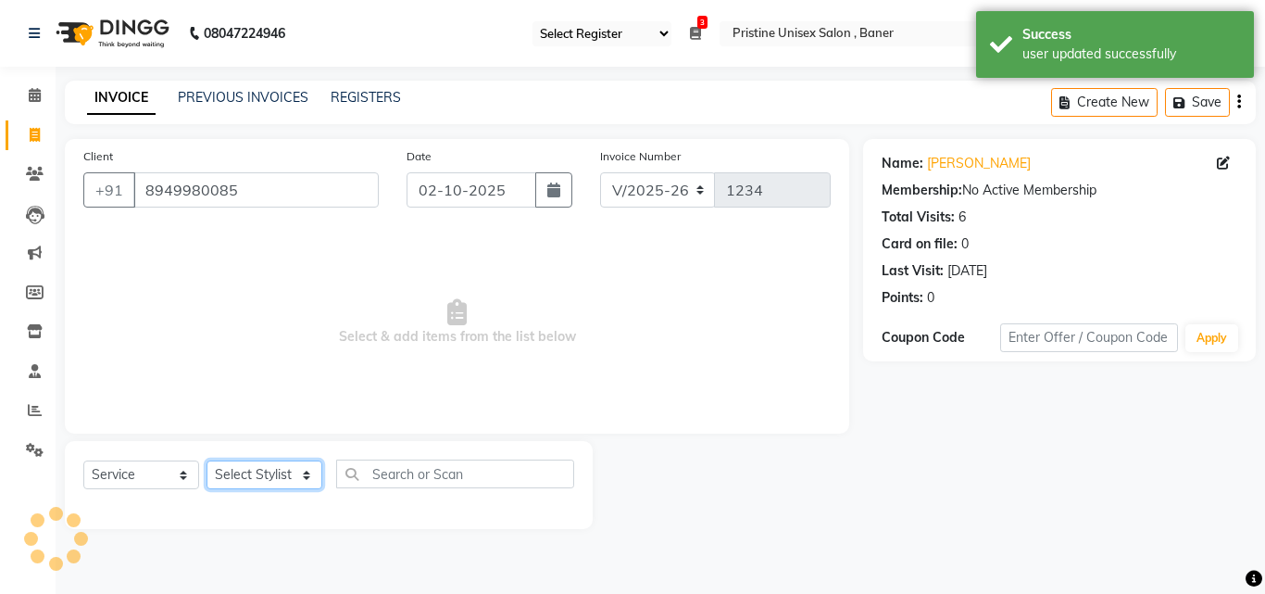
click at [279, 470] on select "Select Stylist ABHISHEKH Jaya Shinde Karan Mahesh Rasal Mohd Monish Ahmed monik…" at bounding box center [265, 474] width 116 height 29
select select "83039"
click at [207, 460] on select "Select Stylist ABHISHEKH Jaya Shinde Karan Mahesh Rasal Mohd Monish Ahmed monik…" at bounding box center [265, 474] width 116 height 29
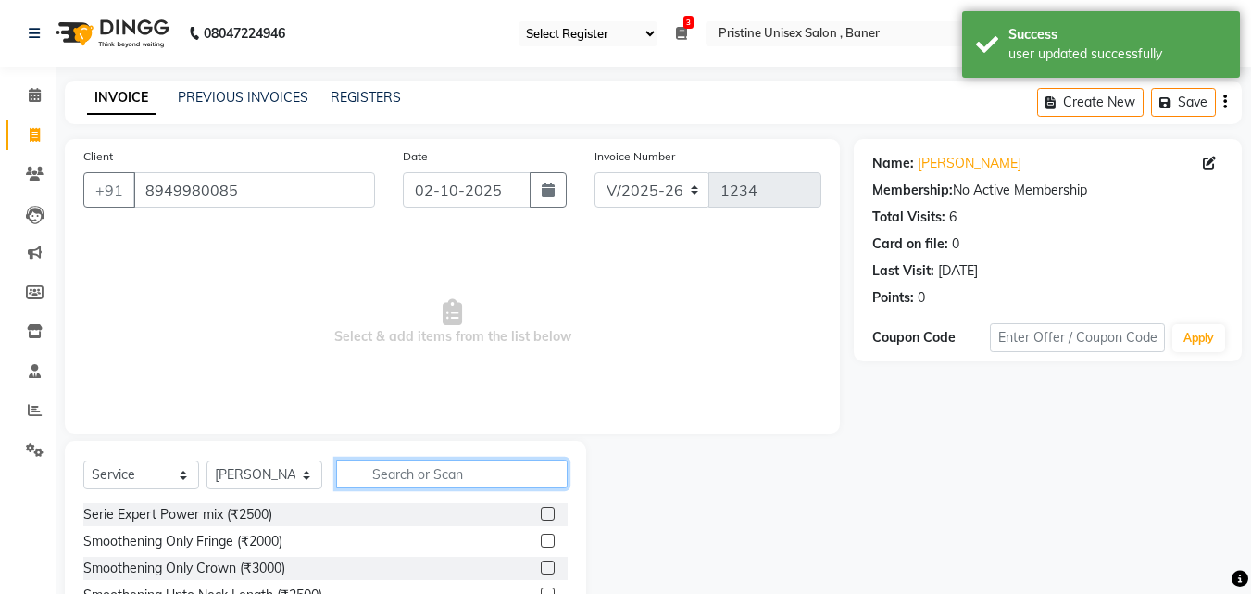
click at [438, 475] on input "text" at bounding box center [452, 473] width 232 height 29
type input "hair cut"
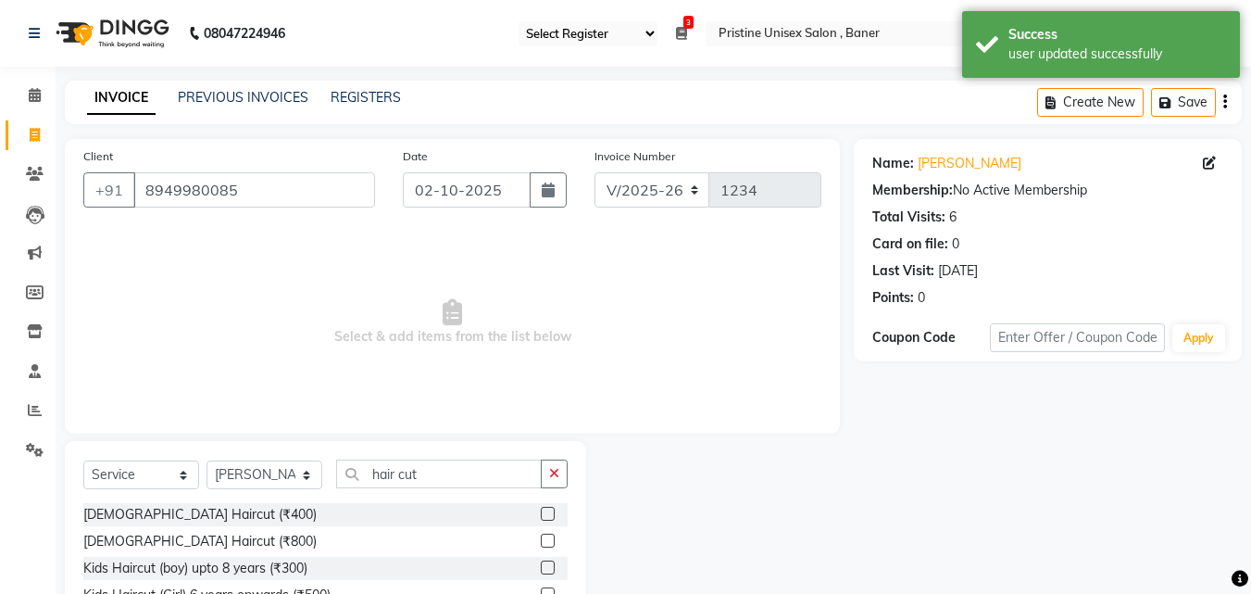
click at [541, 506] on div at bounding box center [554, 514] width 27 height 23
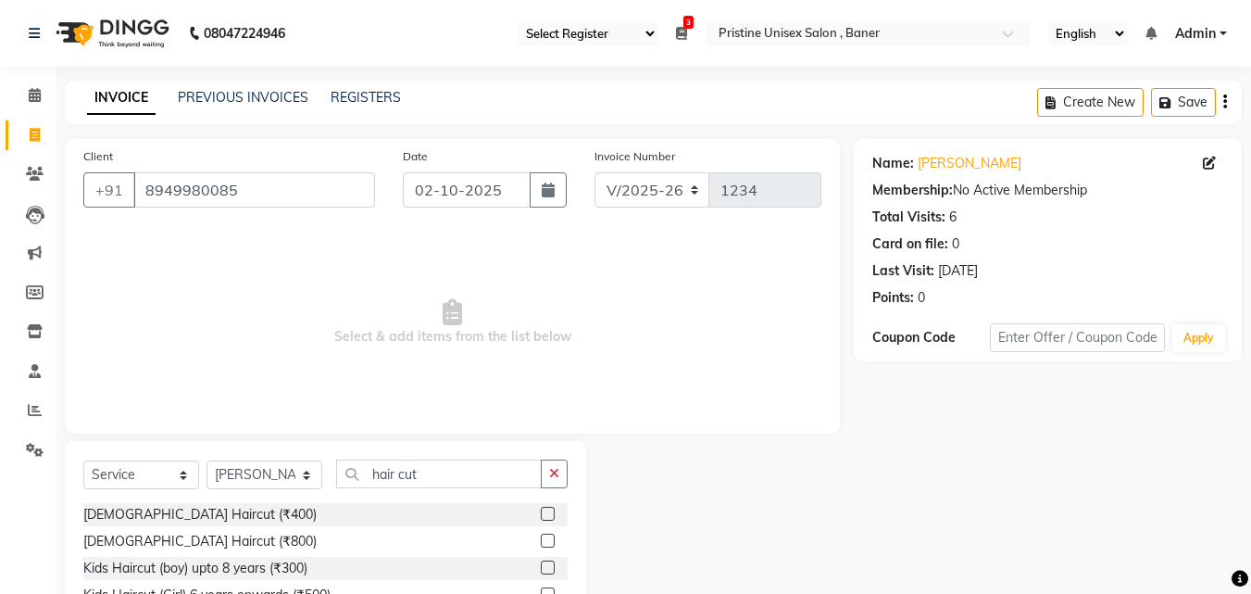
click at [541, 509] on label at bounding box center [548, 514] width 14 height 14
click at [541, 509] on input "checkbox" at bounding box center [547, 514] width 12 height 12
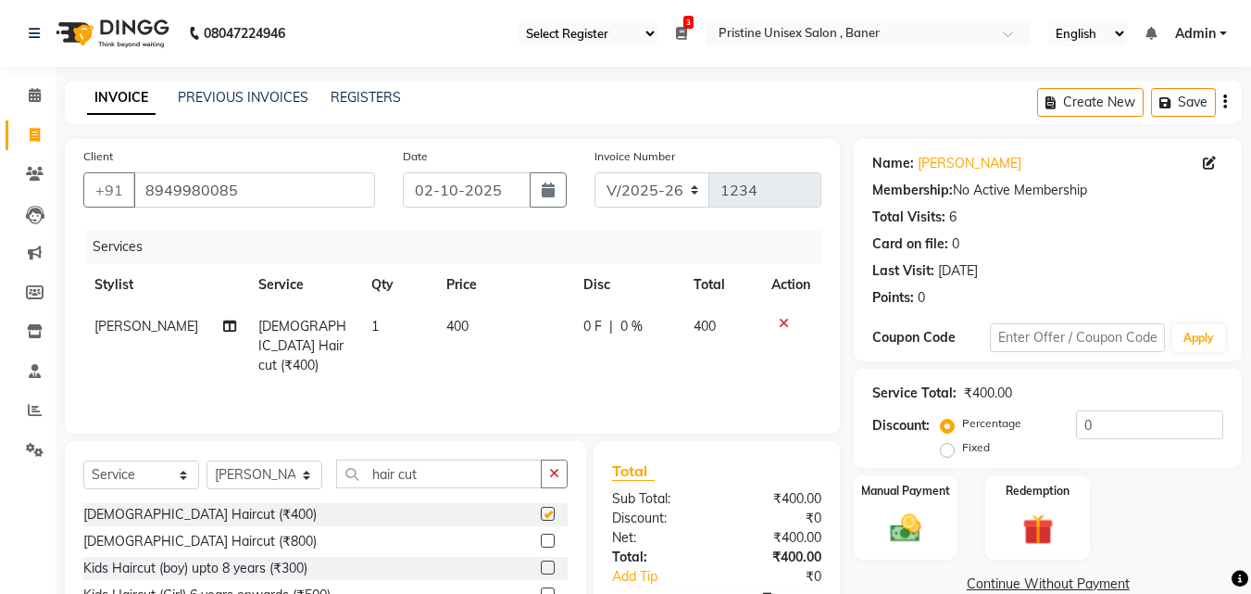
checkbox input "false"
click at [907, 530] on img at bounding box center [906, 527] width 52 height 37
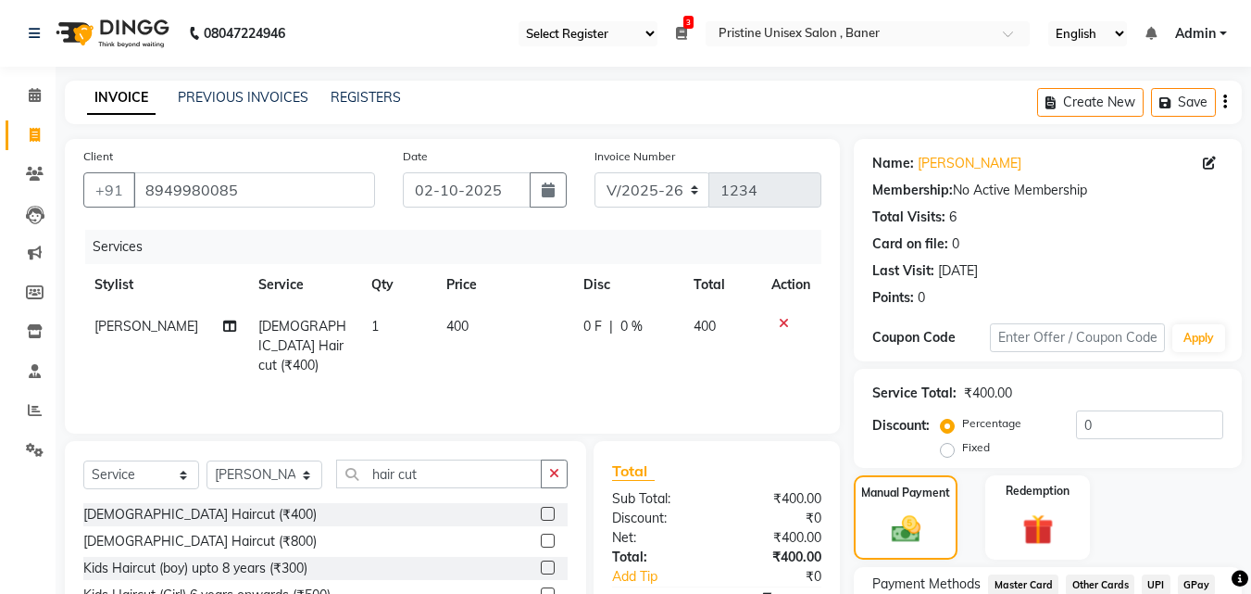
scroll to position [150, 0]
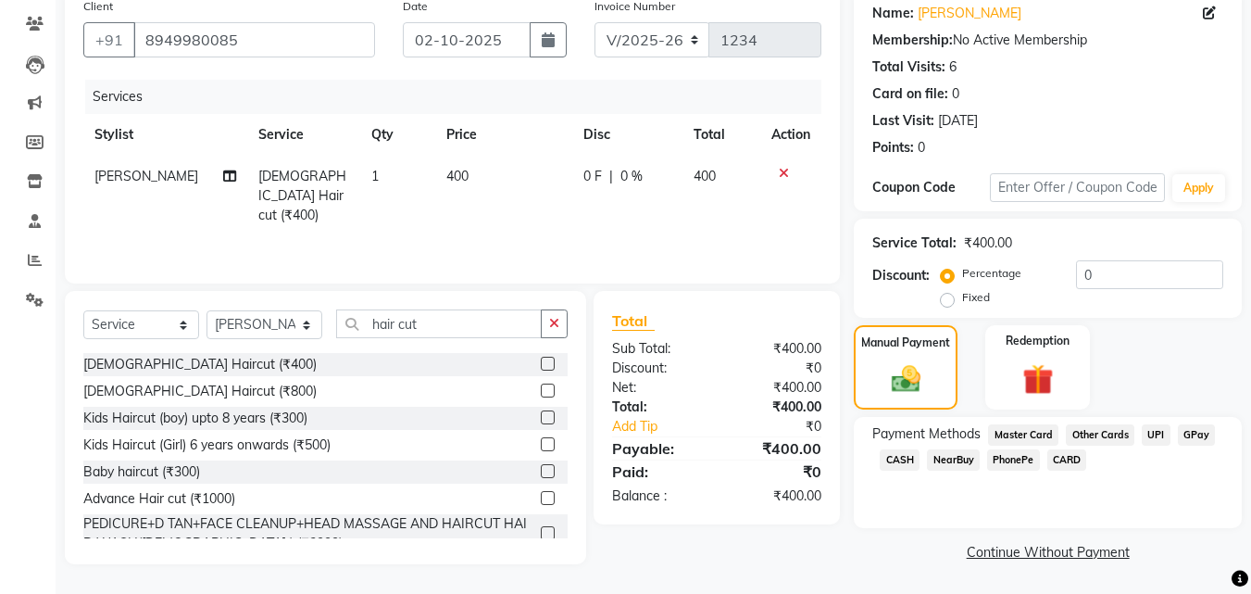
click at [1195, 430] on span "GPay" at bounding box center [1197, 434] width 38 height 21
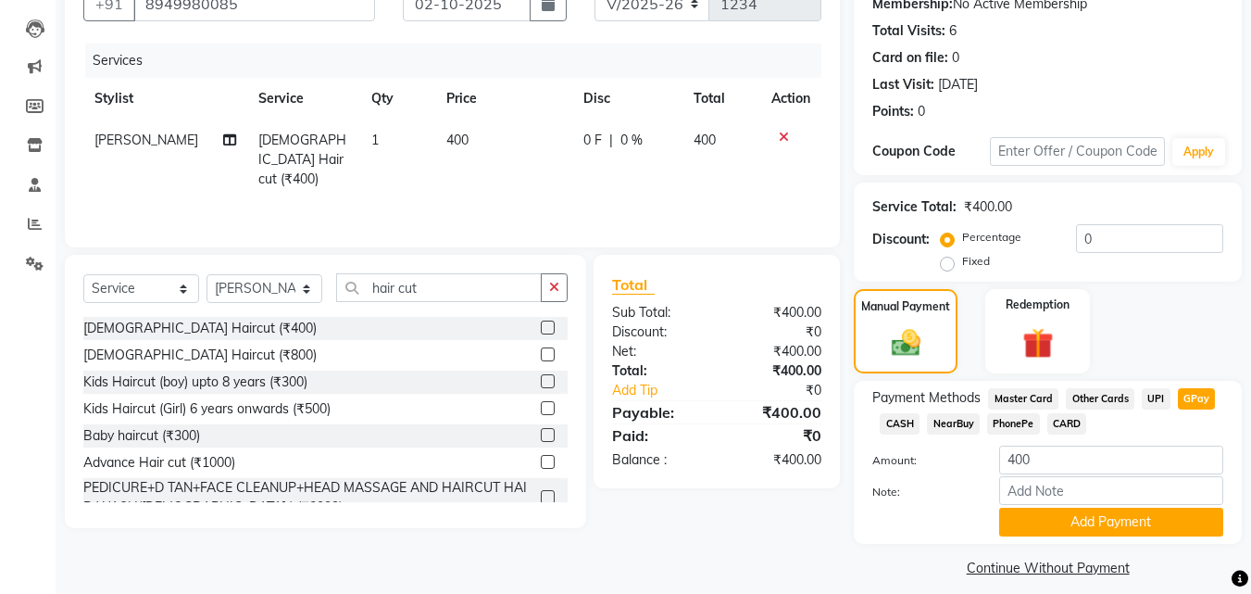
scroll to position [202, 0]
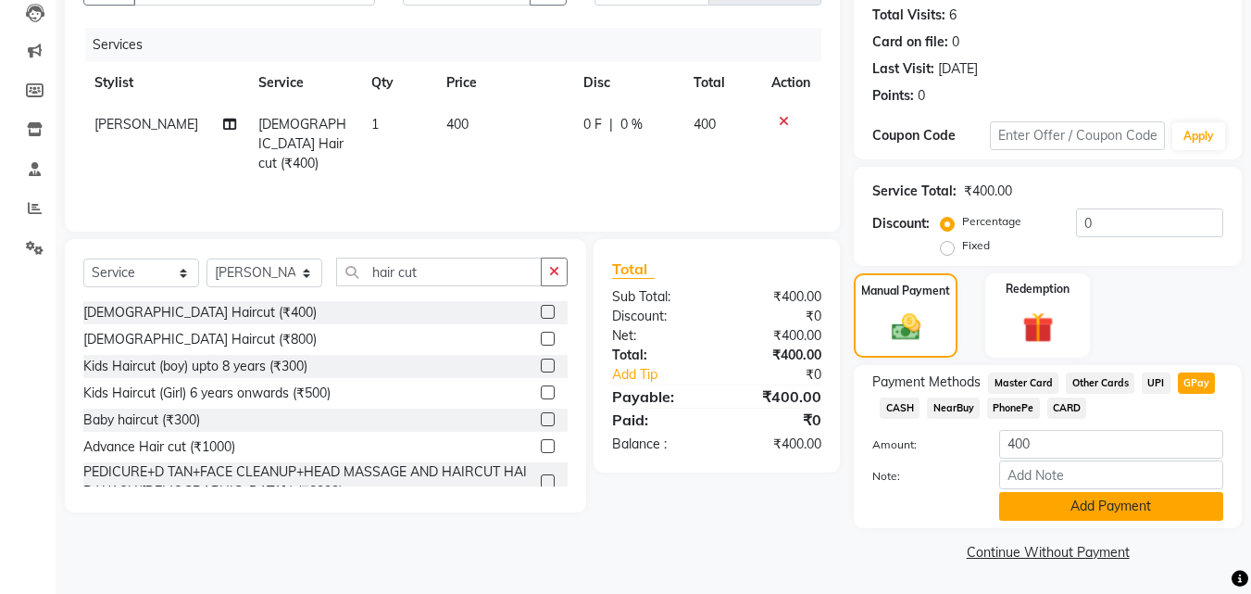
click at [1075, 501] on button "Add Payment" at bounding box center [1111, 506] width 224 height 29
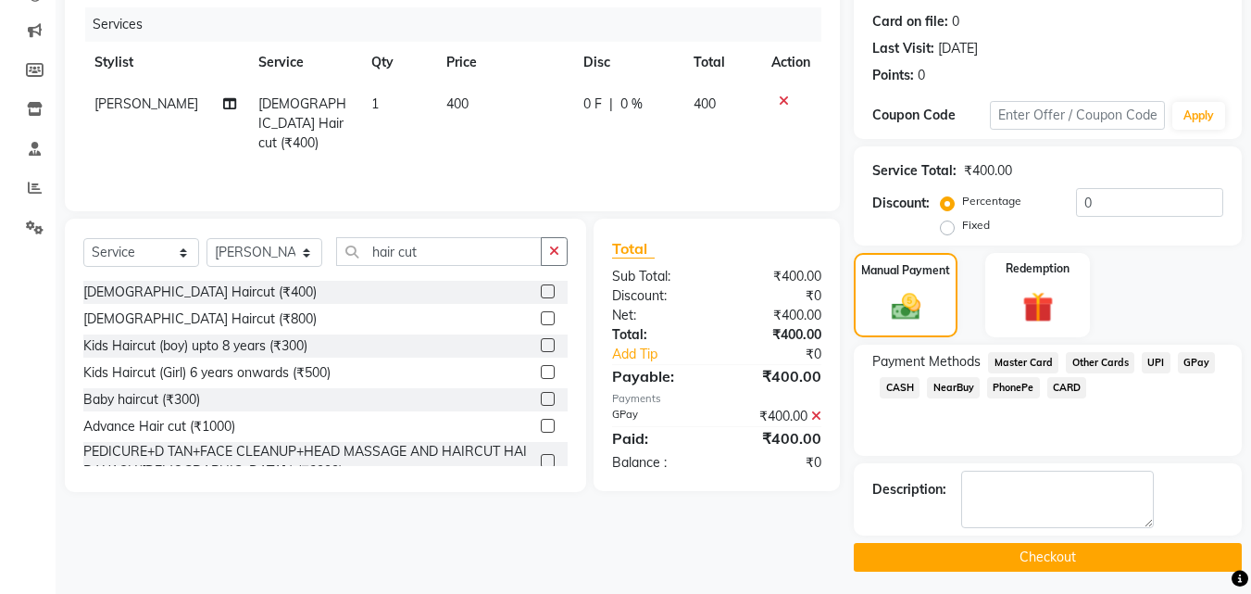
scroll to position [228, 0]
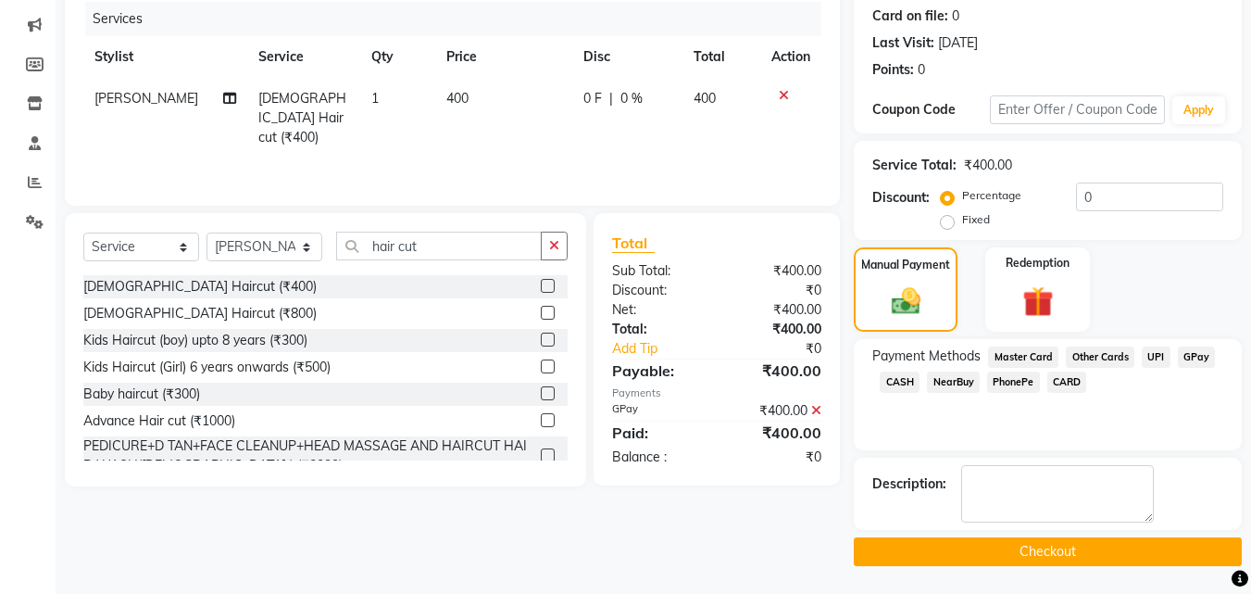
click at [1062, 541] on button "Checkout" at bounding box center [1048, 551] width 388 height 29
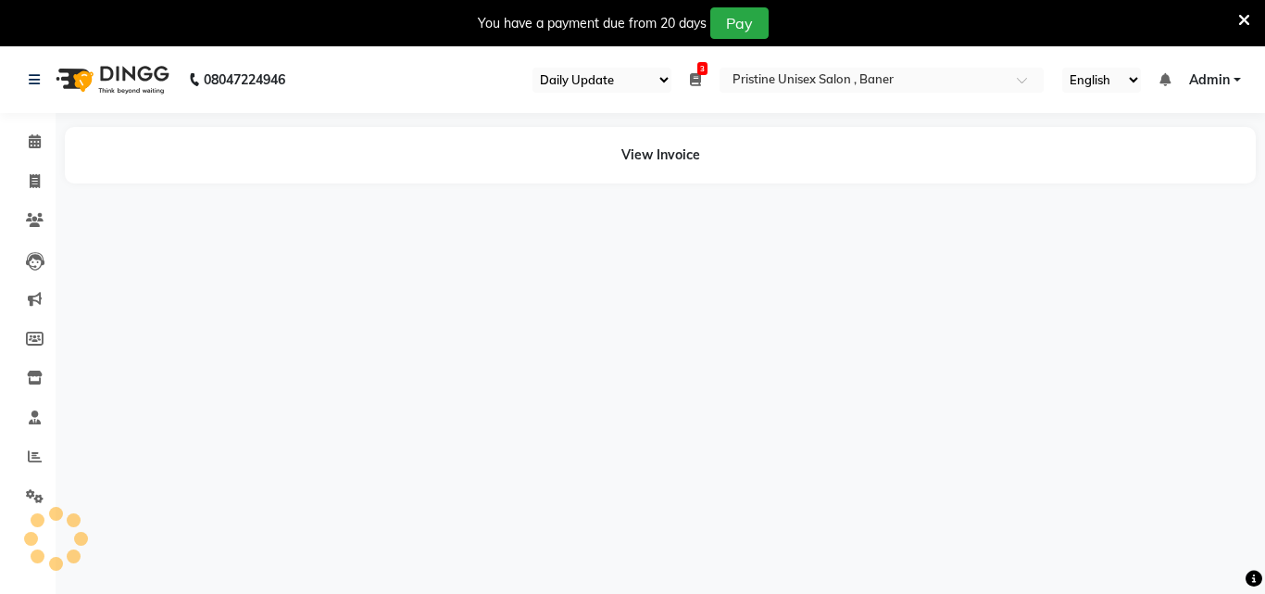
select select "110"
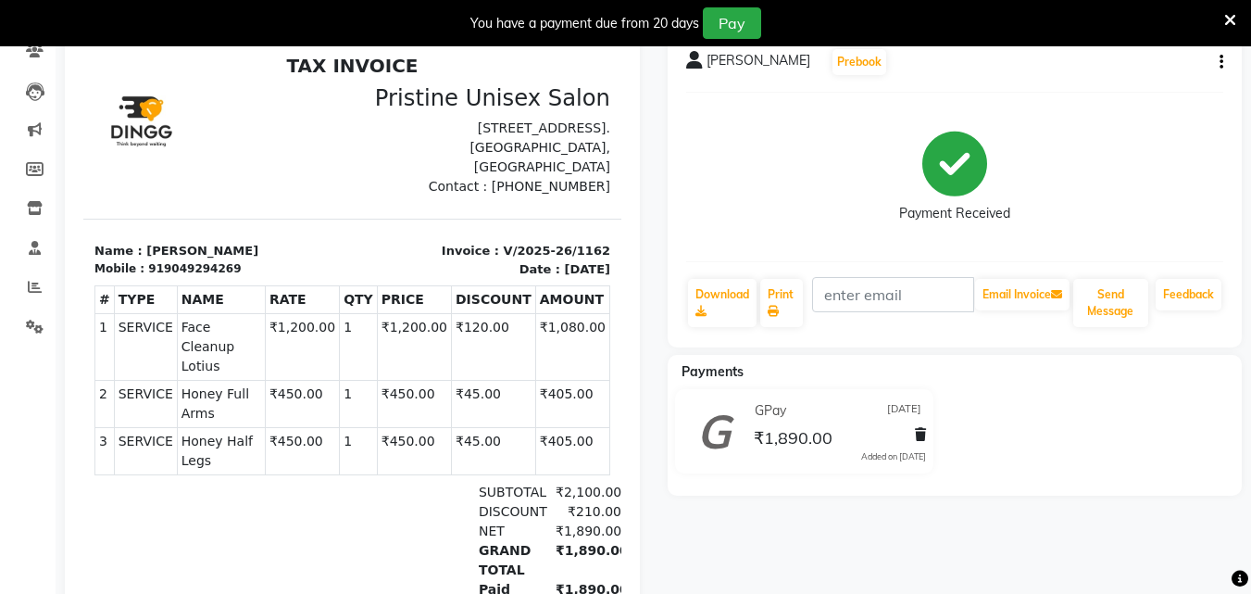
scroll to position [54, 0]
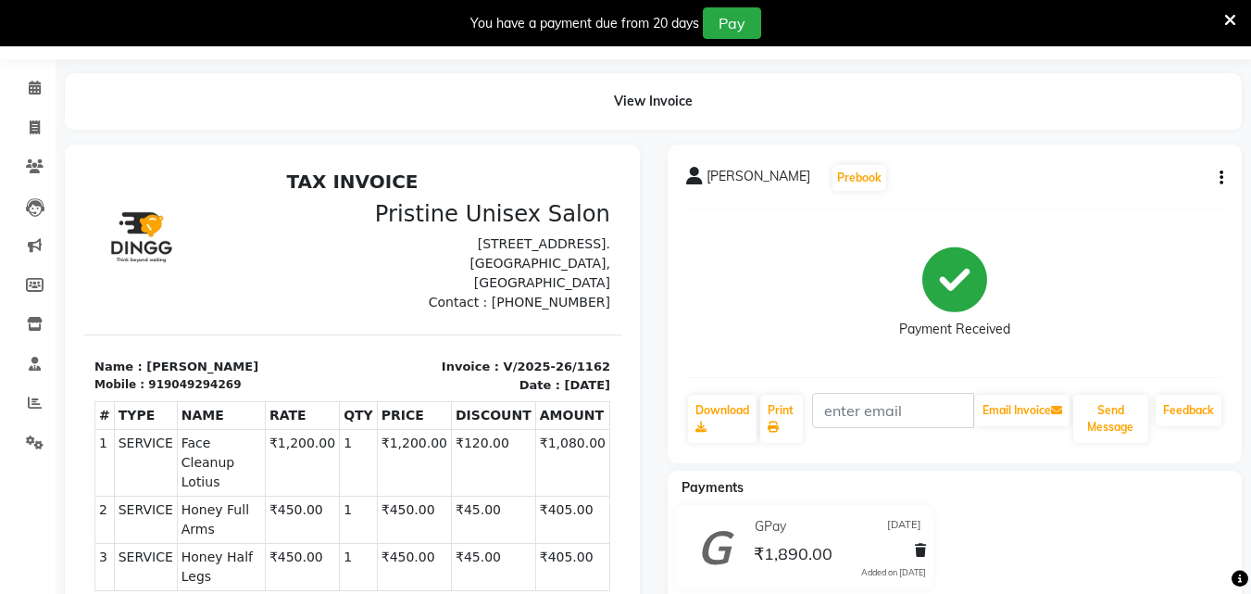
click at [1219, 169] on button "button" at bounding box center [1217, 178] width 11 height 19
click at [1117, 175] on div "Edit Item Staff" at bounding box center [1129, 178] width 127 height 23
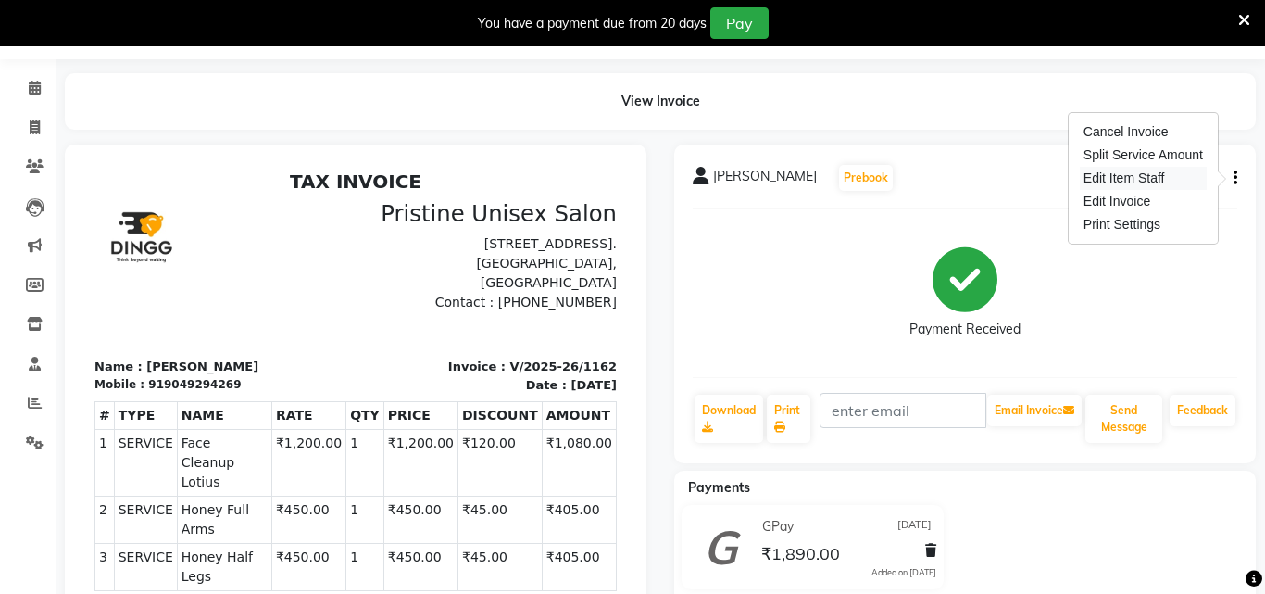
select select "86105"
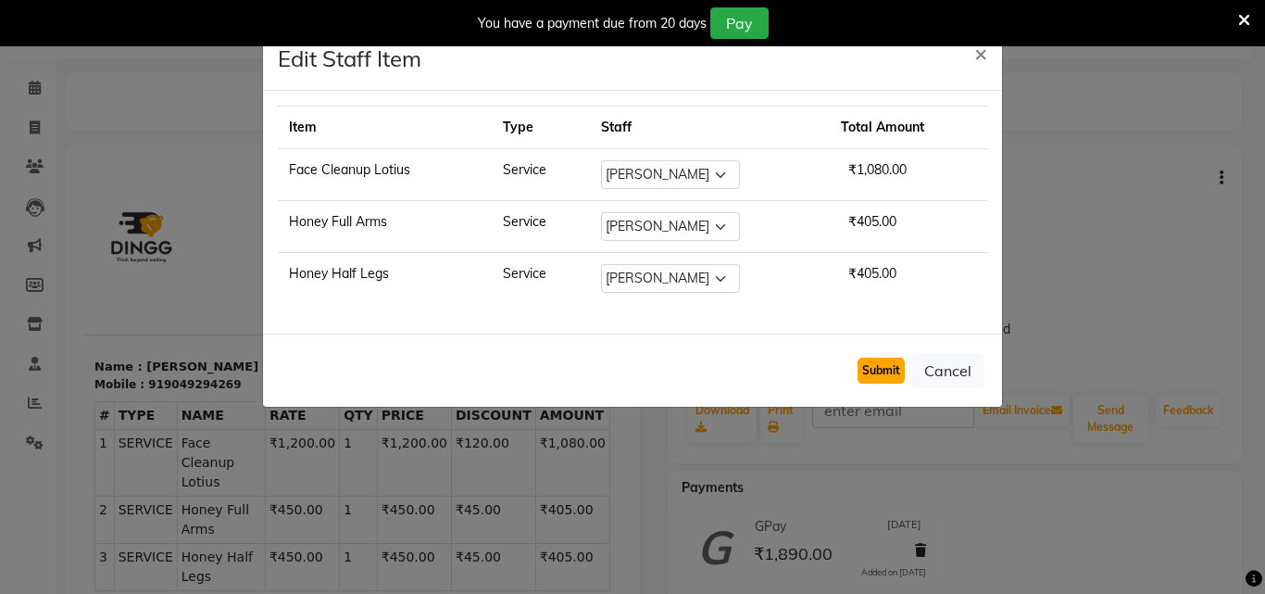
click at [869, 376] on button "Submit" at bounding box center [881, 370] width 47 height 26
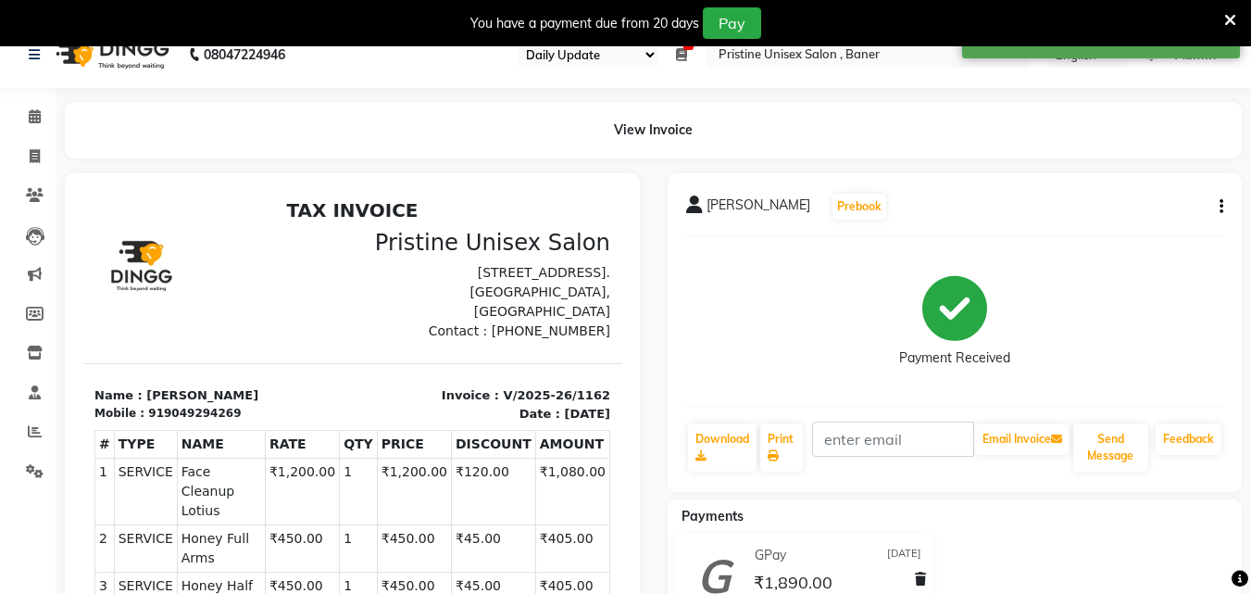
scroll to position [0, 0]
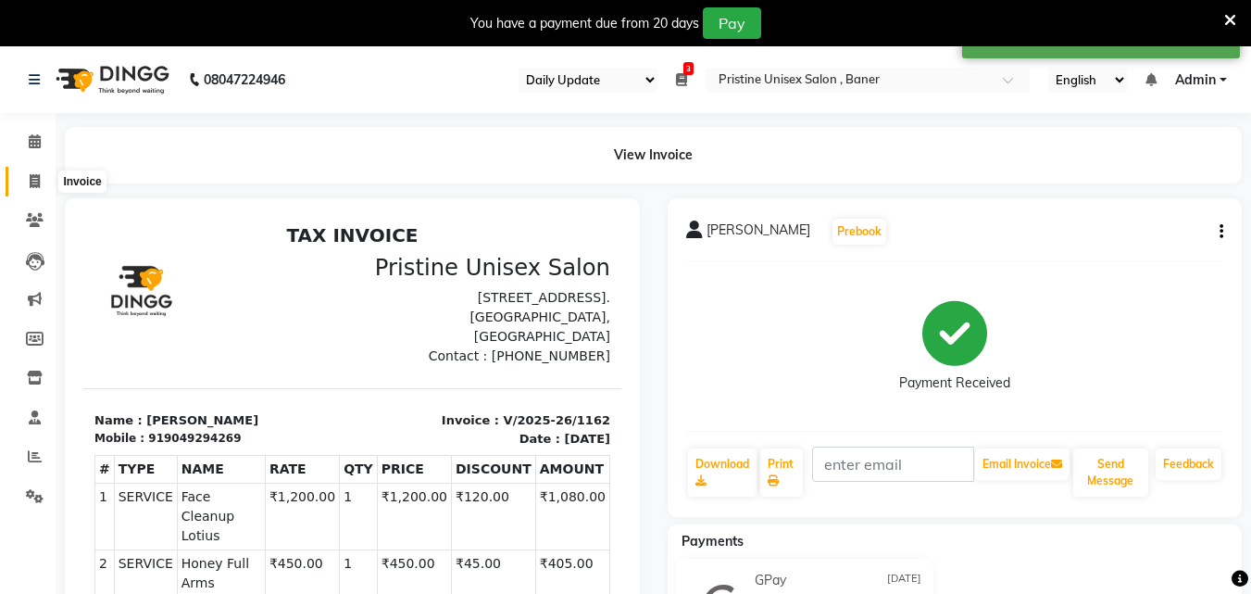
click at [39, 179] on icon at bounding box center [35, 181] width 10 height 14
select select "6610"
select select "service"
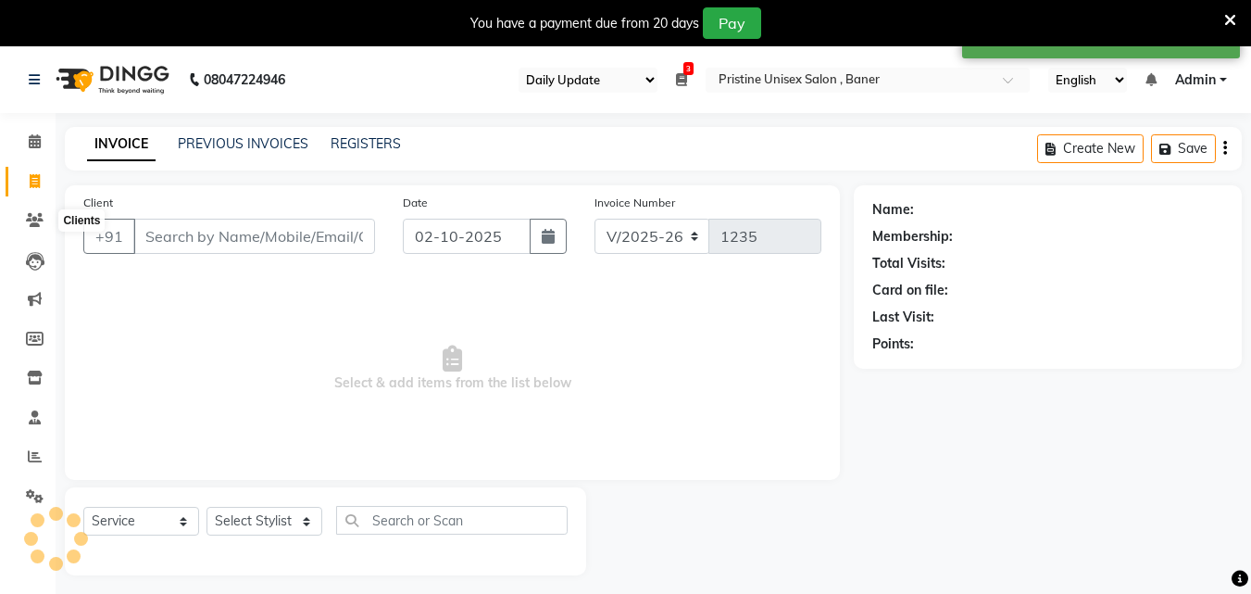
scroll to position [46, 0]
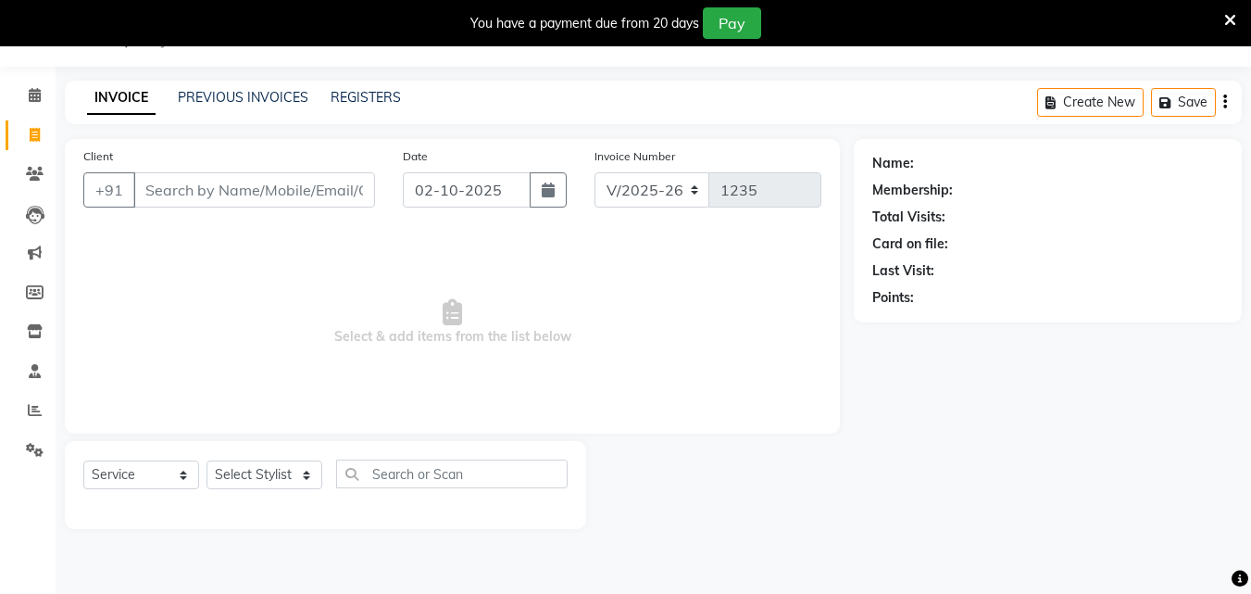
click at [1231, 14] on icon at bounding box center [1230, 20] width 12 height 17
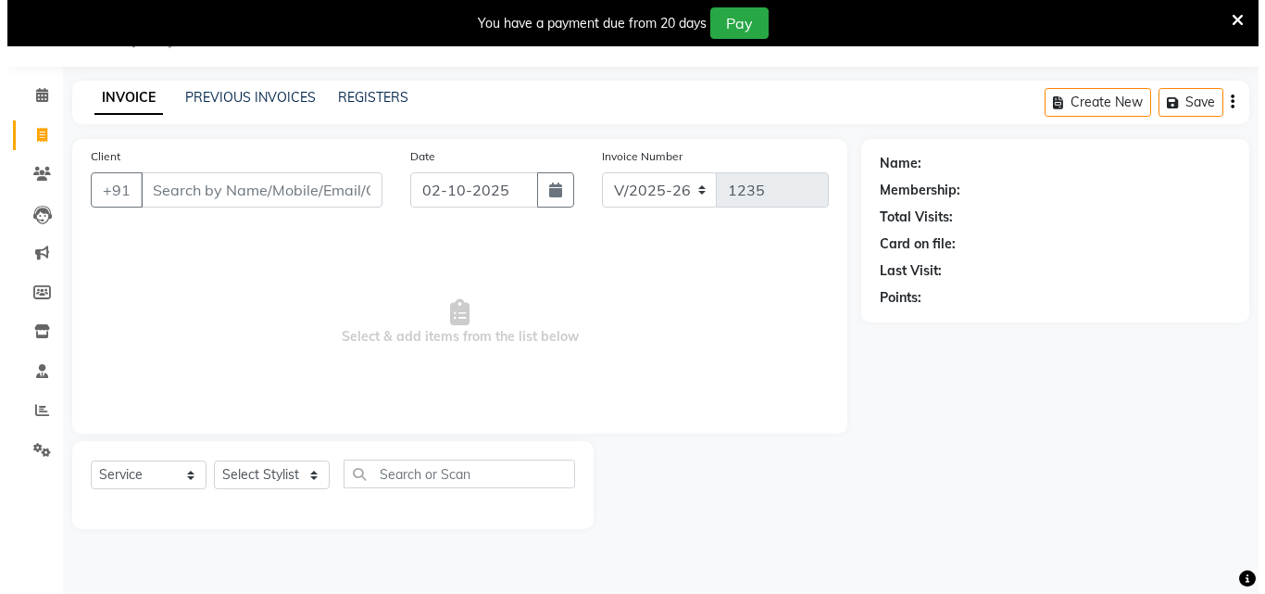
scroll to position [0, 0]
